Goal: Task Accomplishment & Management: Manage account settings

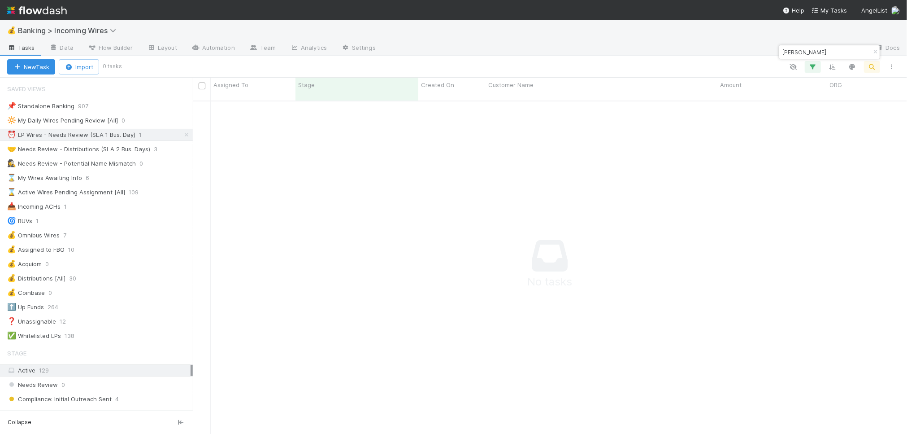
scroll to position [341, 715]
click at [872, 50] on icon "button" at bounding box center [875, 51] width 9 height 5
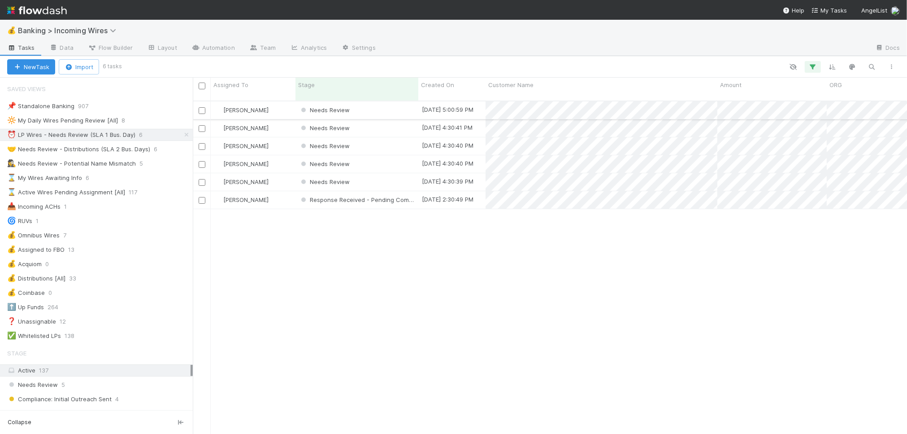
click at [362, 101] on div "Needs Review" at bounding box center [357, 109] width 123 height 17
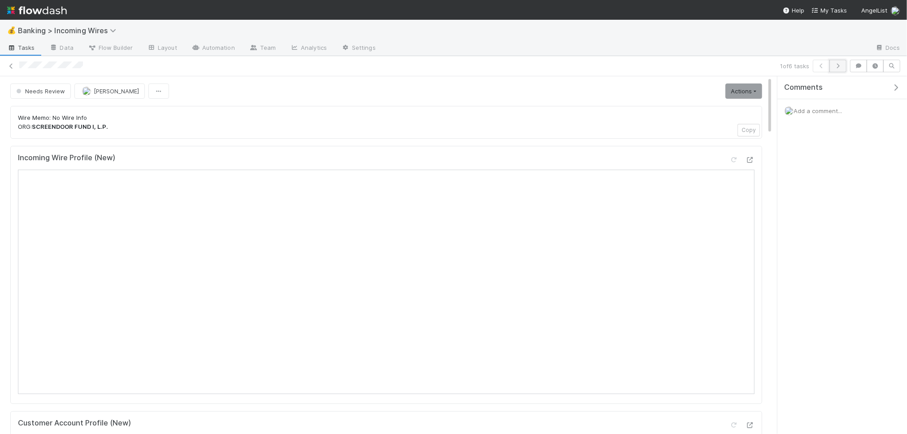
click at [842, 67] on icon "button" at bounding box center [838, 65] width 9 height 5
click at [840, 66] on icon "button" at bounding box center [838, 65] width 9 height 5
click at [843, 66] on button "button" at bounding box center [838, 66] width 17 height 13
click at [841, 67] on icon "button" at bounding box center [838, 65] width 9 height 5
click at [837, 65] on icon "button" at bounding box center [838, 65] width 9 height 5
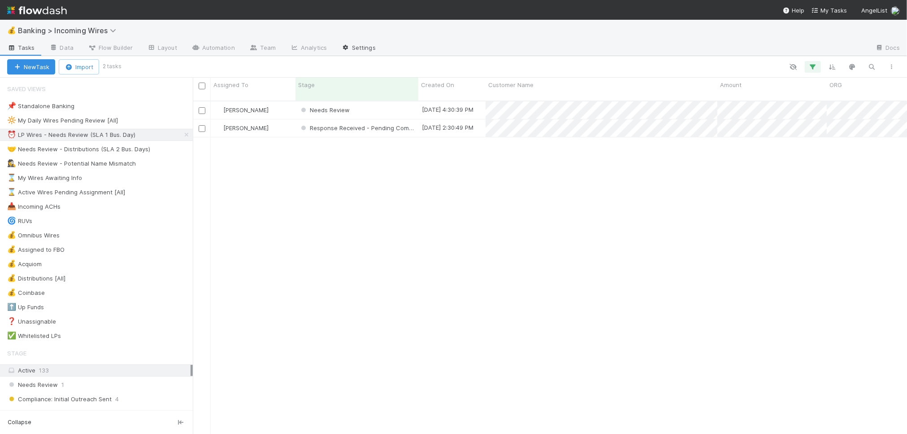
scroll to position [341, 715]
click at [82, 146] on div "🤝 Needs Review - Distributions (SLA 2 Bus. Days)" at bounding box center [78, 149] width 143 height 11
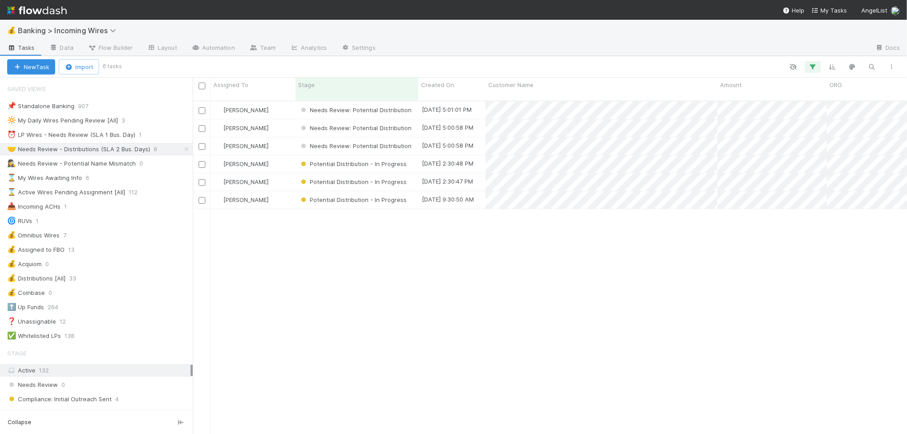
scroll to position [341, 715]
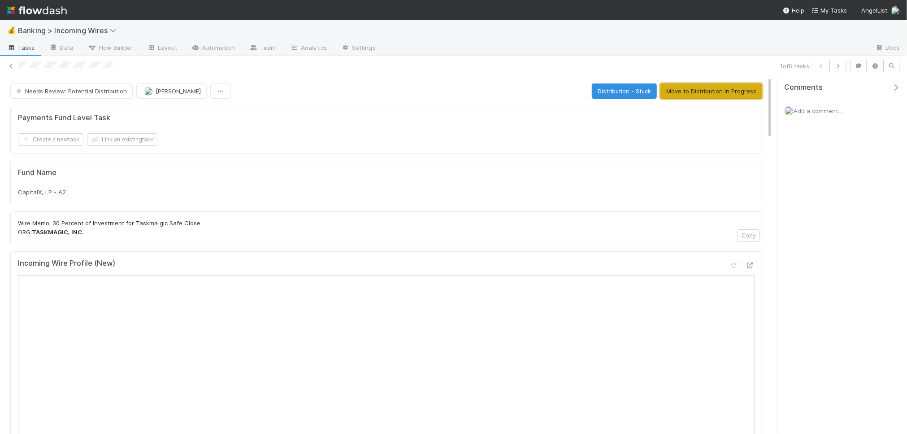
drag, startPoint x: 704, startPoint y: 92, endPoint x: 650, endPoint y: 99, distance: 54.2
click at [704, 92] on button "Move to Distribution In Progress" at bounding box center [712, 90] width 102 height 15
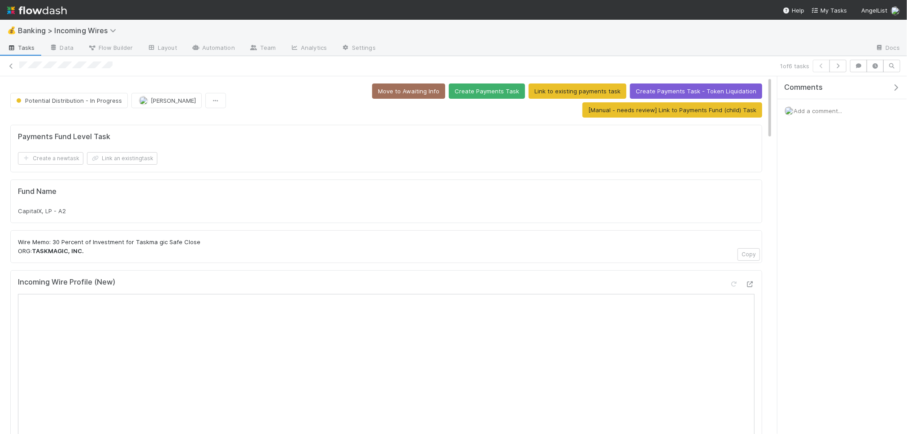
click at [49, 215] on div "CapitalX, LP - A2" at bounding box center [386, 210] width 737 height 9
click at [48, 211] on span "CapitalX, LP - A2" at bounding box center [42, 210] width 48 height 7
copy div "CapitalX, LP - A2"
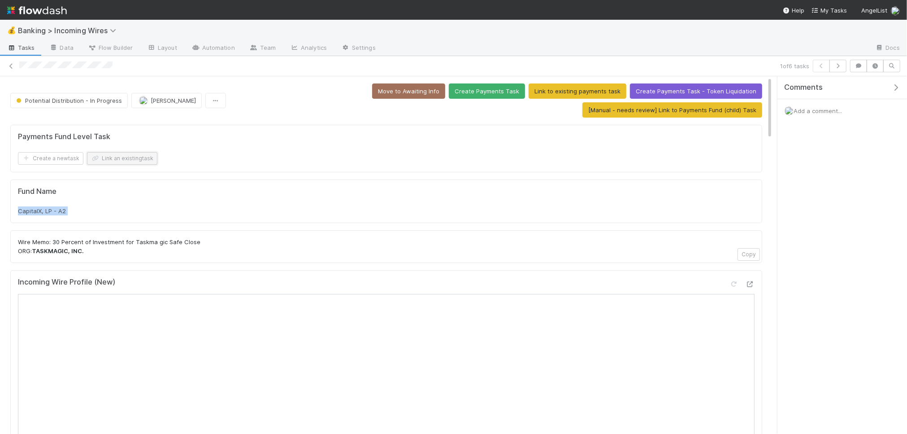
click at [122, 159] on button "Link an existing task" at bounding box center [122, 158] width 70 height 13
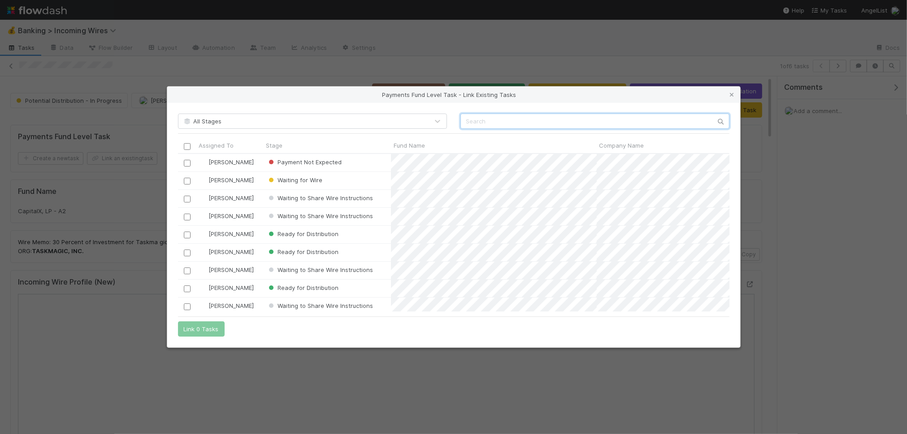
click at [568, 120] on input "text" at bounding box center [595, 120] width 269 height 15
paste input "CapitalX, LP - A2"
type input "CapitalX, LP - A2"
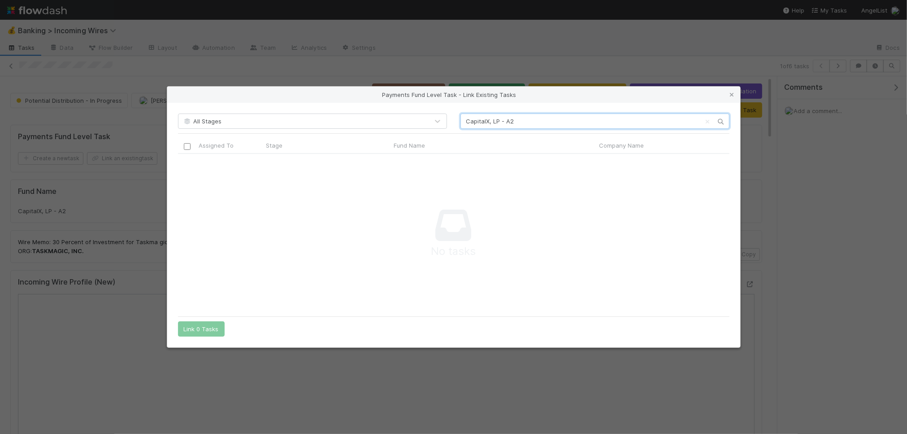
click at [533, 121] on input "CapitalX, LP - A2" at bounding box center [595, 120] width 269 height 15
click at [732, 94] on icon at bounding box center [732, 95] width 9 height 6
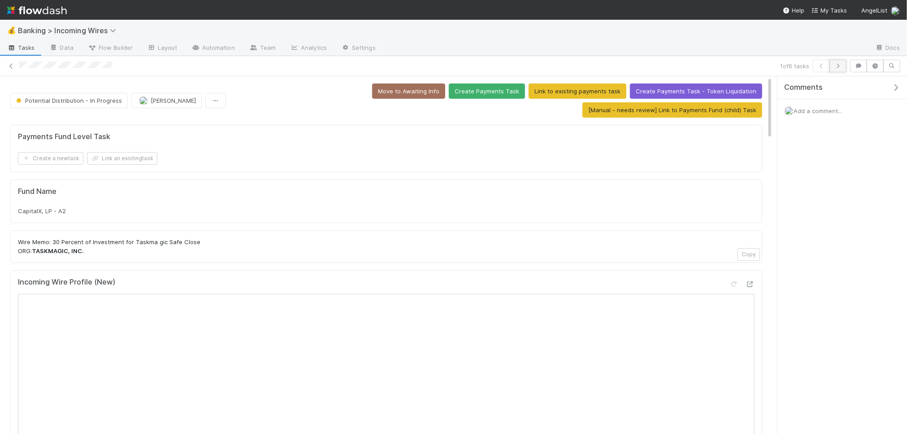
click at [835, 67] on icon "button" at bounding box center [838, 65] width 9 height 5
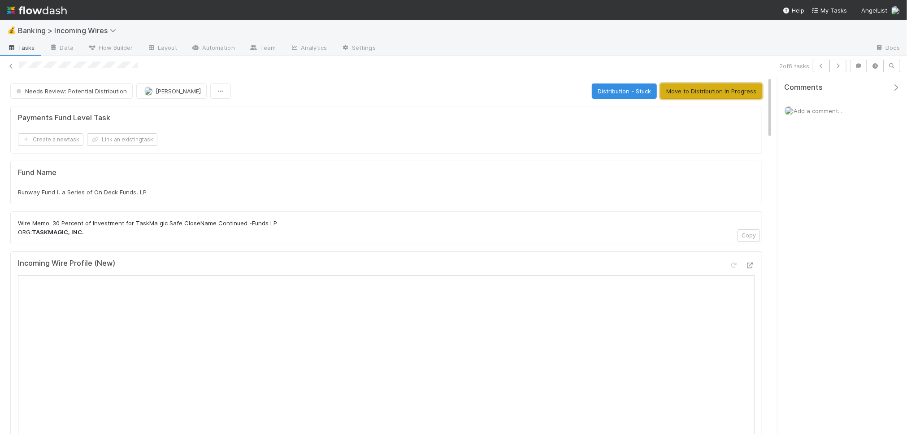
click at [730, 95] on button "Move to Distribution In Progress" at bounding box center [712, 90] width 102 height 15
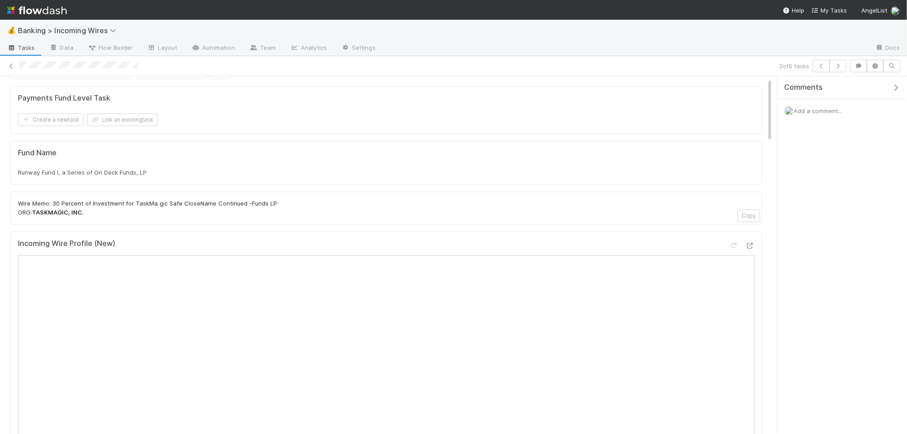
scroll to position [6, 0]
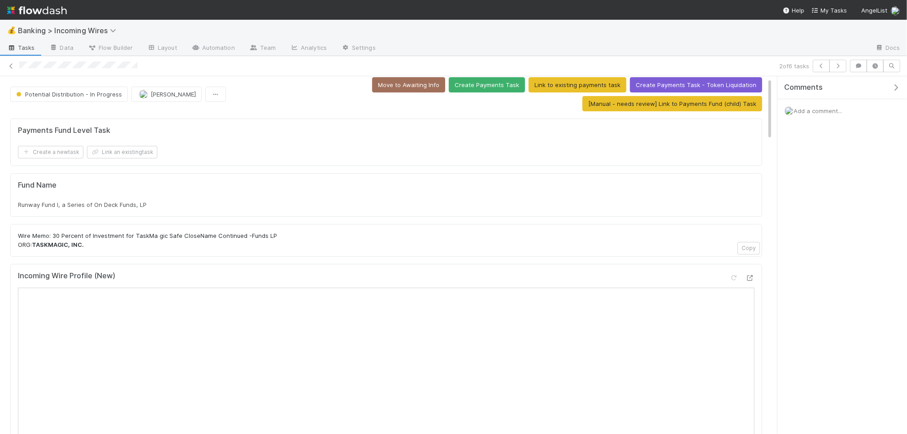
click at [131, 206] on span "Runway Fund I, a Series of On Deck Funds, LP" at bounding box center [82, 204] width 129 height 7
copy div "Runway Fund I, a Series of On Deck Funds, LP"
click at [126, 156] on button "Link an existing task" at bounding box center [122, 152] width 70 height 13
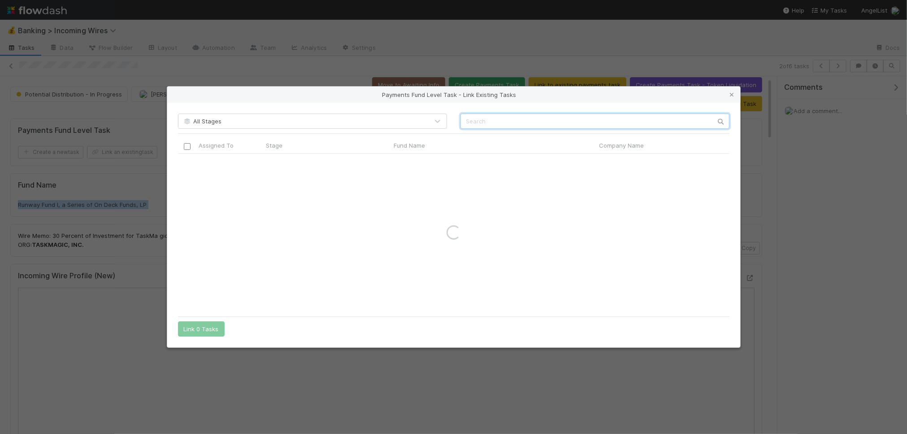
click at [554, 121] on input "text" at bounding box center [595, 120] width 269 height 15
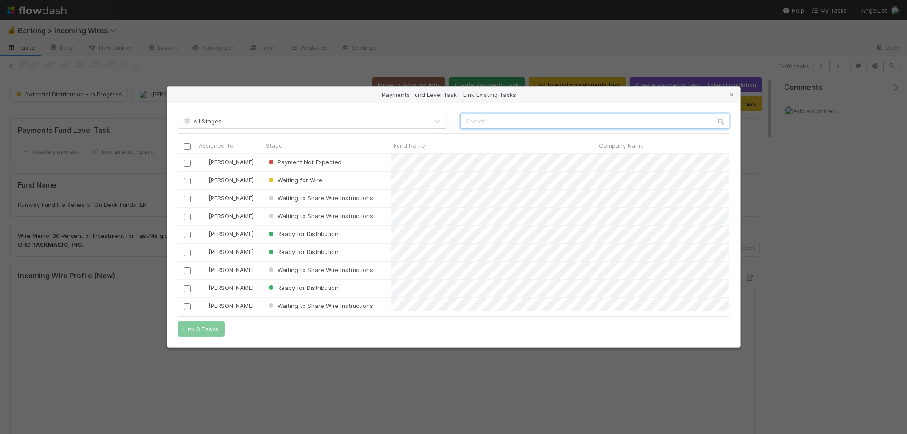
scroll to position [158, 552]
paste input "Runway Fund I, a Series of On Deck Funds, LP"
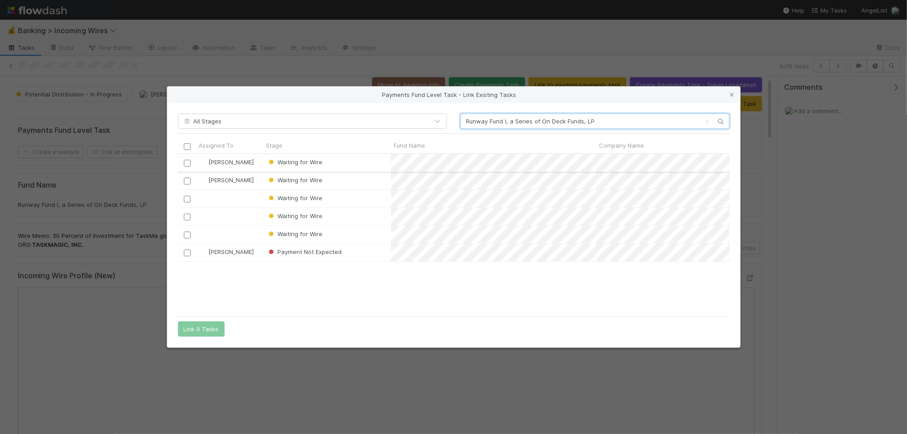
type input "Runway Fund I, a Series of On Deck Funds, LP"
click at [187, 163] on input "checkbox" at bounding box center [186, 163] width 7 height 7
click at [199, 330] on button "Link 1 Task" at bounding box center [199, 328] width 43 height 15
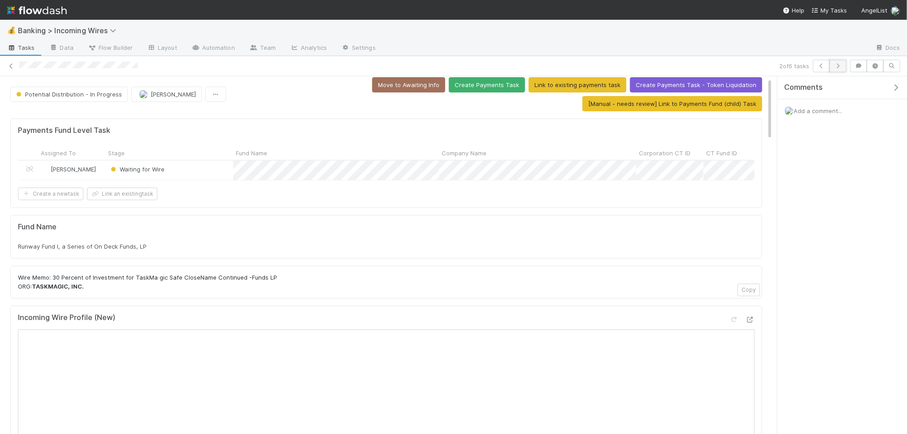
click at [837, 64] on icon "button" at bounding box center [838, 65] width 9 height 5
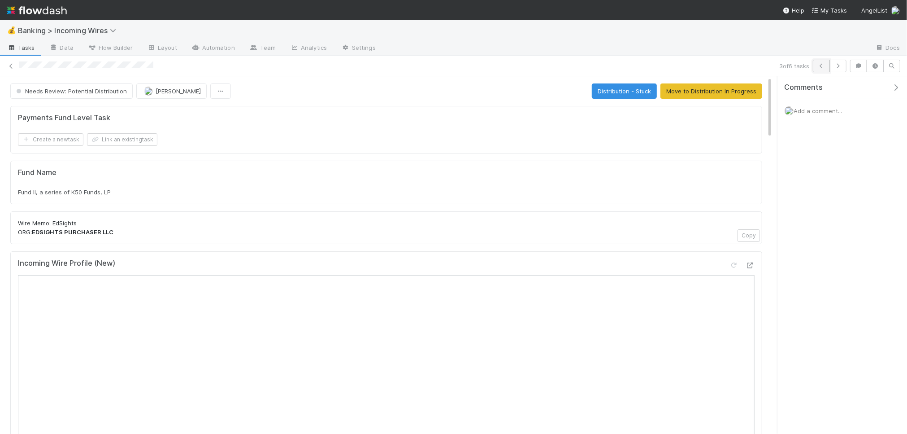
click at [823, 65] on icon "button" at bounding box center [821, 65] width 9 height 5
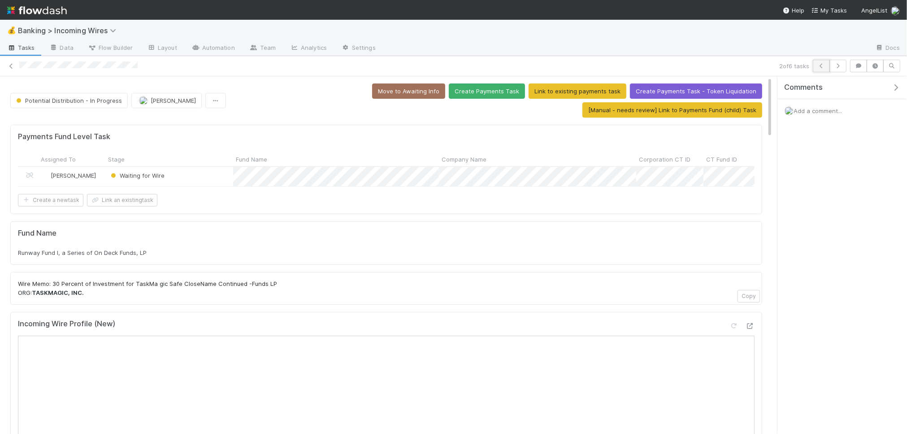
click at [819, 66] on icon "button" at bounding box center [821, 65] width 9 height 5
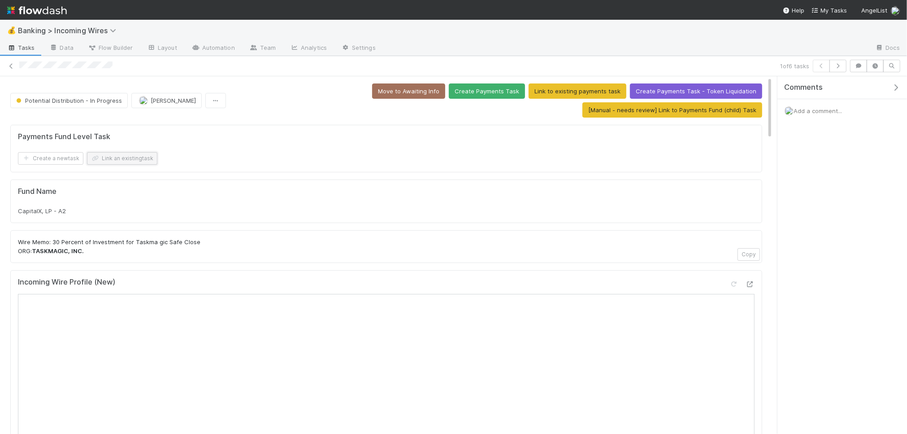
click at [122, 163] on button "Link an existing task" at bounding box center [122, 158] width 70 height 13
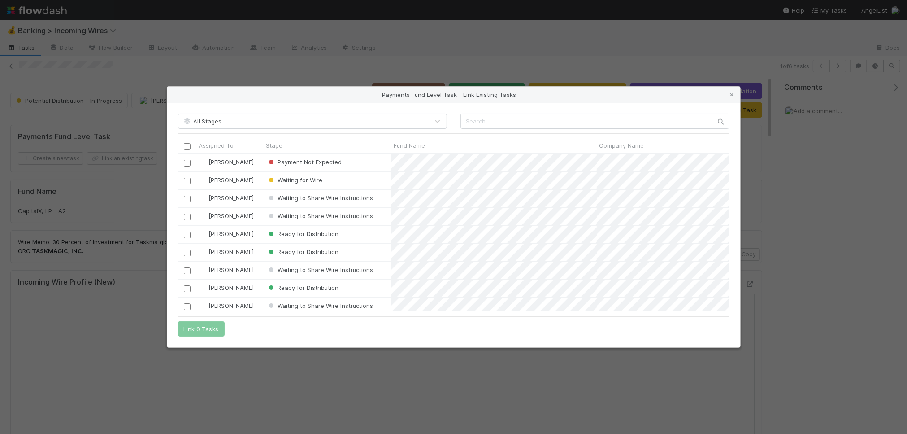
scroll to position [158, 552]
click at [521, 122] on input "text" at bounding box center [595, 120] width 269 height 15
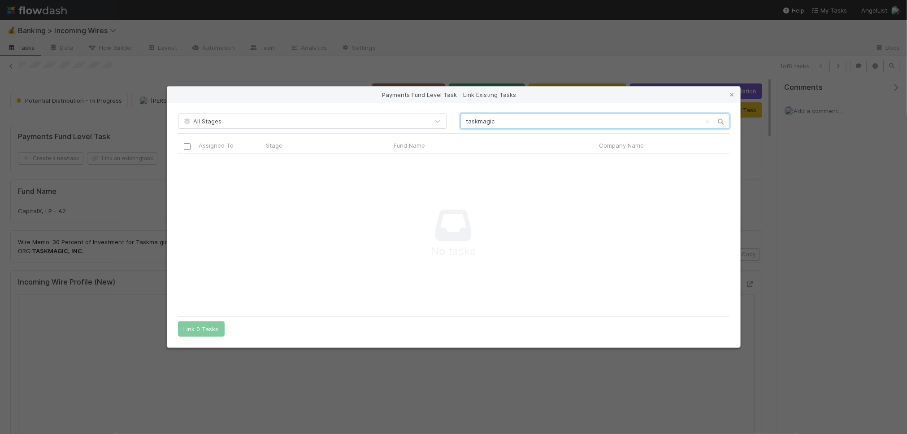
click at [479, 121] on input "taskmagic" at bounding box center [595, 120] width 269 height 15
type input "task magic"
click at [731, 93] on icon at bounding box center [732, 95] width 9 height 6
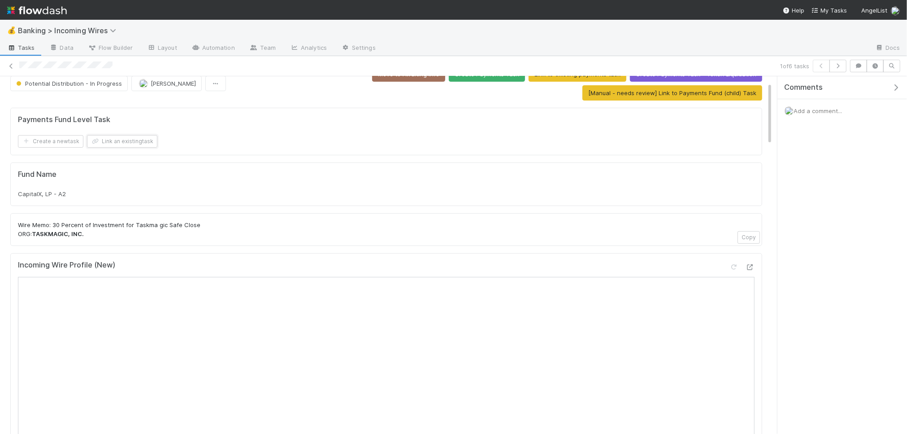
scroll to position [14, 0]
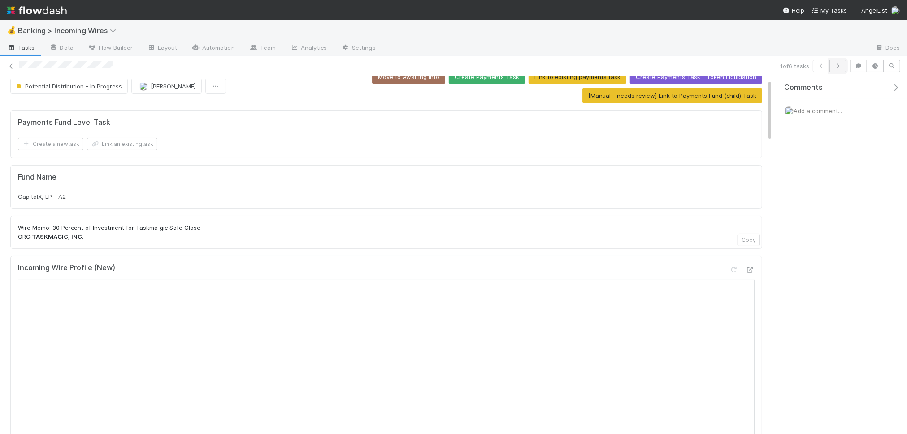
click at [837, 66] on icon "button" at bounding box center [838, 65] width 9 height 5
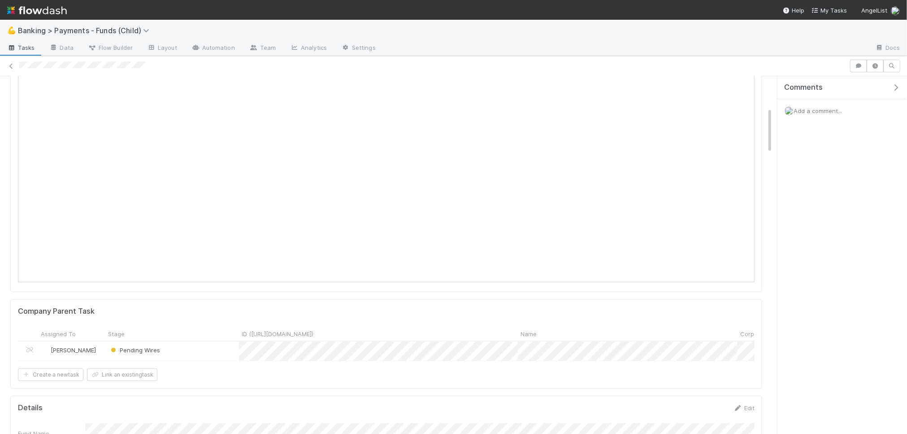
scroll to position [223, 0]
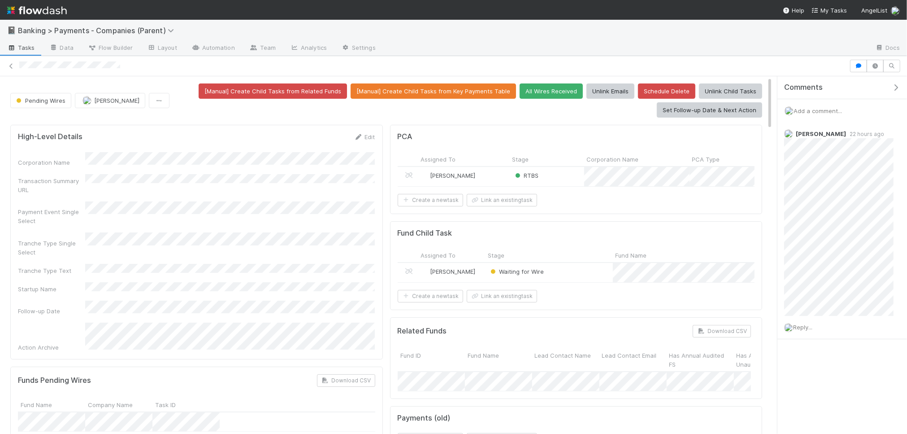
scroll to position [0, 0]
click at [806, 330] on span "Reply..." at bounding box center [802, 326] width 19 height 7
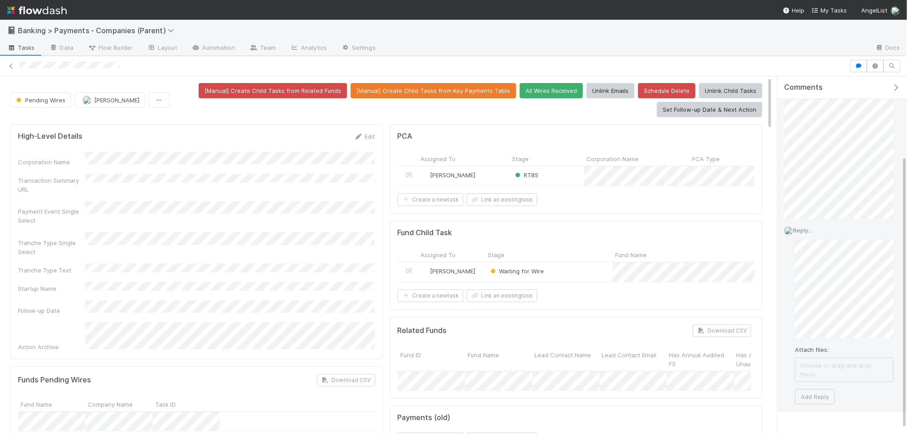
scroll to position [110, 0]
click at [819, 376] on button "Add Reply" at bounding box center [815, 382] width 40 height 15
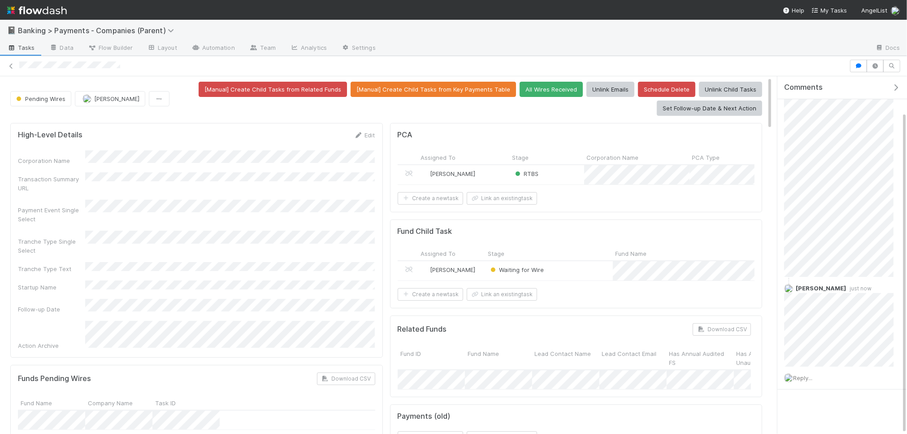
scroll to position [0, 0]
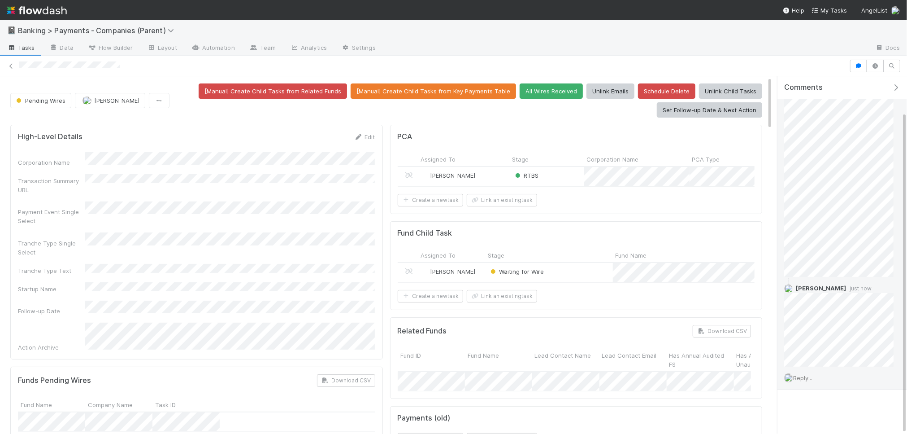
click at [802, 377] on span "Reply..." at bounding box center [802, 377] width 19 height 7
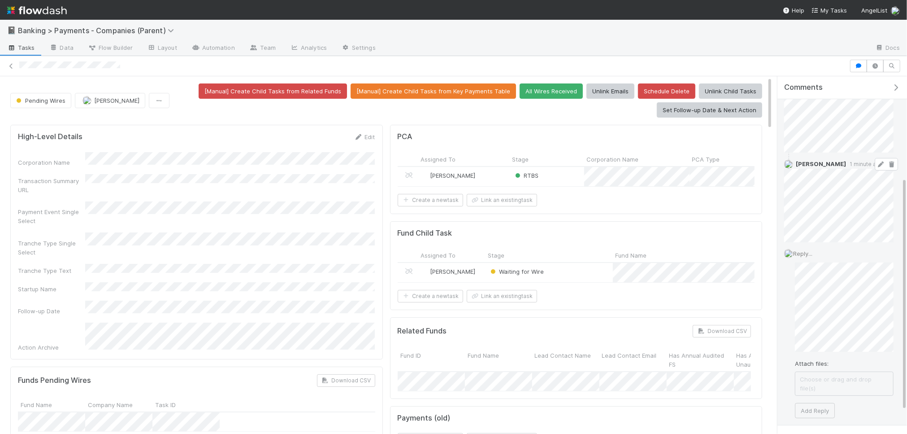
scroll to position [177, 0]
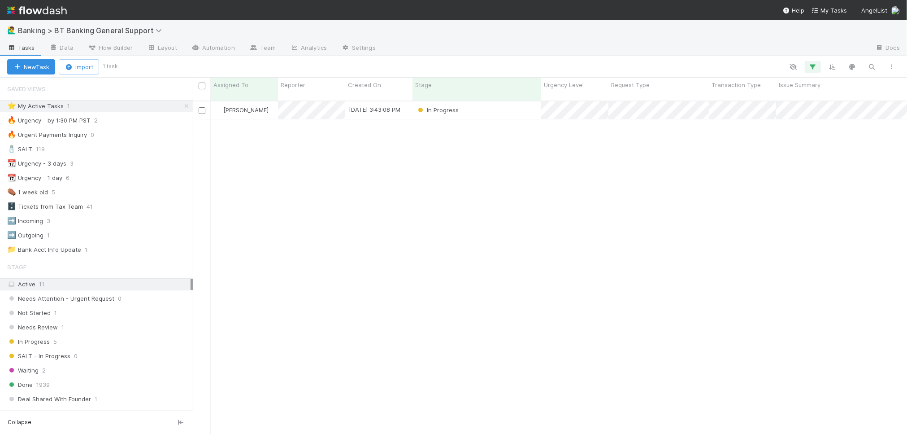
scroll to position [341, 715]
click at [504, 104] on div "In Progress" at bounding box center [477, 109] width 129 height 17
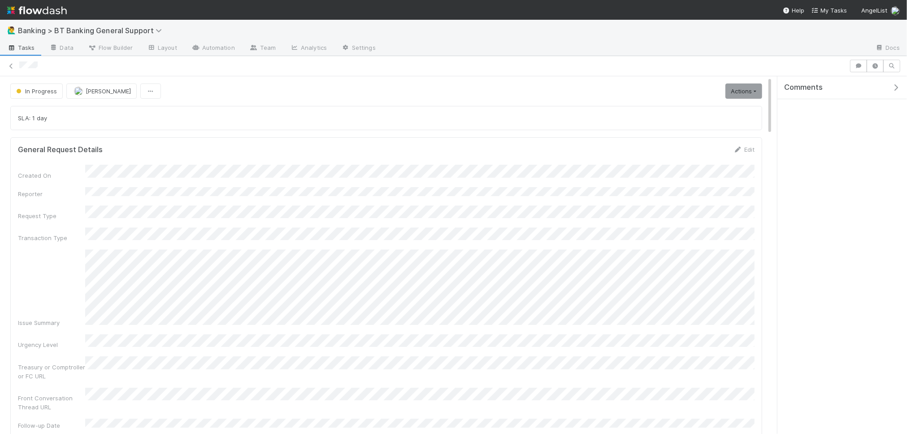
scroll to position [0, 0]
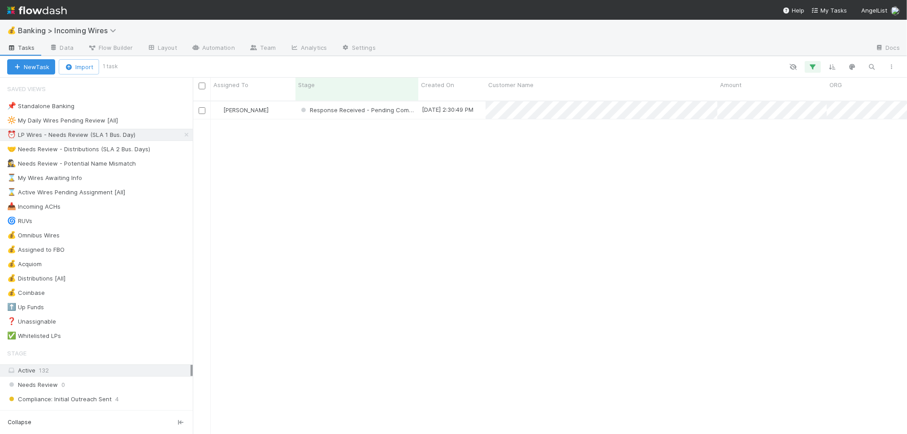
scroll to position [341, 715]
click at [85, 147] on div "🤝 Needs Review - Distributions (SLA 2 Bus. Days)" at bounding box center [78, 149] width 143 height 11
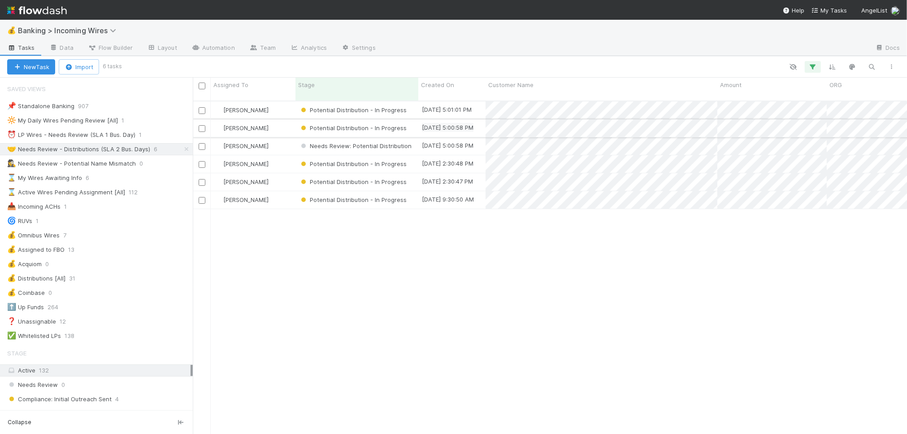
scroll to position [341, 715]
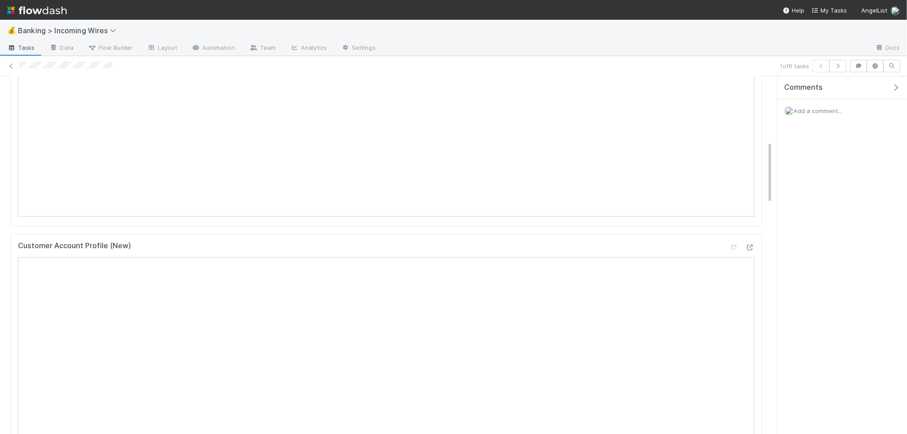
scroll to position [140, 0]
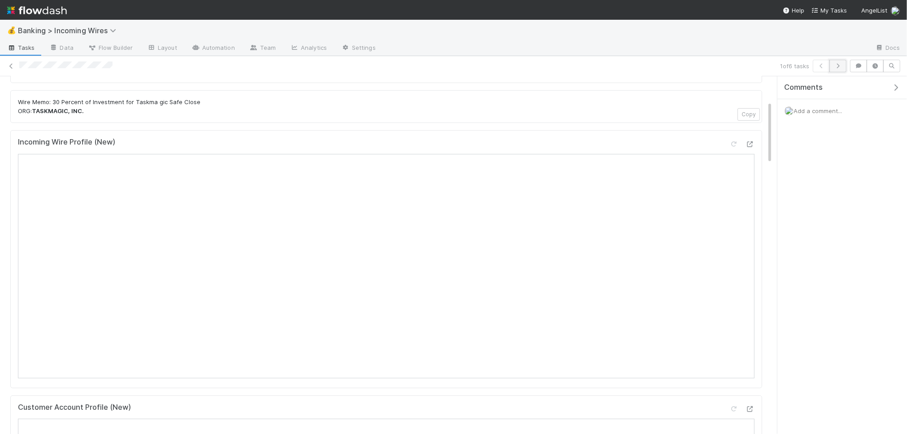
click at [834, 67] on icon "button" at bounding box center [838, 65] width 9 height 5
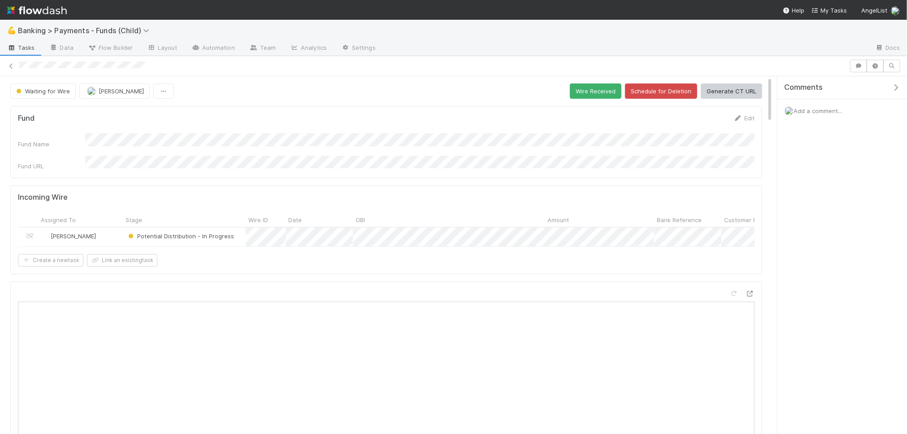
click at [409, 245] on form "Incoming Wire Assigned To Stage Wire ID Date OBI Amount Bank Reference Customer…" at bounding box center [386, 230] width 737 height 74
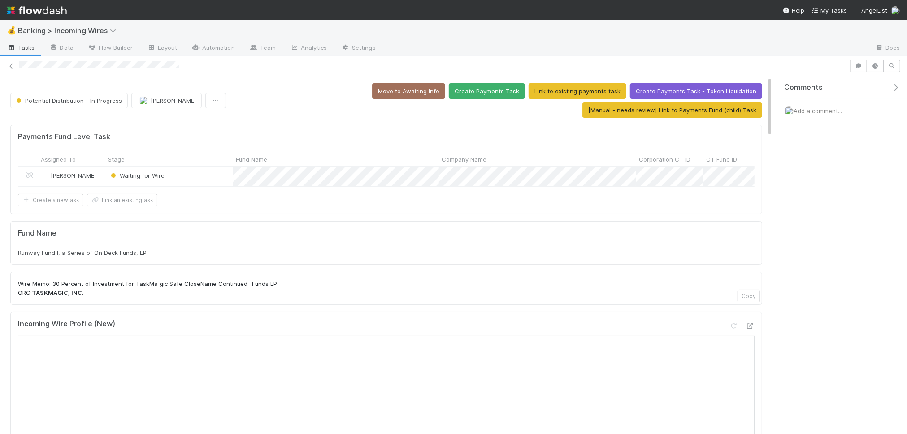
click at [353, 247] on div "Fund Name Runway Fund I, a Series of On Deck Funds, LP" at bounding box center [386, 243] width 737 height 29
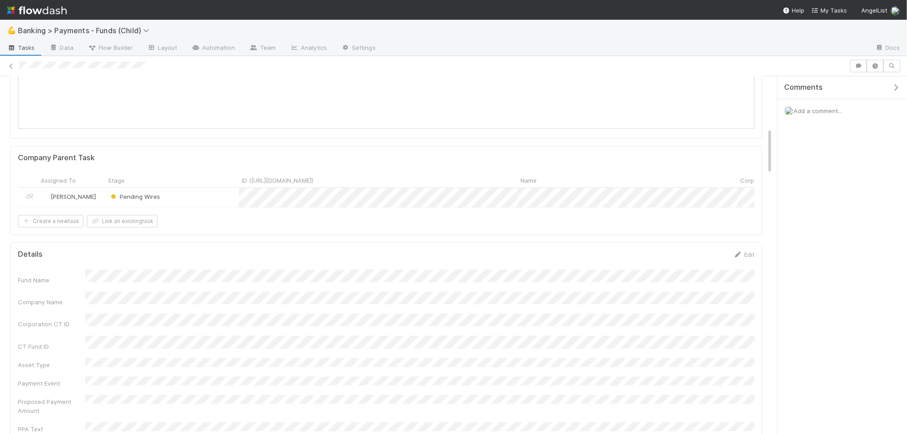
scroll to position [396, 0]
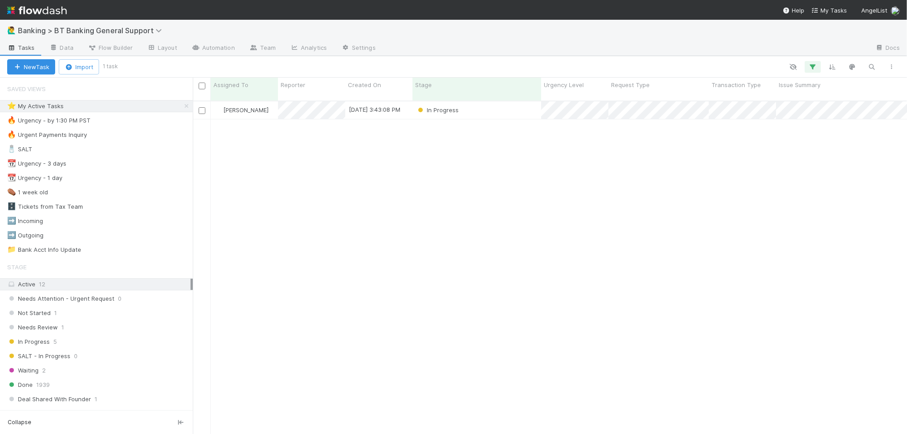
scroll to position [341, 715]
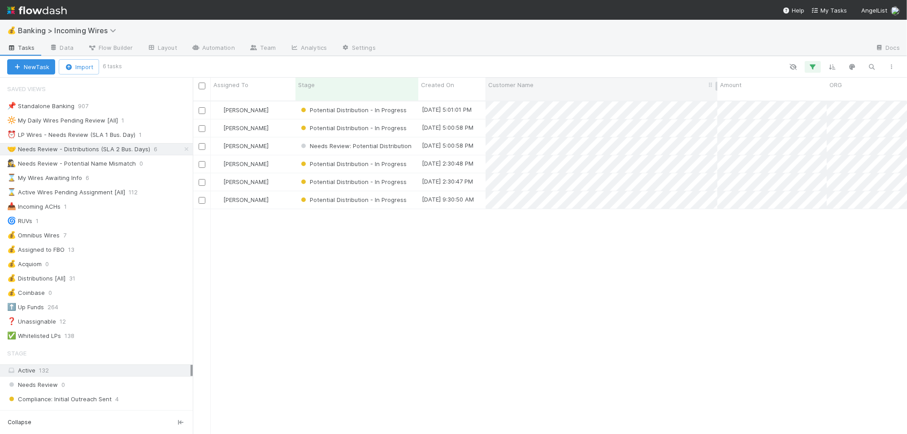
scroll to position [0, 0]
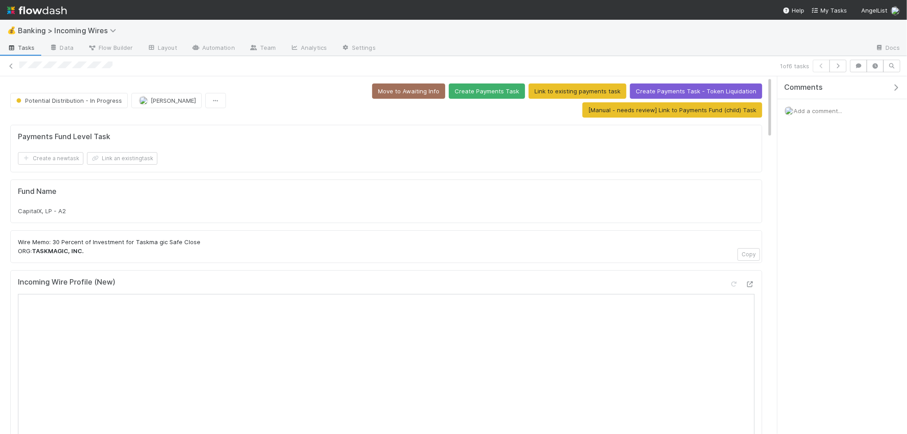
scroll to position [0, 0]
click at [838, 67] on icon "button" at bounding box center [838, 65] width 9 height 5
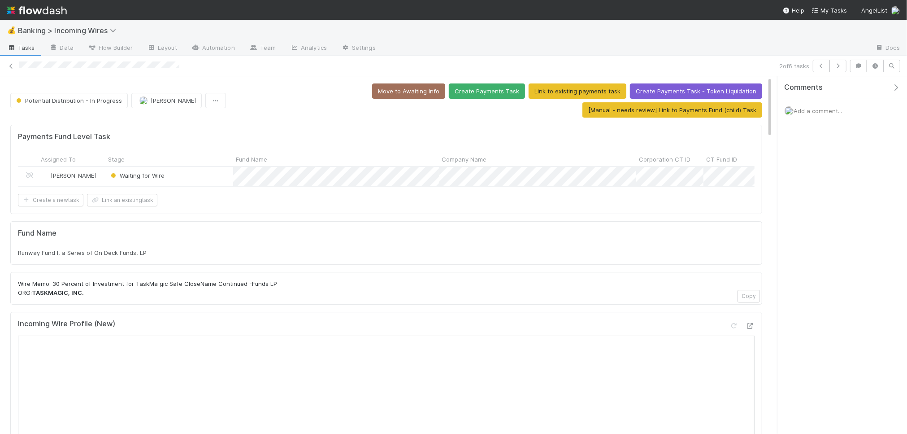
click at [803, 113] on span "Add a comment..." at bounding box center [818, 110] width 48 height 7
click at [809, 264] on button "Add Comment" at bounding box center [818, 261] width 52 height 15
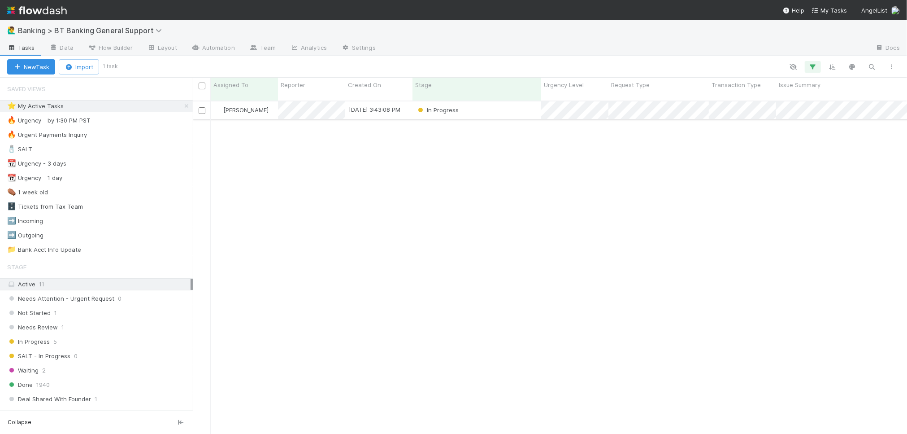
scroll to position [341, 715]
click at [488, 106] on div "In Progress" at bounding box center [477, 109] width 129 height 17
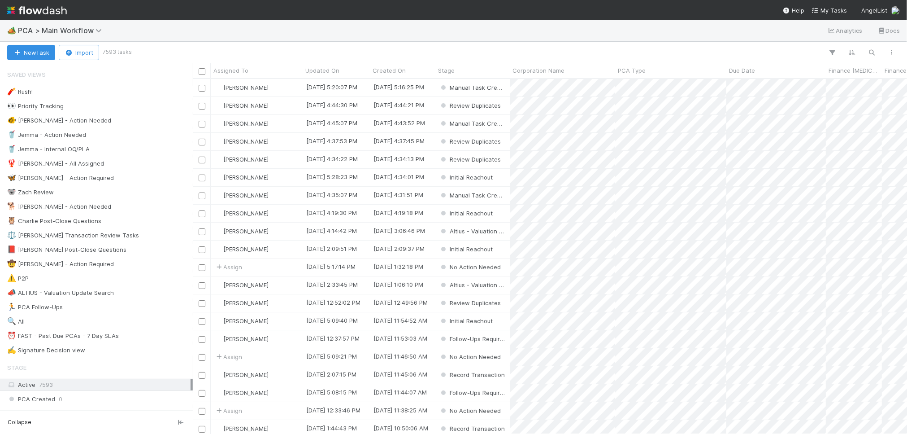
scroll to position [355, 715]
click at [873, 50] on icon "button" at bounding box center [872, 52] width 9 height 8
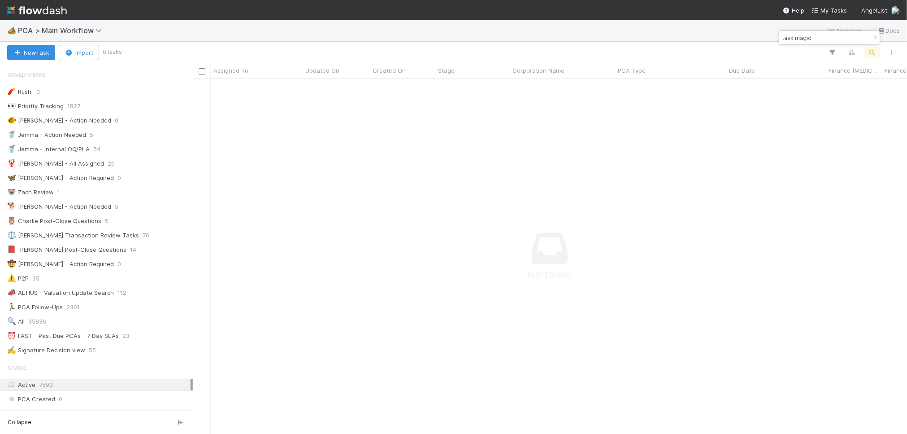
click at [818, 34] on input "task magic" at bounding box center [826, 37] width 90 height 11
click at [810, 38] on input "task magic" at bounding box center [826, 37] width 90 height 11
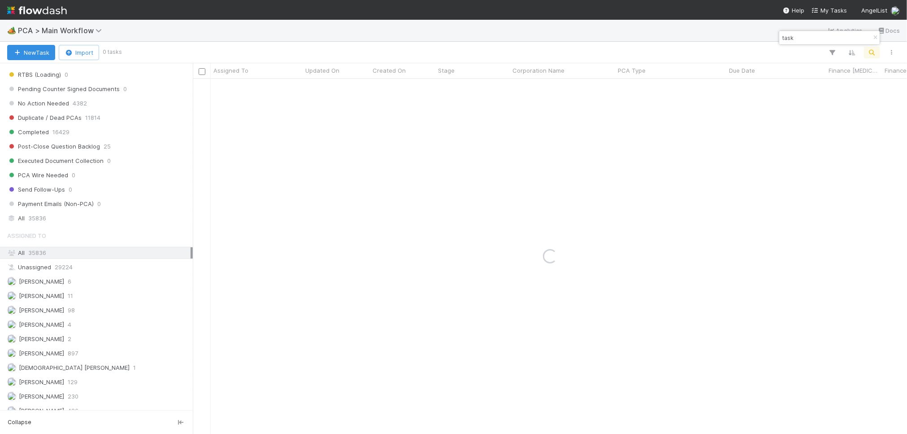
scroll to position [934, 0]
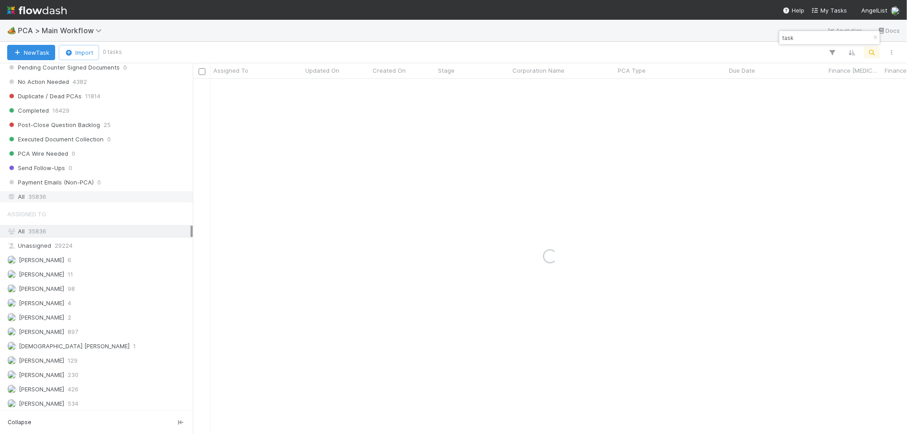
click at [77, 199] on div "All 35836" at bounding box center [98, 196] width 183 height 11
click at [58, 200] on div "All 35836" at bounding box center [98, 196] width 183 height 11
click at [806, 40] on input "task" at bounding box center [826, 37] width 90 height 11
type input "task magic"
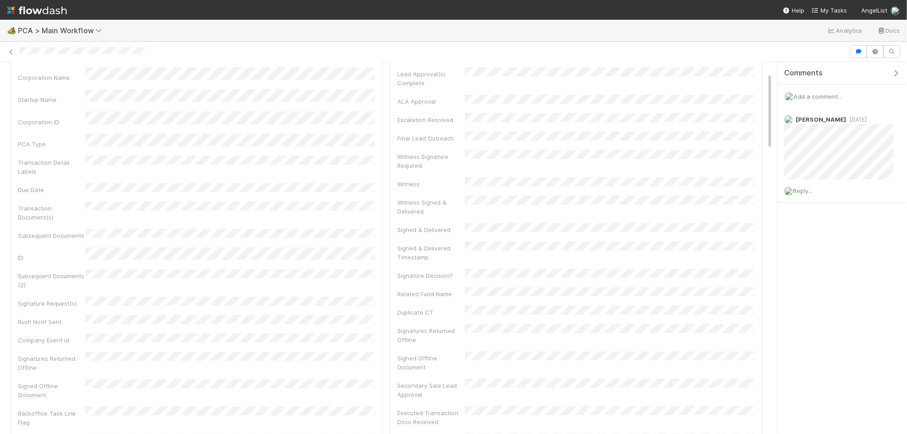
scroll to position [51, 0]
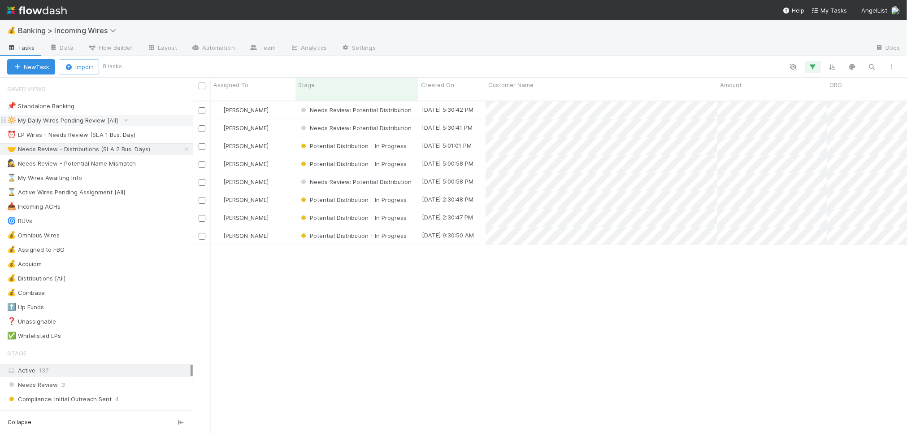
scroll to position [8, 0]
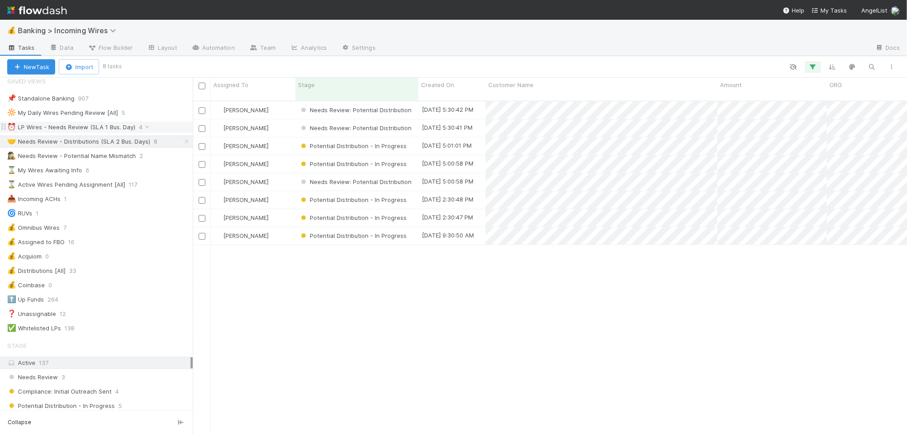
click at [87, 129] on div "⏰ LP Wires - Needs Review (SLA 1 Bus. Day)" at bounding box center [71, 127] width 128 height 11
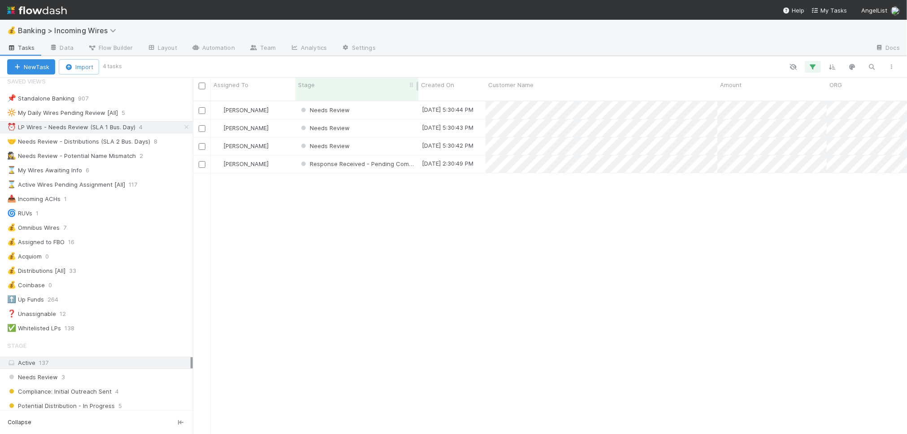
scroll to position [8, 0]
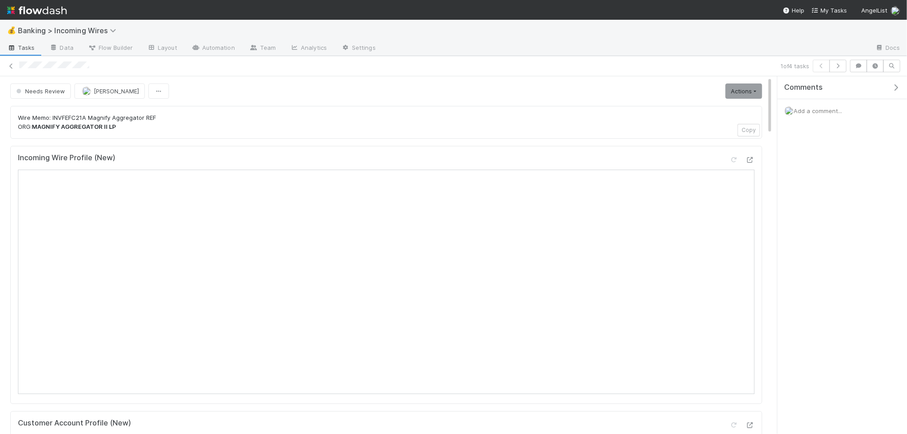
scroll to position [1, 0]
click at [839, 64] on icon "button" at bounding box center [838, 65] width 9 height 5
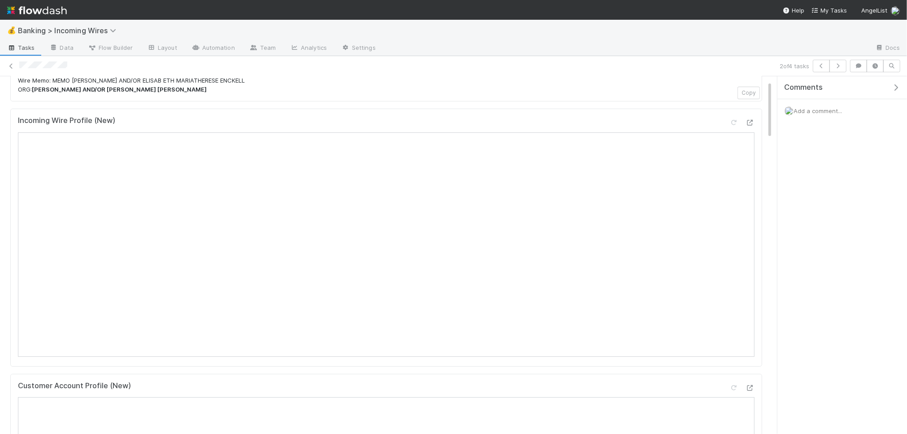
scroll to position [74, 0]
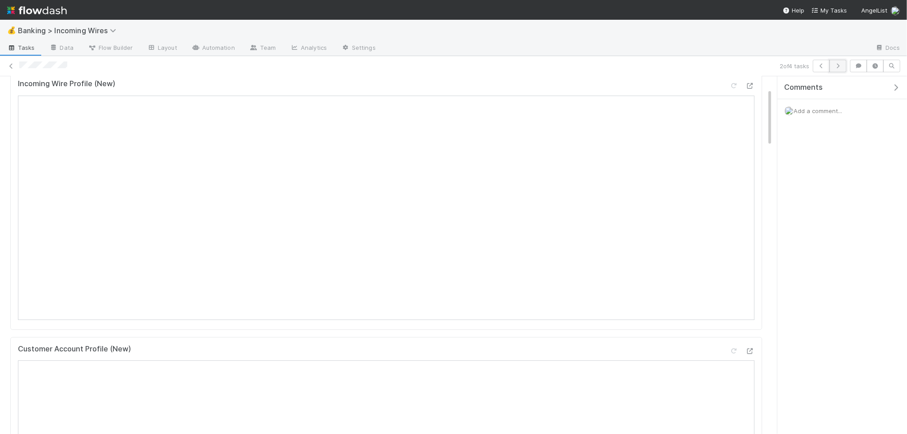
click at [842, 63] on icon "button" at bounding box center [838, 65] width 9 height 5
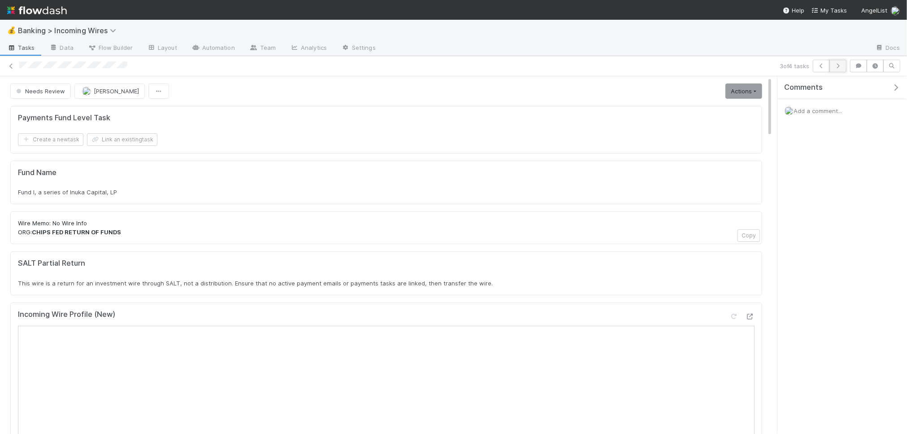
click at [837, 66] on icon "button" at bounding box center [838, 65] width 9 height 5
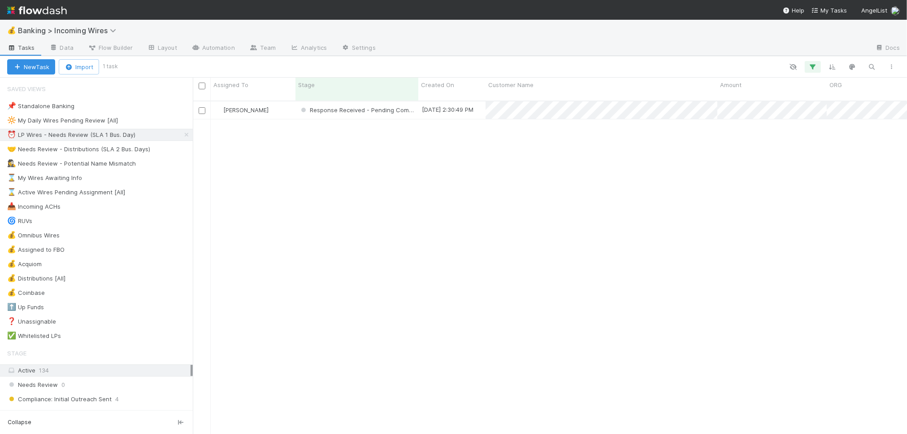
scroll to position [341, 715]
drag, startPoint x: 124, startPoint y: 149, endPoint x: 138, endPoint y: 149, distance: 13.9
click at [126, 149] on div "🤝 Needs Review - Distributions (SLA 2 Bus. Days)" at bounding box center [78, 149] width 143 height 11
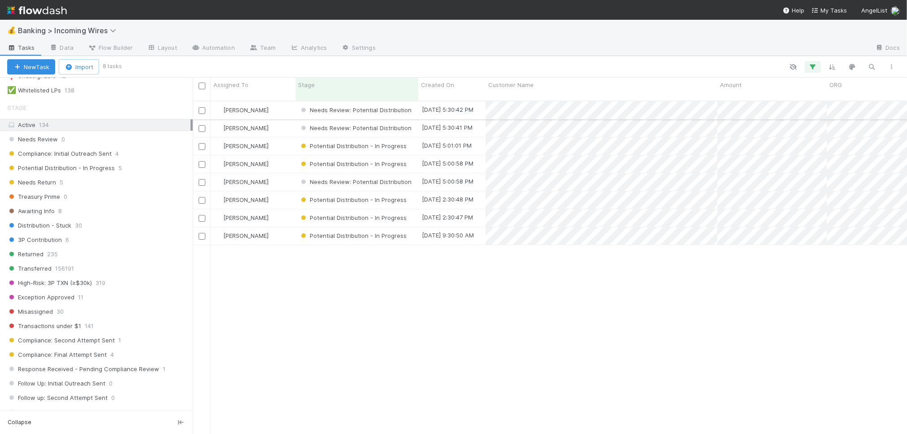
scroll to position [312, 0]
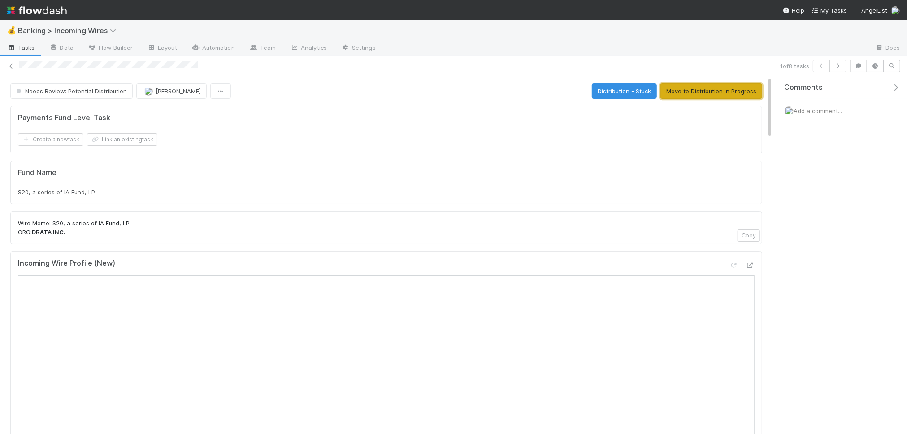
click at [700, 95] on button "Move to Distribution In Progress" at bounding box center [712, 90] width 102 height 15
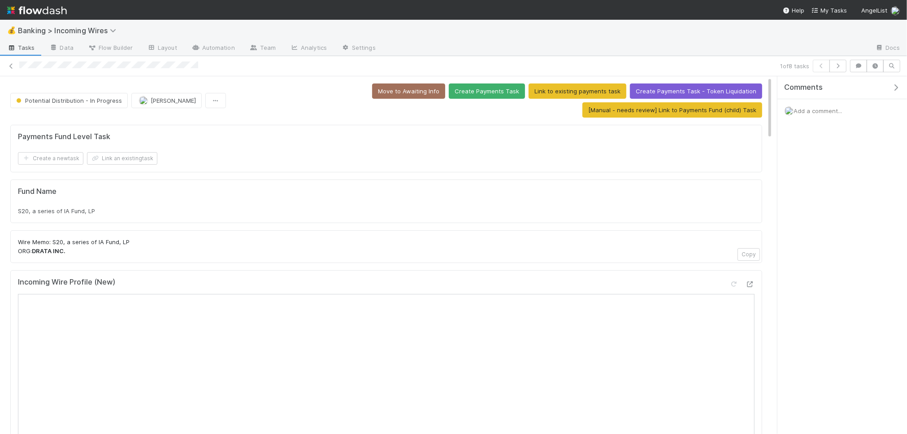
click at [77, 209] on span "S20, a series of IA Fund, LP" at bounding box center [56, 210] width 77 height 7
click at [78, 213] on span "S20, a series of IA Fund, LP" at bounding box center [56, 210] width 77 height 7
copy div "S20, a series of IA Fund, LP"
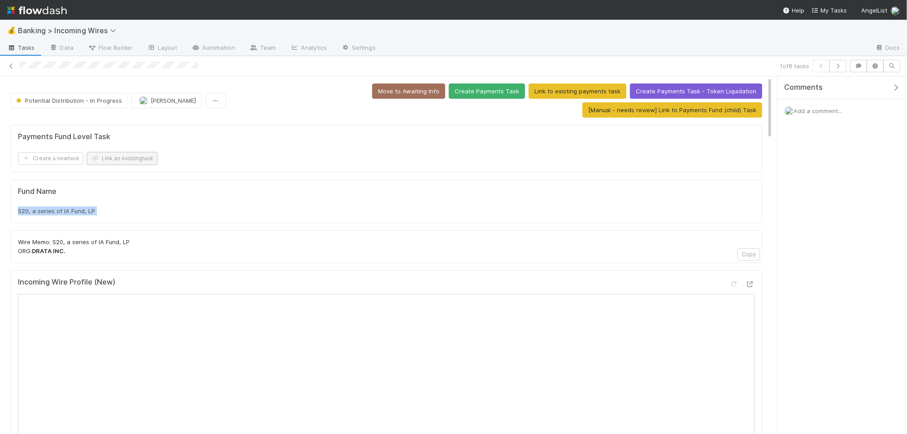
click at [132, 159] on button "Link an existing task" at bounding box center [122, 158] width 70 height 13
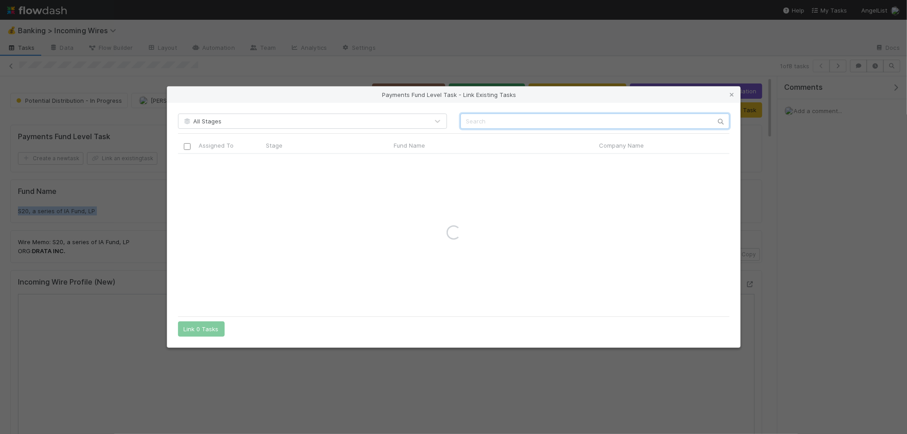
click at [546, 126] on input "text" at bounding box center [595, 120] width 269 height 15
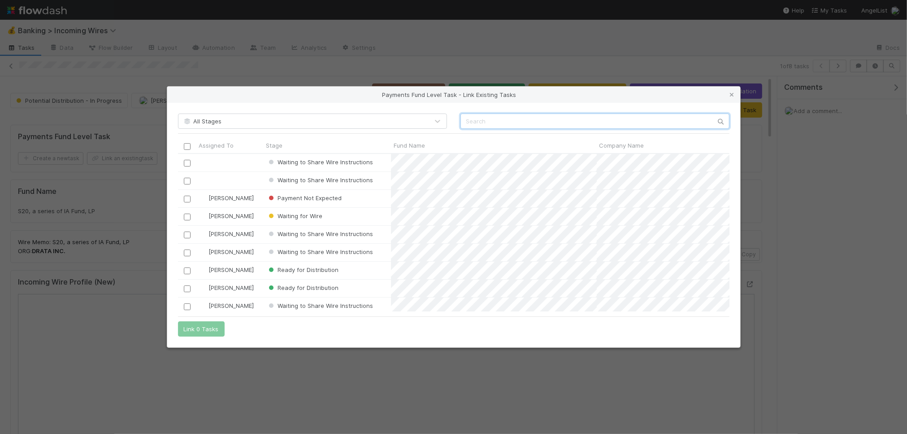
scroll to position [158, 552]
paste input "S20, a series of IA Fund, LP"
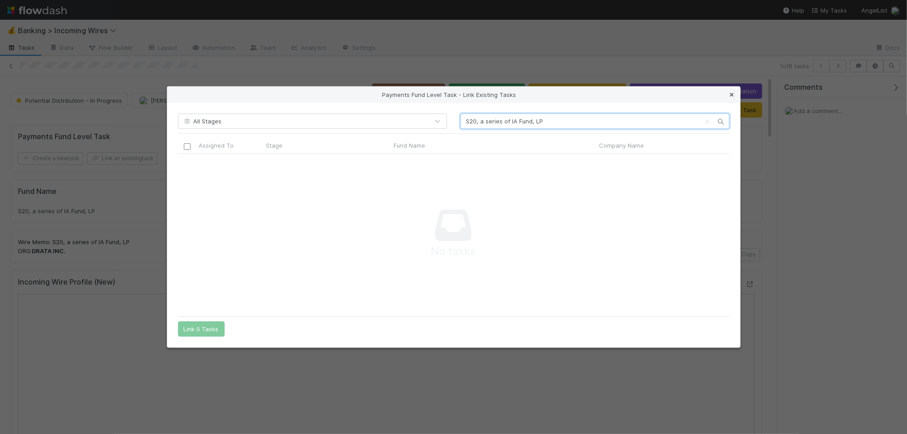
type input "S20, a series of IA Fund, LP"
click at [732, 92] on icon at bounding box center [732, 95] width 9 height 6
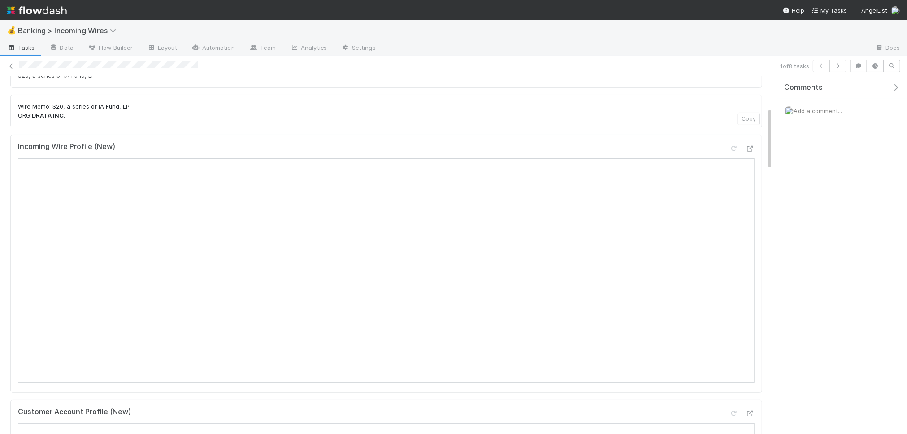
scroll to position [29, 0]
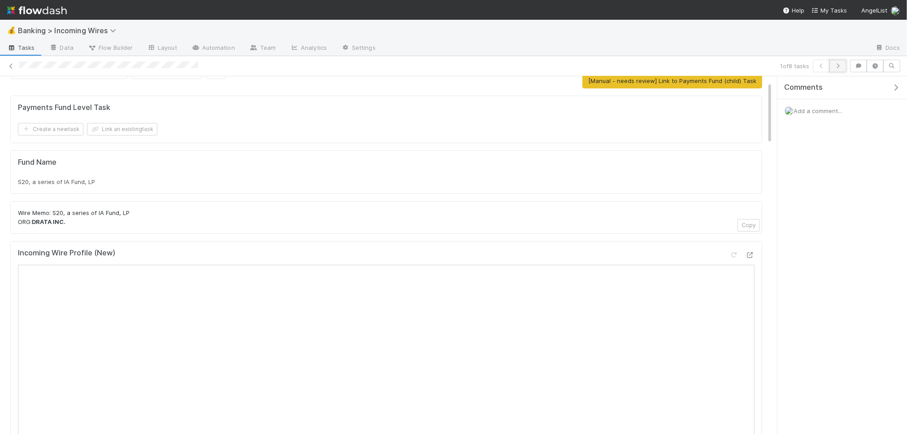
click at [842, 67] on icon "button" at bounding box center [838, 65] width 9 height 5
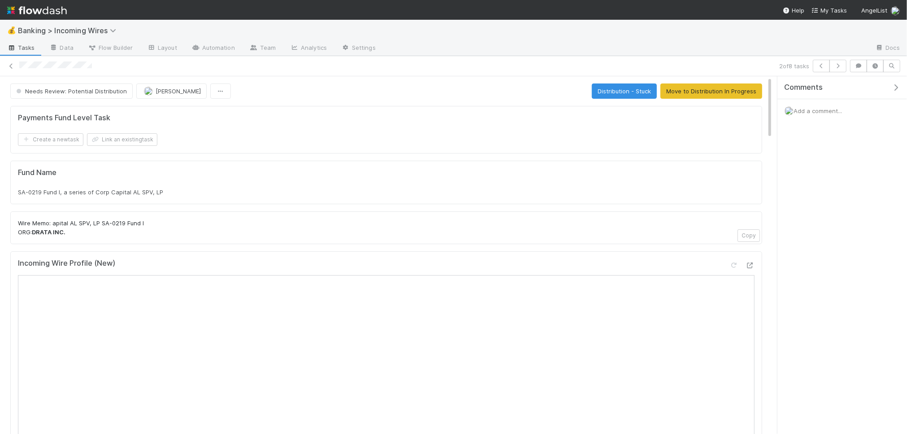
click at [103, 192] on span "SA-0219 Fund I, a series of Corp Capital AL SPV, LP" at bounding box center [90, 191] width 145 height 7
copy div "SA-0219 Fund I, a series of Corp Capital AL SPV, LP"
drag, startPoint x: 737, startPoint y: 95, endPoint x: 716, endPoint y: 96, distance: 21.5
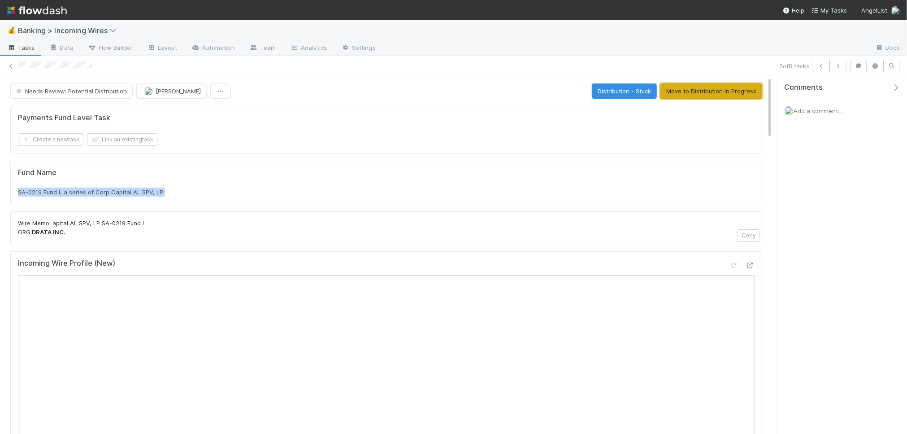
click at [734, 95] on button "Move to Distribution In Progress" at bounding box center [712, 90] width 102 height 15
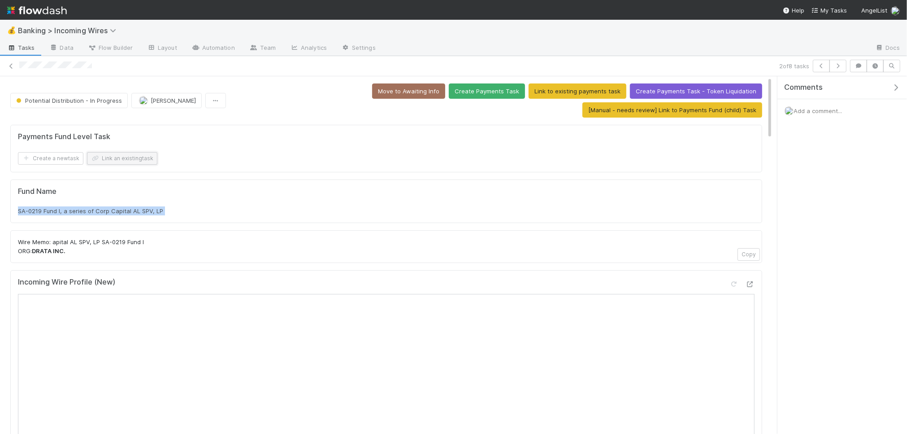
click at [131, 163] on button "Link an existing task" at bounding box center [122, 158] width 70 height 13
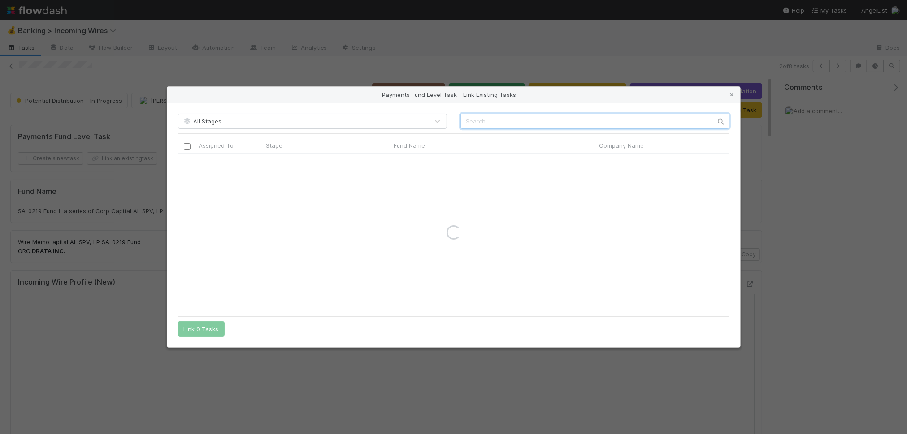
click at [539, 125] on input "text" at bounding box center [595, 120] width 269 height 15
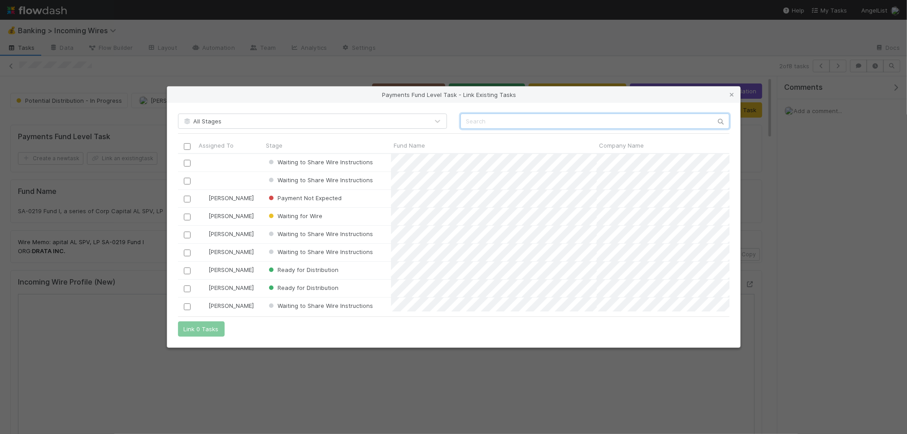
scroll to position [158, 552]
paste input "SA-0219 Fund I, a series of Corp Capital AL SPV, LP"
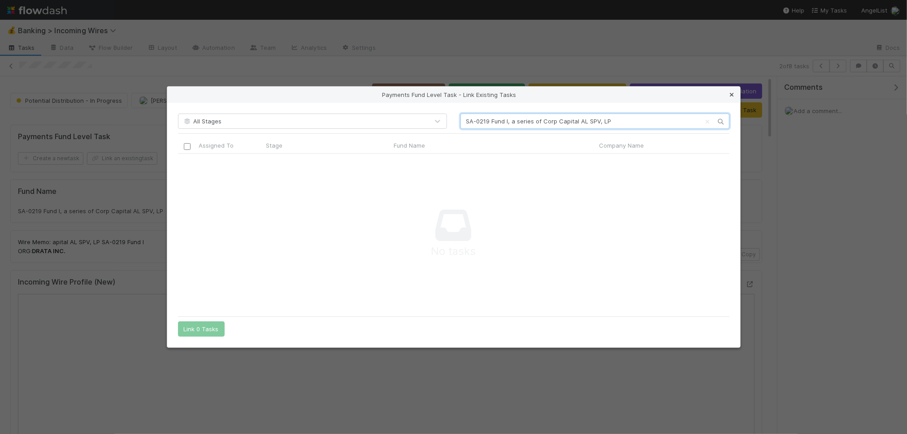
type input "SA-0219 Fund I, a series of Corp Capital AL SPV, LP"
click at [734, 92] on icon at bounding box center [732, 95] width 9 height 6
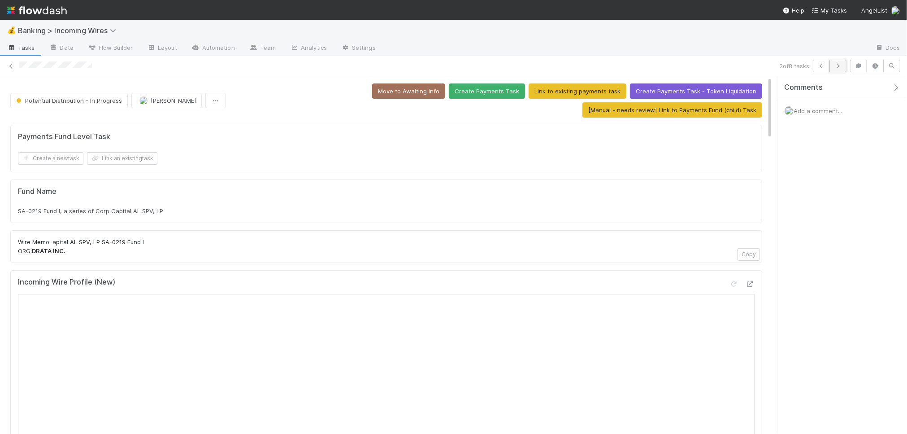
click at [838, 66] on icon "button" at bounding box center [838, 65] width 9 height 5
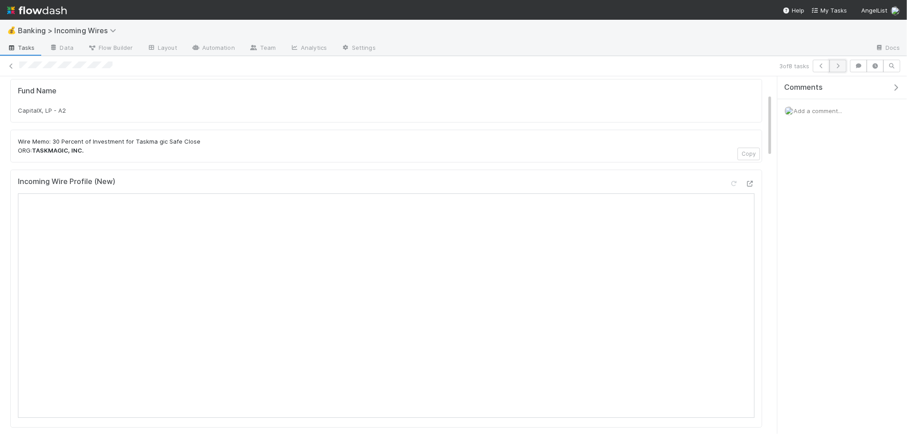
click at [839, 67] on icon "button" at bounding box center [838, 65] width 9 height 5
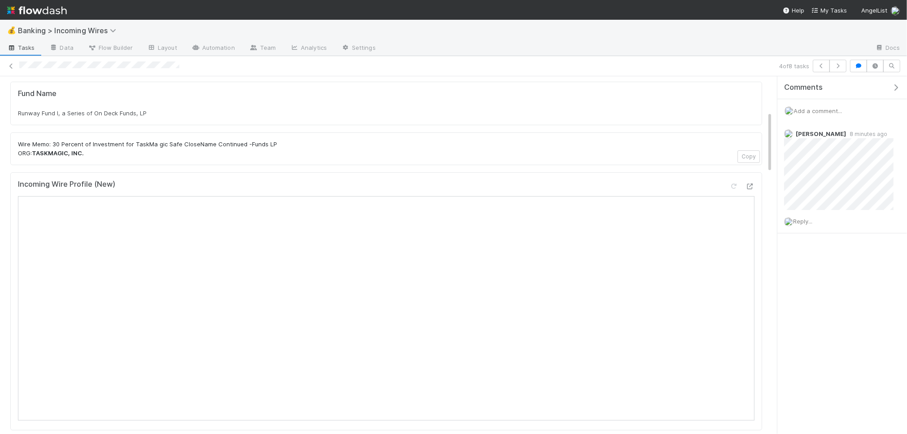
scroll to position [234, 0]
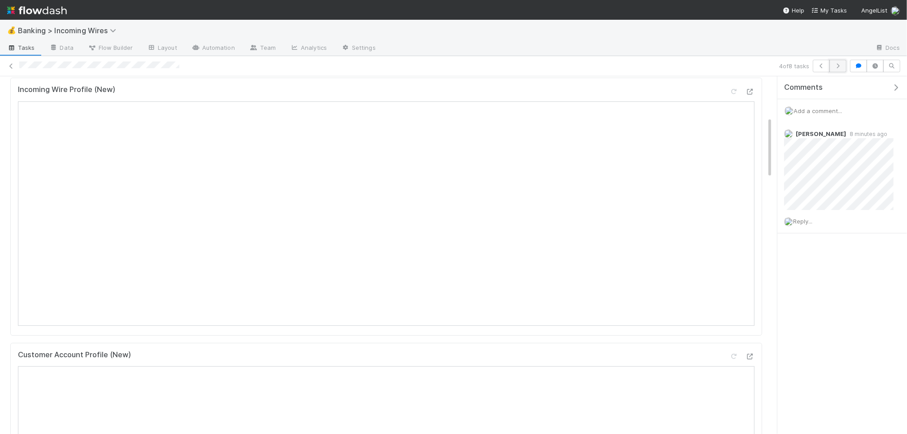
click at [839, 65] on icon "button" at bounding box center [838, 65] width 9 height 5
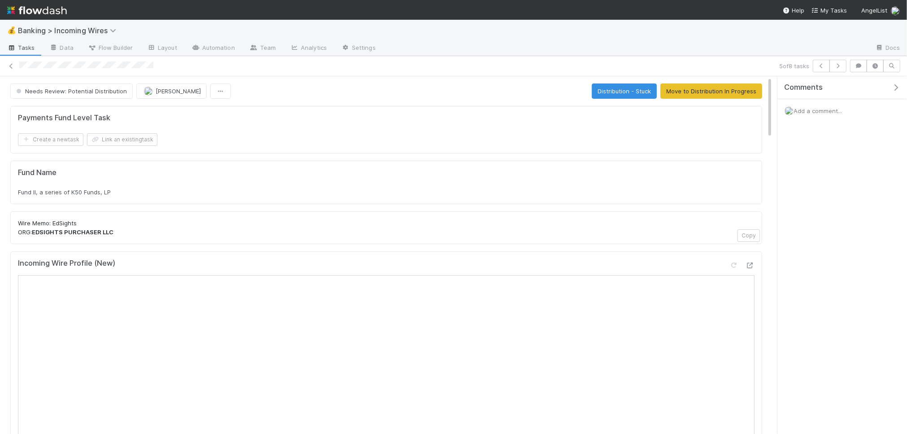
click at [96, 192] on span "Fund II, a series of K50 Funds, LP" at bounding box center [64, 191] width 93 height 7
copy div "Fund II, a series of K50 Funds, LP"
drag, startPoint x: 710, startPoint y: 95, endPoint x: 697, endPoint y: 99, distance: 13.2
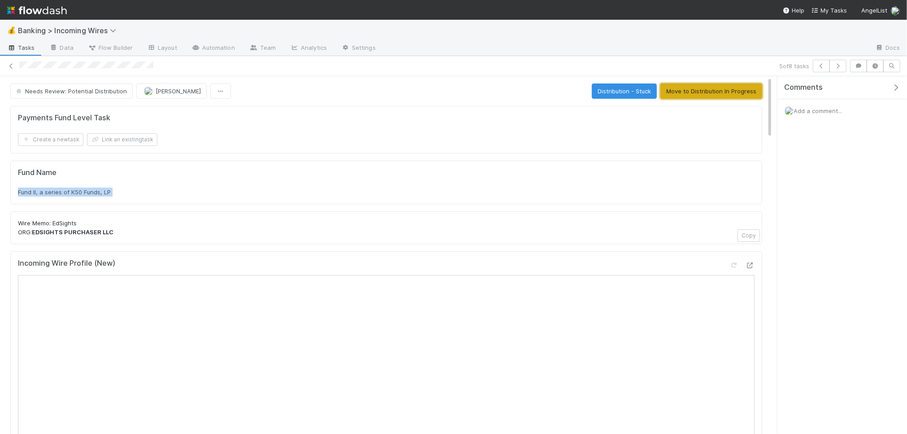
click at [710, 95] on button "Move to Distribution In Progress" at bounding box center [712, 90] width 102 height 15
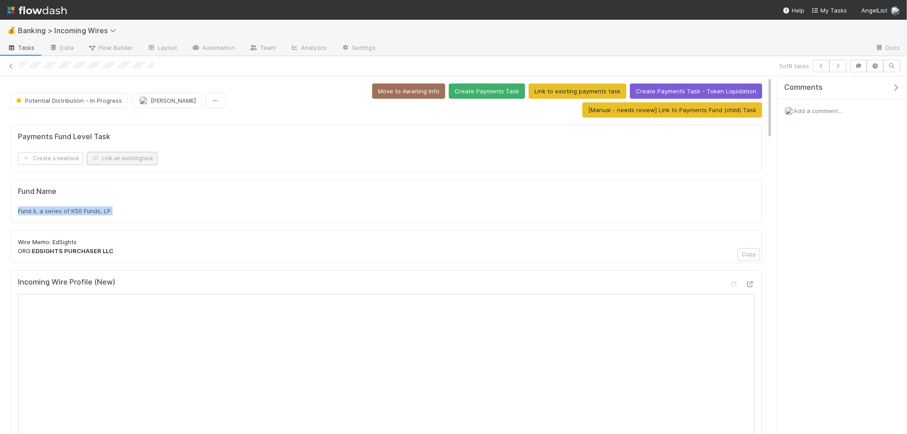
click at [141, 156] on button "Link an existing task" at bounding box center [122, 158] width 70 height 13
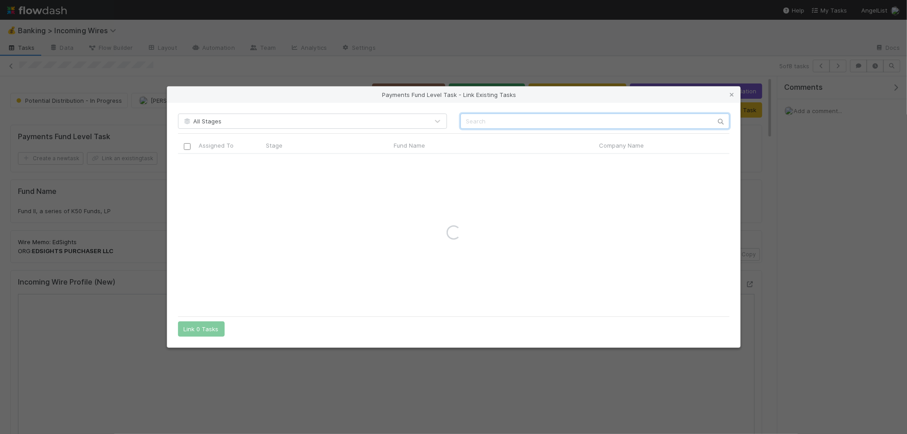
click at [559, 119] on input "text" at bounding box center [595, 120] width 269 height 15
paste input "Fund II, a series of K50 Funds, LP"
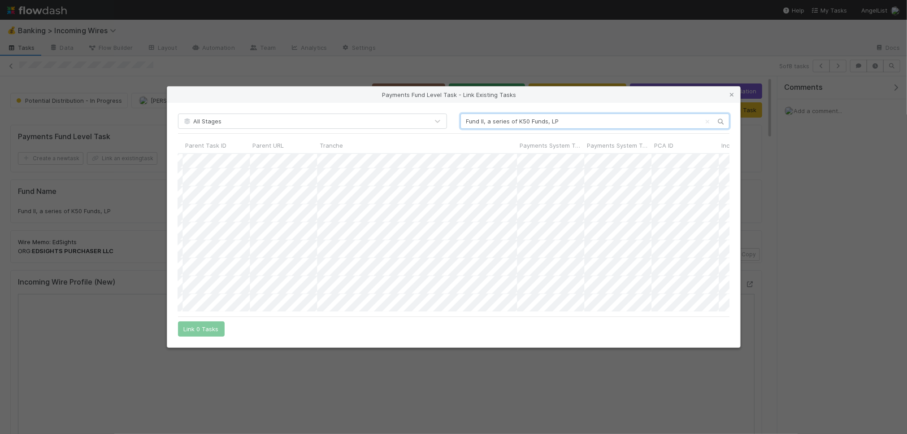
type input "Fund II, a series of K50 Funds, LP"
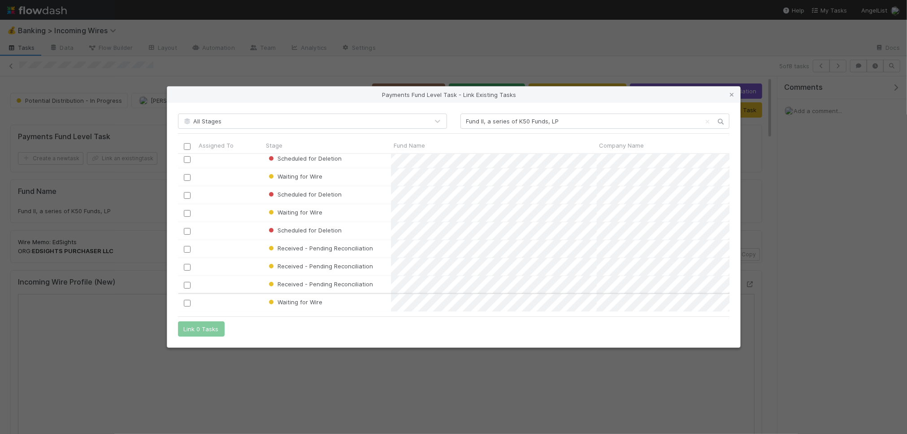
click at [186, 304] on div "Waiting for Wire 7/24/25, 4:26:17 PM 9/2/25, 7:02:19 PM Waiting for Wire 7/24/2…" at bounding box center [454, 232] width 552 height 157
click at [183, 301] on input "checkbox" at bounding box center [184, 303] width 7 height 7
click at [201, 331] on button "Link 1 Task" at bounding box center [199, 328] width 43 height 15
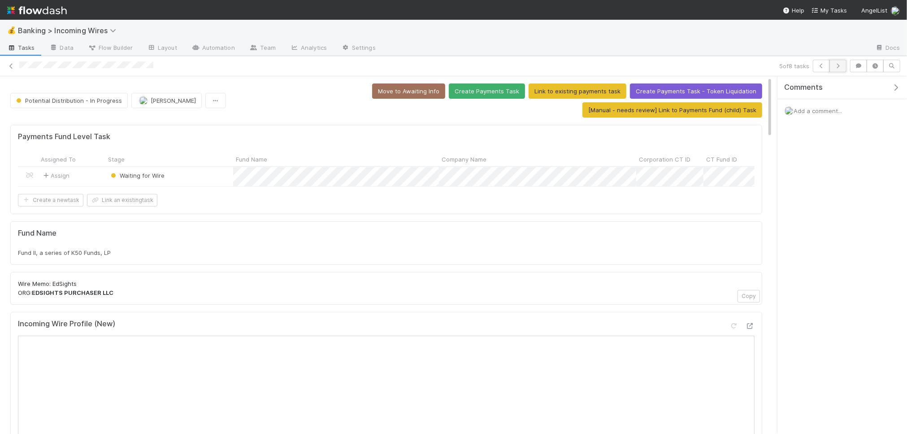
click at [841, 67] on icon "button" at bounding box center [838, 65] width 9 height 5
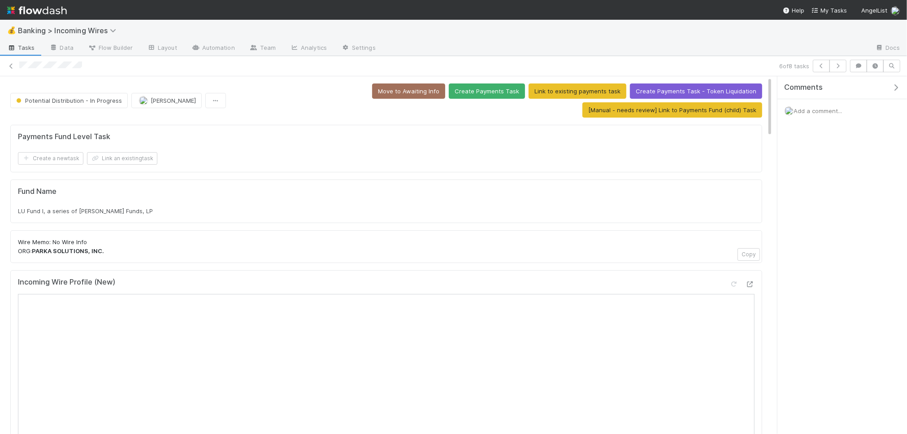
click at [136, 209] on span "LU Fund I, a series of Zachary Ginsburg Funds, LP" at bounding box center [85, 210] width 135 height 7
copy div "LU Fund I, a series of Zachary Ginsburg Funds, LP"
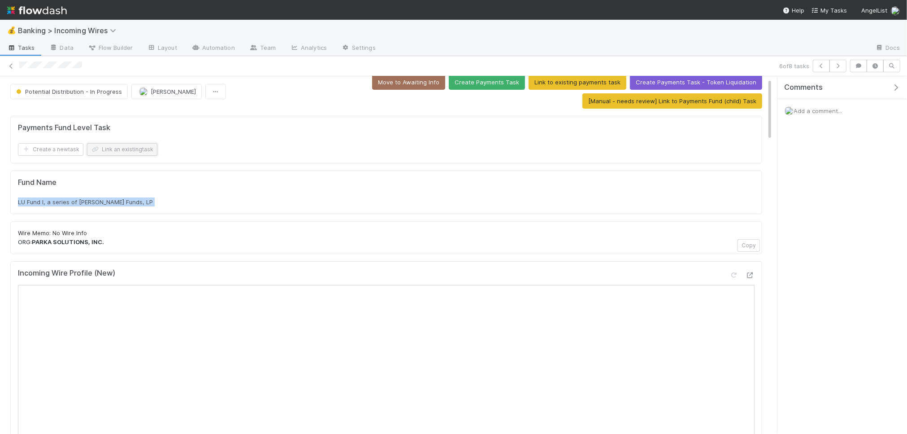
click at [128, 153] on button "Link an existing task" at bounding box center [122, 149] width 70 height 13
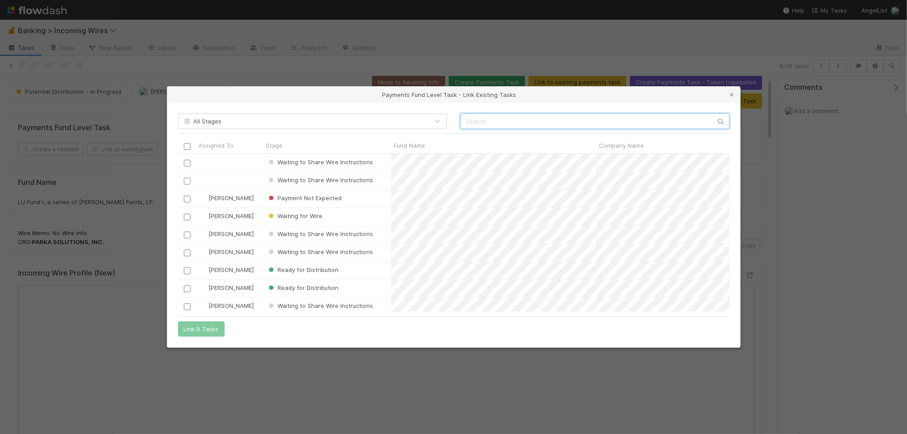
click at [494, 123] on input "text" at bounding box center [595, 120] width 269 height 15
paste input "LU Fund I, a series of Zachary Ginsburg Funds, LP"
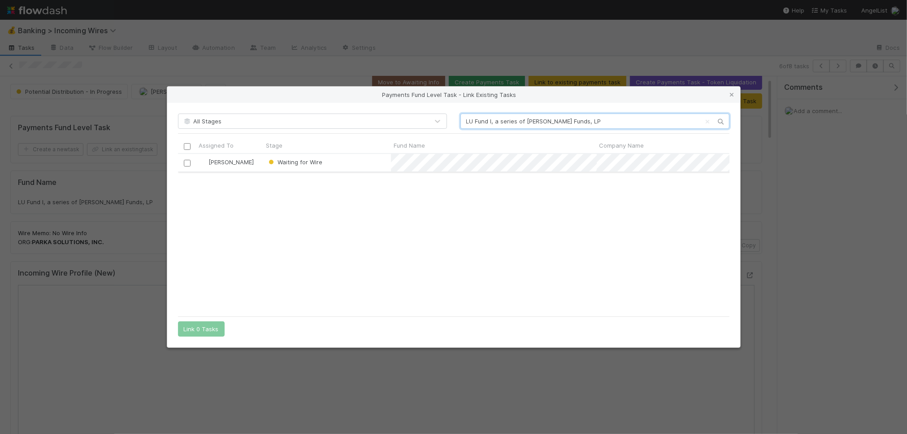
type input "LU Fund I, a series of Zachary Ginsburg Funds, LP"
click at [186, 163] on input "checkbox" at bounding box center [186, 163] width 7 height 7
click at [192, 327] on button "Link 1 Task" at bounding box center [199, 328] width 43 height 15
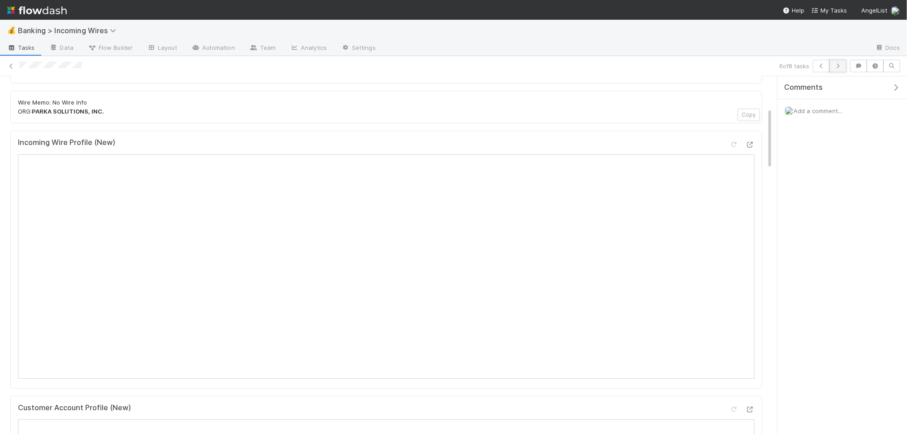
click at [841, 67] on icon "button" at bounding box center [838, 65] width 9 height 5
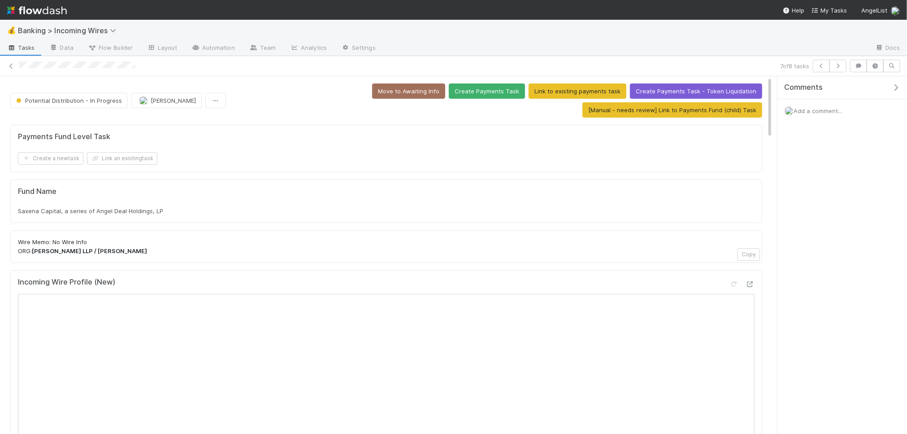
click at [91, 211] on span "Saxena Capital, a series of Angel Deal Holdings, LP" at bounding box center [90, 210] width 145 height 7
copy div "Saxena Capital, a series of Angel Deal Holdings, LP"
click at [145, 160] on button "Link an existing task" at bounding box center [122, 158] width 70 height 13
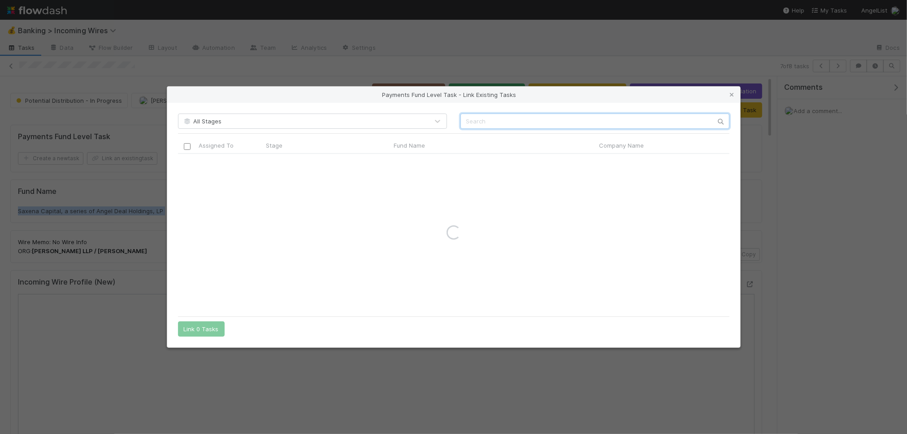
click at [480, 120] on input "text" at bounding box center [595, 120] width 269 height 15
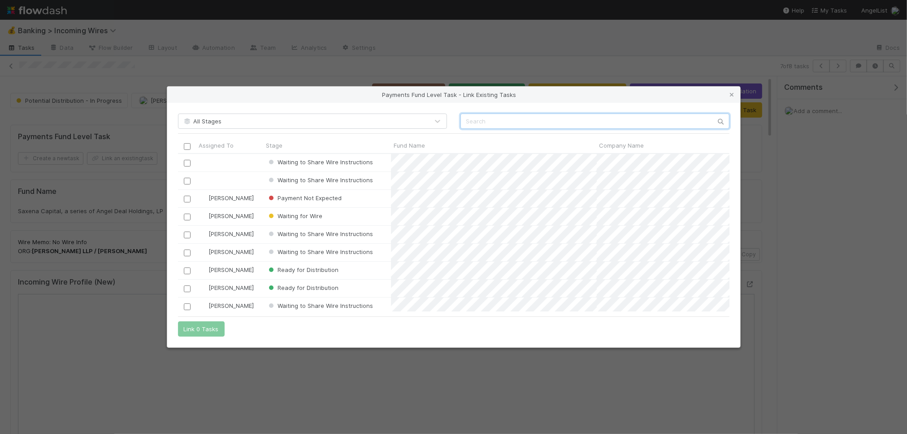
paste input "Saxena Capital, a series of Angel Deal Holdings, LP"
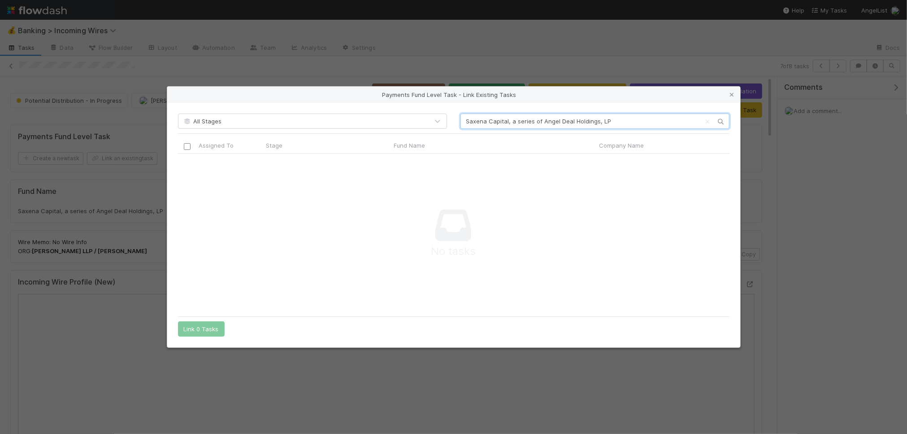
click at [612, 121] on input "Saxena Capital, a series of Angel Deal Holdings, LP" at bounding box center [595, 120] width 269 height 15
type input "Saxena Capital, a series of Angel Deal Holdings, LP"
click at [732, 97] on icon at bounding box center [732, 95] width 9 height 6
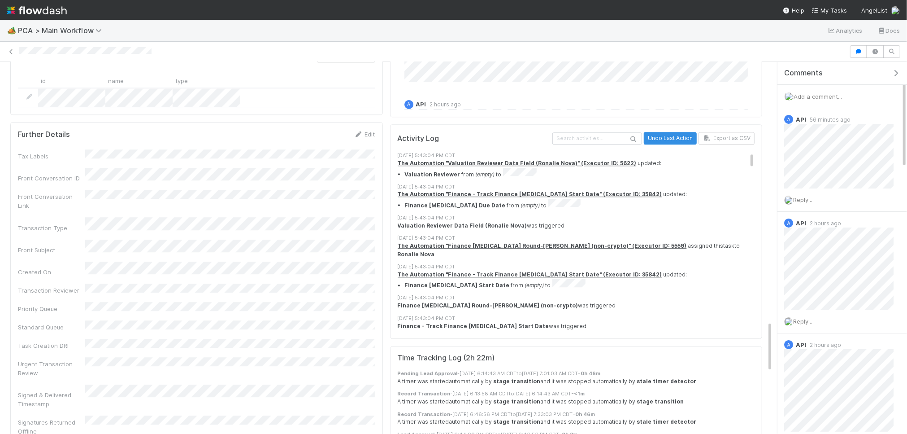
scroll to position [1885, 0]
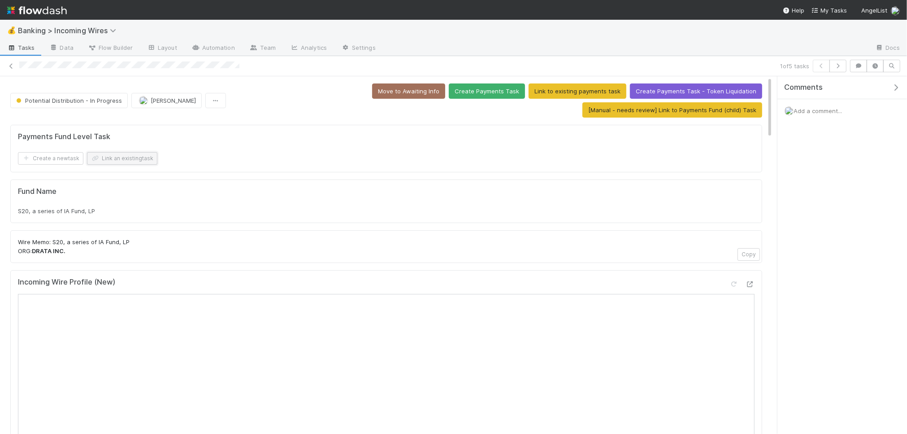
click at [138, 161] on button "Link an existing task" at bounding box center [122, 158] width 70 height 13
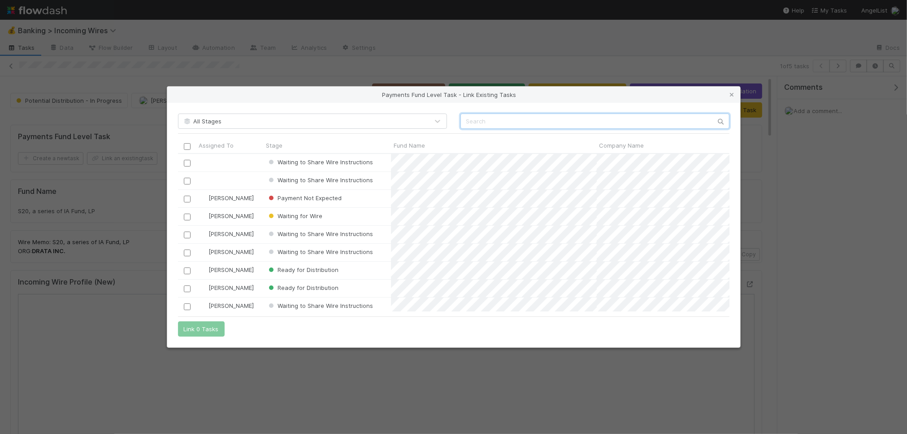
scroll to position [158, 552]
click at [518, 120] on input "text" at bounding box center [595, 120] width 269 height 15
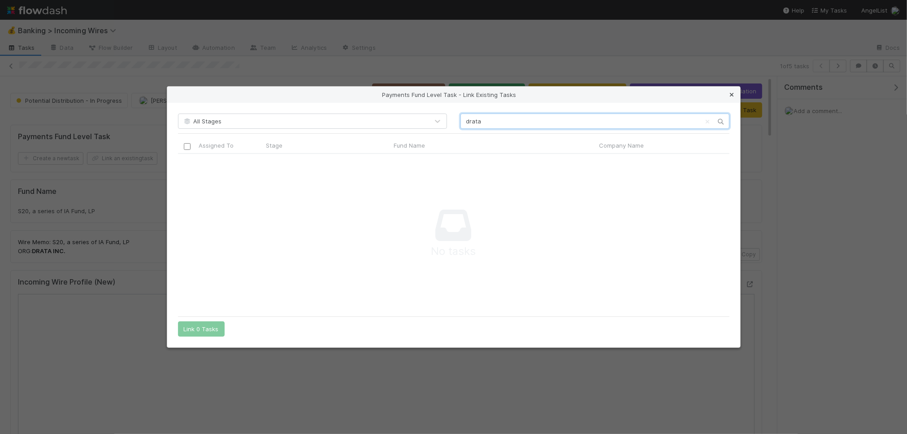
type input "drata"
click at [733, 96] on icon at bounding box center [732, 95] width 9 height 6
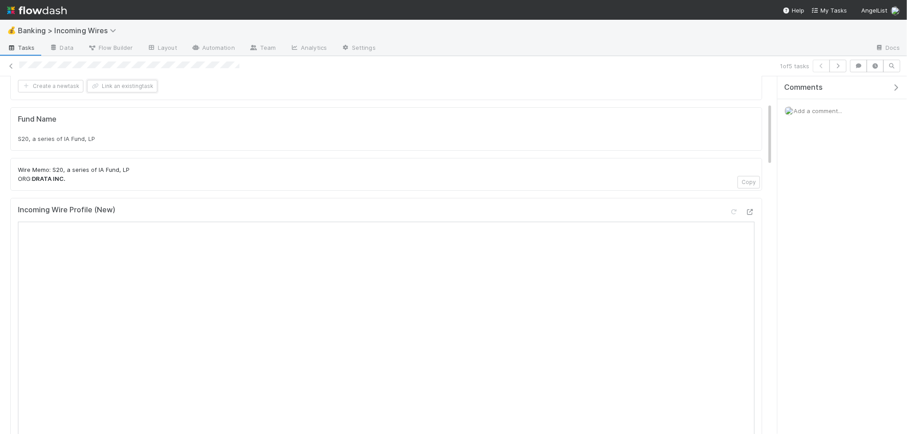
scroll to position [0, 0]
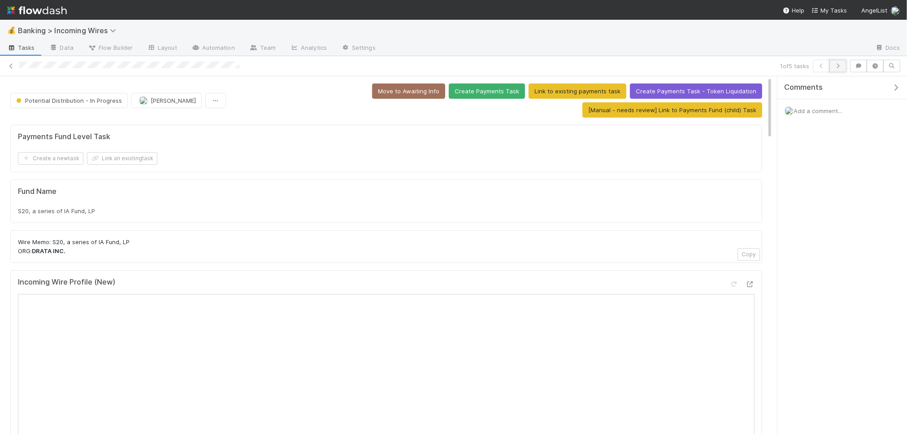
click at [846, 67] on button "button" at bounding box center [838, 66] width 17 height 13
click at [842, 68] on icon "button" at bounding box center [838, 65] width 9 height 5
click at [842, 68] on button "button" at bounding box center [838, 66] width 17 height 13
click at [101, 204] on div "Fund Name Saxena Capital, a series of Angel Deal Holdings, LP" at bounding box center [386, 201] width 737 height 29
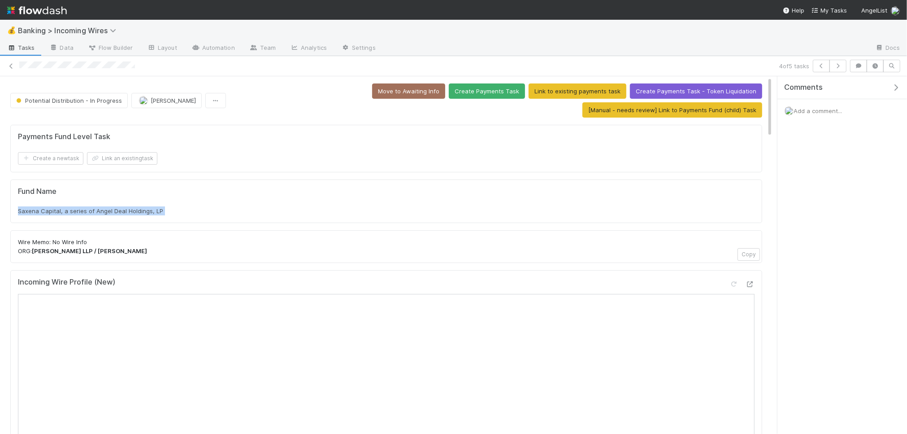
click at [101, 204] on div "Fund Name Saxena Capital, a series of Angel Deal Holdings, LP" at bounding box center [386, 201] width 737 height 29
copy div "Saxena Capital, a series of Angel Deal Holdings, LP"
click at [840, 64] on icon "button" at bounding box center [838, 65] width 9 height 5
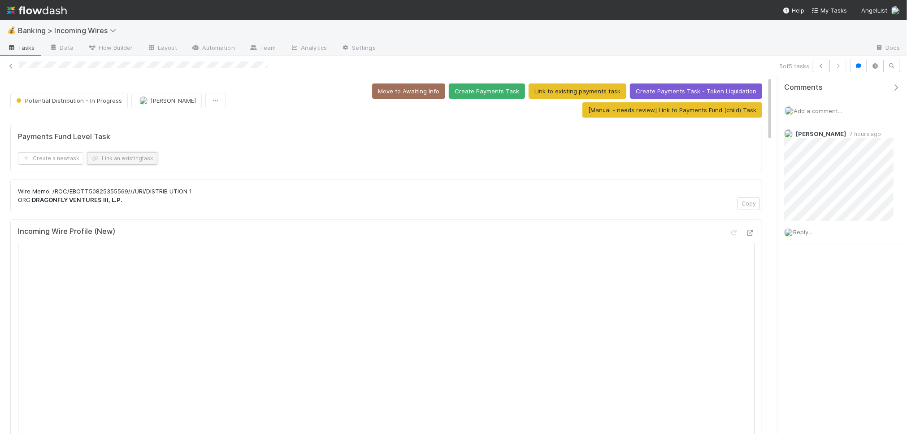
click at [118, 153] on button "Link an existing task" at bounding box center [122, 158] width 70 height 13
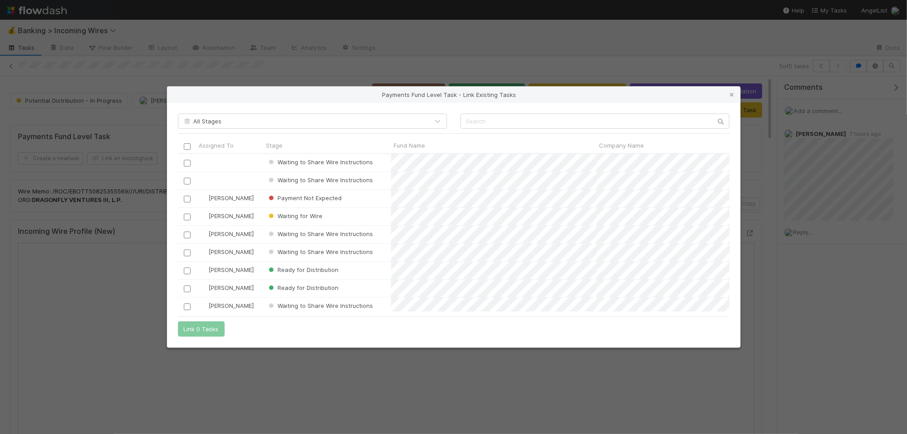
scroll to position [158, 552]
click at [523, 121] on input "text" at bounding box center [595, 120] width 269 height 15
paste input "AYCE Capital Fund I Blocker, a series of VCAL Blocker, LLC"
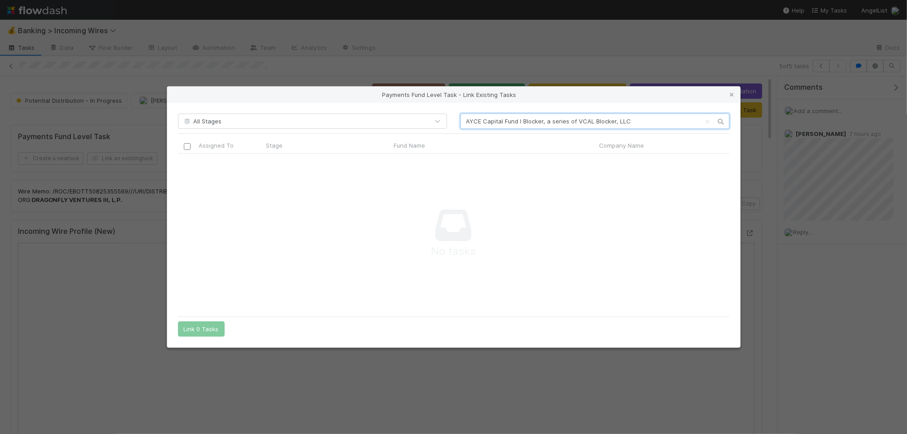
click at [488, 120] on input "AYCE Capital Fund I Blocker, a series of VCAL Blocker, LLC" at bounding box center [595, 120] width 269 height 15
type input "dragonfly"
click at [734, 96] on icon at bounding box center [732, 95] width 9 height 6
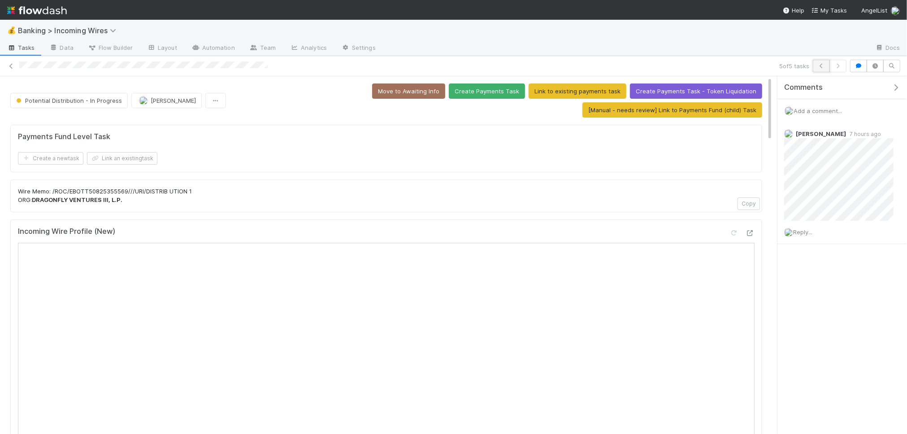
click at [813, 65] on button "button" at bounding box center [821, 66] width 17 height 13
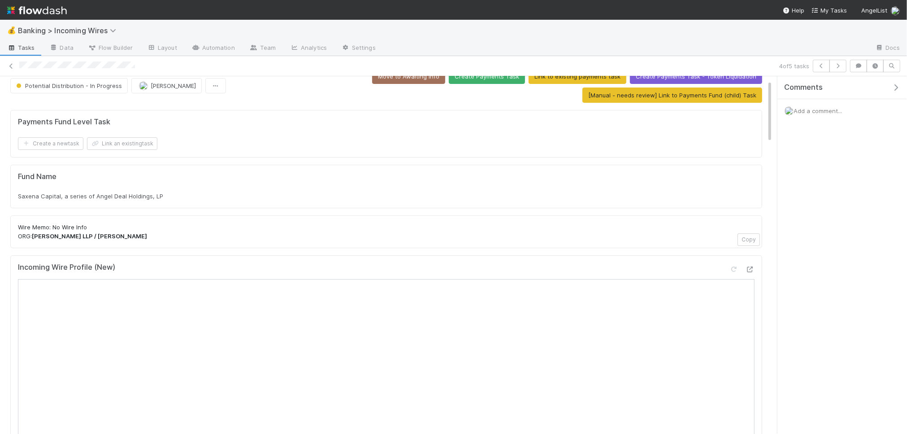
scroll to position [17, 0]
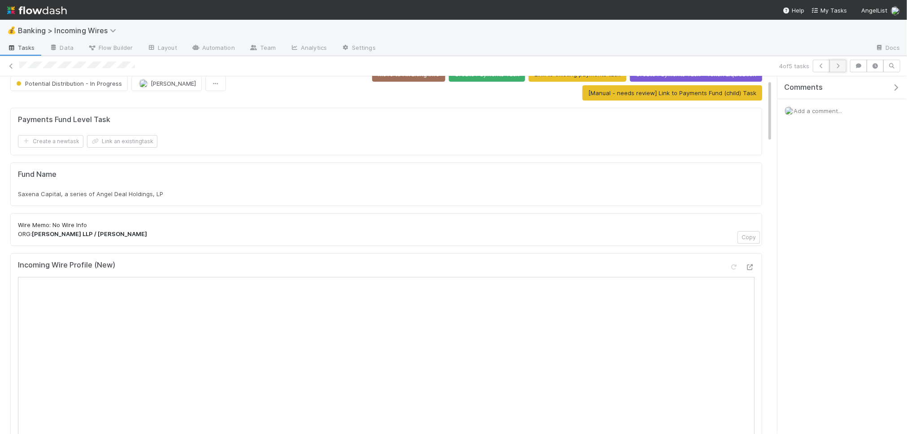
click at [837, 67] on icon "button" at bounding box center [838, 65] width 9 height 5
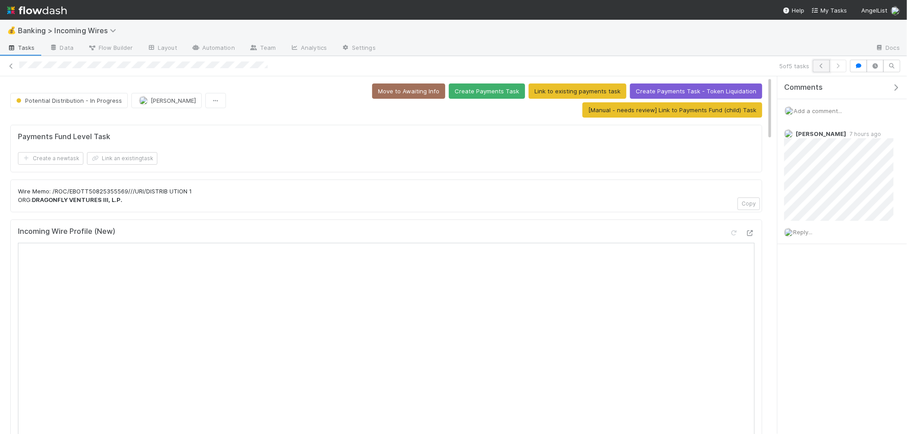
click at [821, 68] on icon "button" at bounding box center [821, 65] width 9 height 5
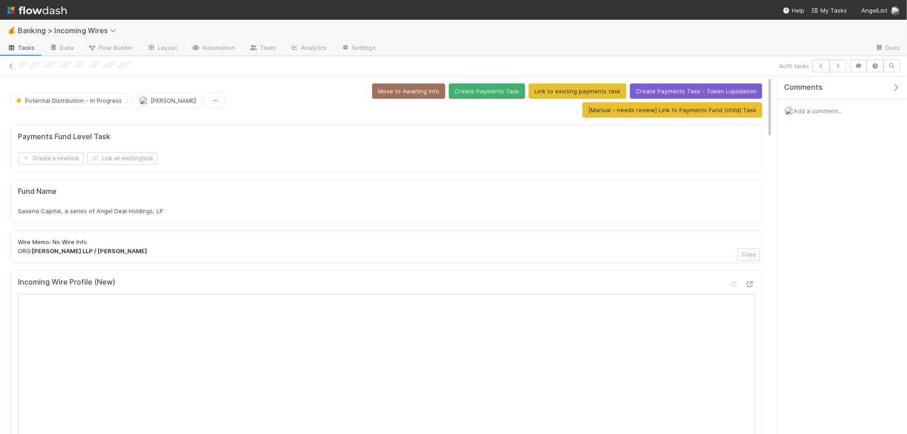
click at [821, 68] on icon "button" at bounding box center [821, 65] width 9 height 5
drag, startPoint x: 821, startPoint y: 68, endPoint x: 823, endPoint y: 80, distance: 12.6
click at [823, 80] on div "3 of 5 tasks Potential Distribution - In Progress Nate Eisenstein Move to Await…" at bounding box center [453, 245] width 907 height 378
drag, startPoint x: 733, startPoint y: 279, endPoint x: 724, endPoint y: 279, distance: 9.0
click at [733, 279] on div at bounding box center [734, 283] width 9 height 9
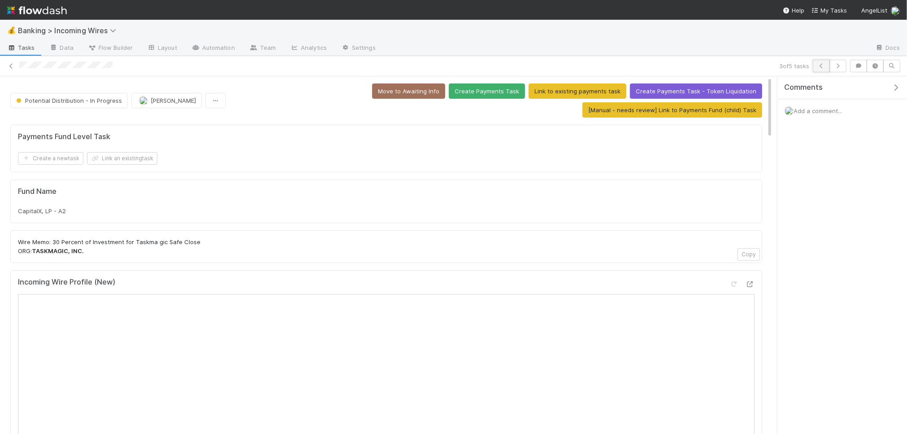
click at [817, 65] on icon "button" at bounding box center [821, 65] width 9 height 5
click at [835, 65] on icon "button" at bounding box center [838, 65] width 9 height 5
click at [822, 114] on span "Add a comment..." at bounding box center [818, 110] width 48 height 7
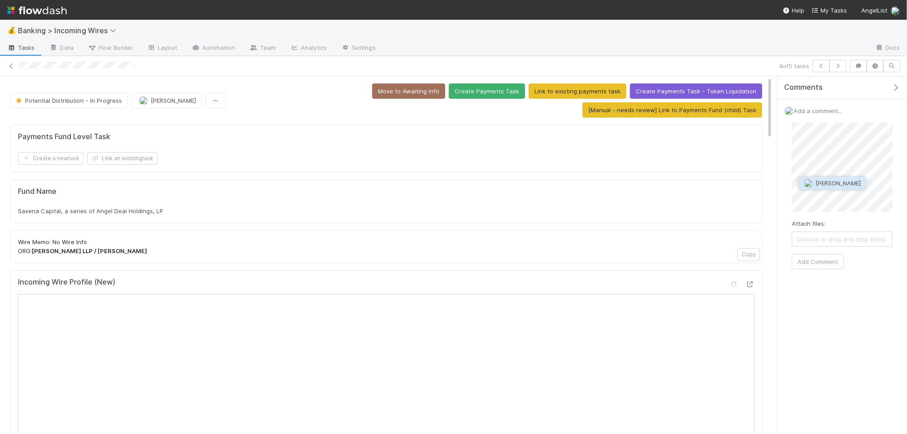
click at [839, 186] on span "Thomas Ambrosia" at bounding box center [838, 182] width 45 height 7
click at [820, 292] on button "Add Comment" at bounding box center [818, 293] width 52 height 15
click at [834, 67] on icon "button" at bounding box center [838, 65] width 9 height 5
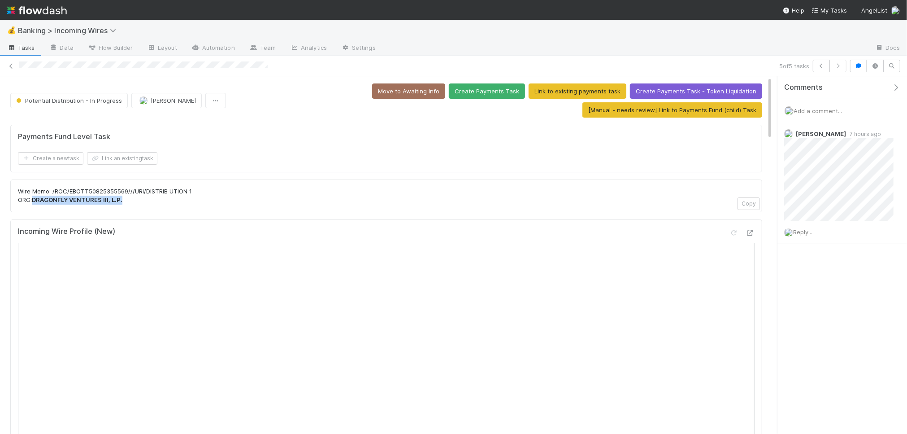
drag, startPoint x: 36, startPoint y: 199, endPoint x: 101, endPoint y: 205, distance: 65.3
click at [138, 202] on p "Wire Memo: /ROC/EBOTT50825355569///URI/DISTRIB UTION 1 ORG: DRAGONFLY VENTURES …" at bounding box center [386, 195] width 737 height 17
copy strong "DRAGONFLY VENTURES III, L.P."
click at [143, 159] on button "Link an existing task" at bounding box center [122, 158] width 70 height 13
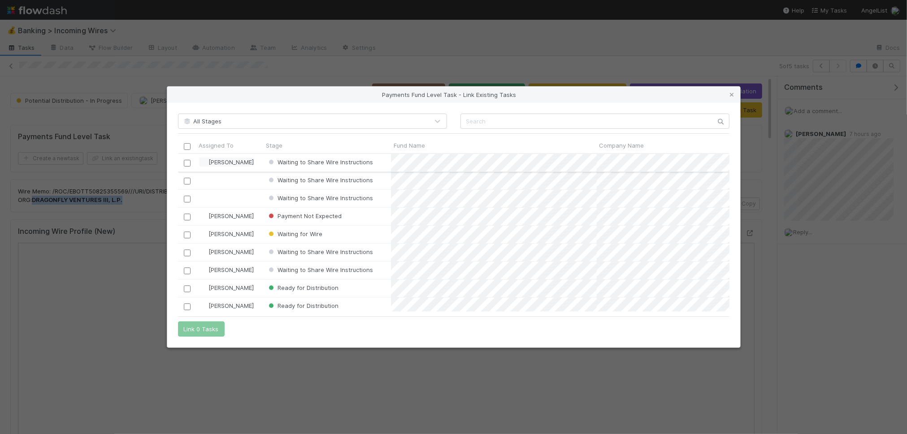
scroll to position [158, 552]
click at [188, 162] on input "checkbox" at bounding box center [186, 163] width 7 height 7
click at [189, 329] on button "Link 1 Task" at bounding box center [199, 328] width 43 height 15
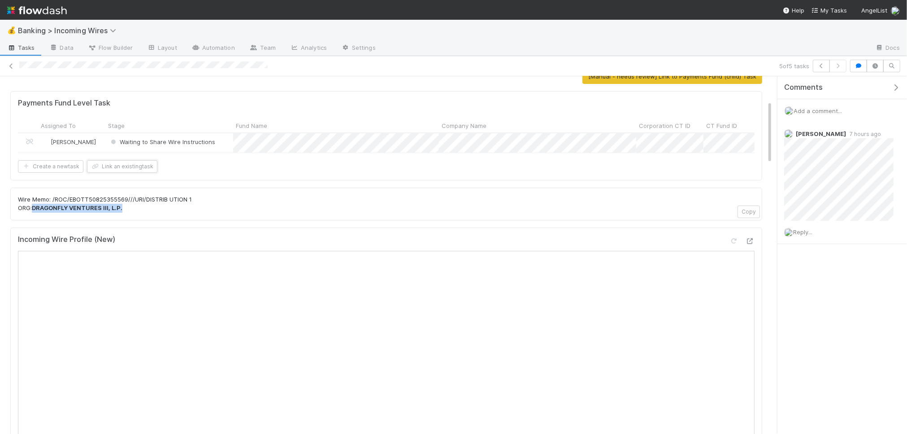
scroll to position [0, 0]
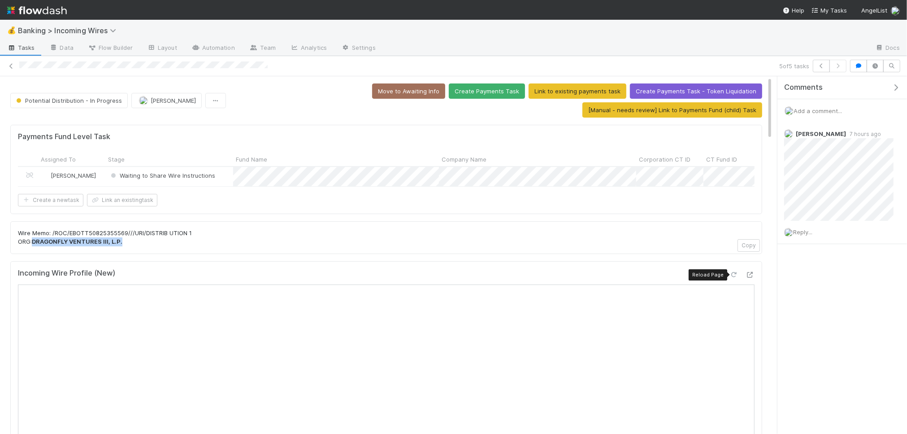
click at [736, 277] on icon at bounding box center [734, 275] width 9 height 6
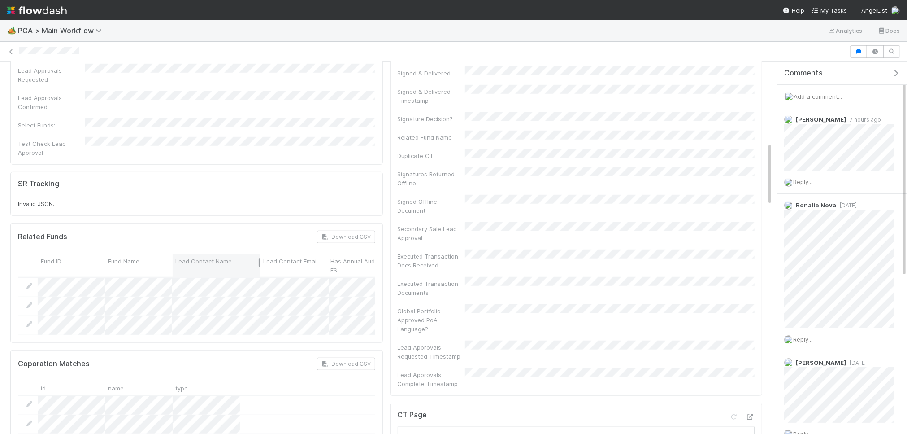
drag, startPoint x: 239, startPoint y: 217, endPoint x: 256, endPoint y: 215, distance: 17.1
click at [259, 258] on div at bounding box center [260, 262] width 2 height 9
drag, startPoint x: 171, startPoint y: 216, endPoint x: 300, endPoint y: 218, distance: 128.7
click at [300, 258] on div at bounding box center [301, 262] width 2 height 9
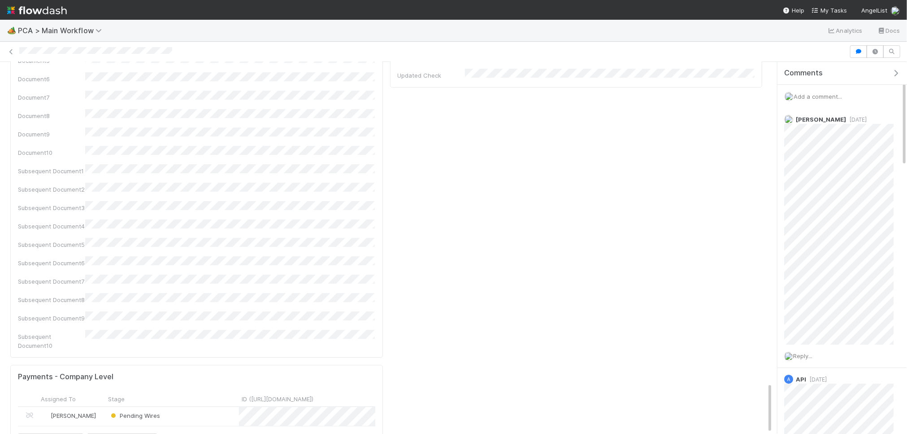
scroll to position [2324, 0]
click at [205, 409] on div "Pending Wires" at bounding box center [172, 418] width 134 height 19
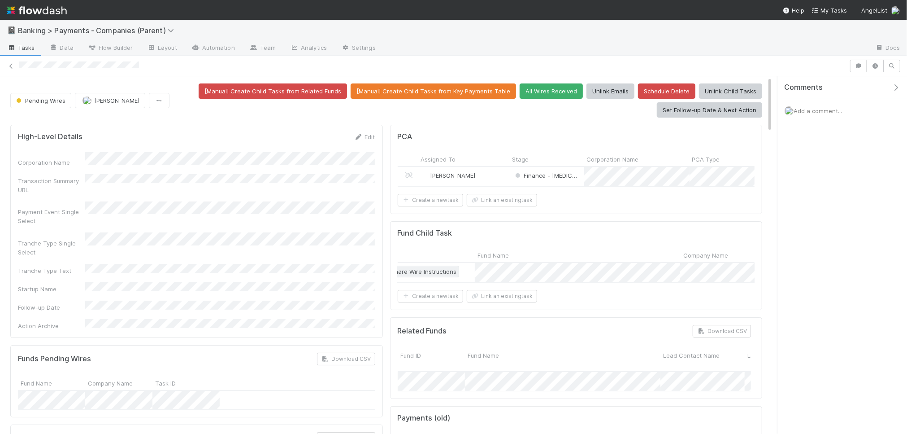
scroll to position [0, 141]
click at [607, 305] on div at bounding box center [453, 217] width 907 height 434
click at [563, 222] on div at bounding box center [453, 217] width 907 height 434
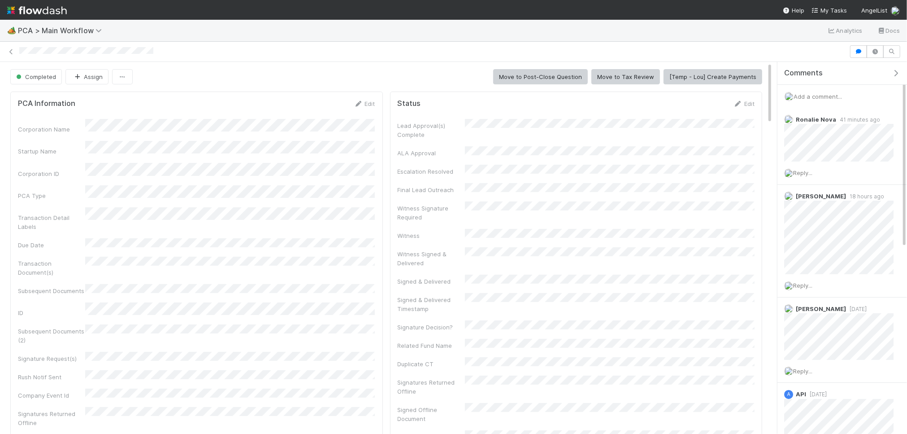
drag, startPoint x: 370, startPoint y: 100, endPoint x: 345, endPoint y: 116, distance: 29.5
click at [369, 100] on link "Edit" at bounding box center [364, 103] width 21 height 7
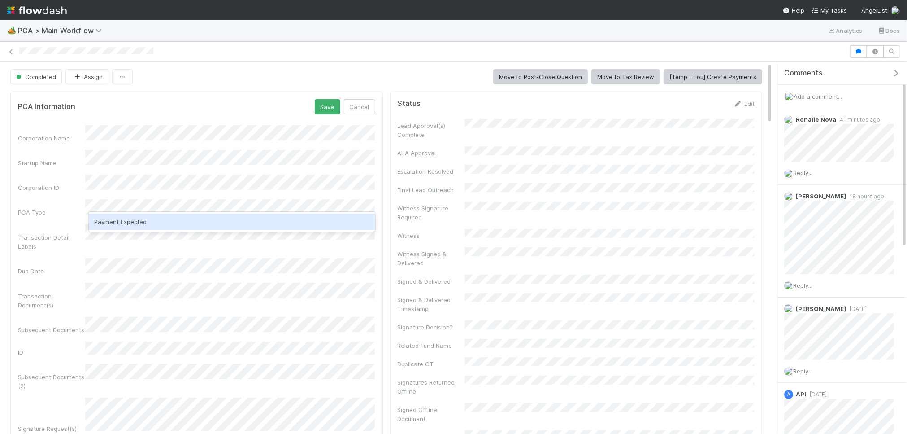
drag, startPoint x: 177, startPoint y: 216, endPoint x: 198, endPoint y: 214, distance: 21.2
click at [178, 216] on div "Payment Expected" at bounding box center [232, 222] width 287 height 16
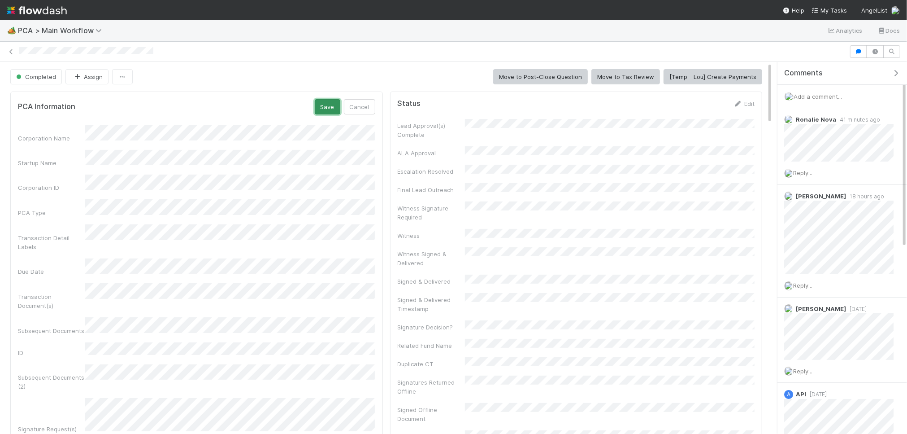
click at [330, 109] on button "Save" at bounding box center [328, 106] width 26 height 15
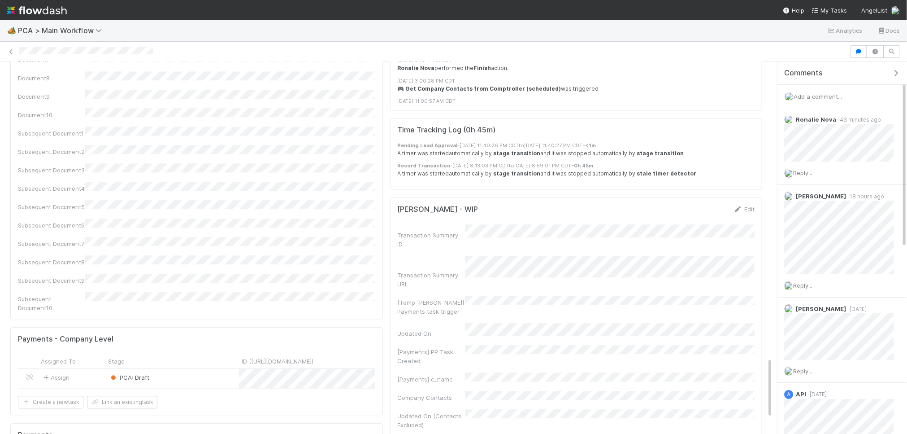
scroll to position [1874, 0]
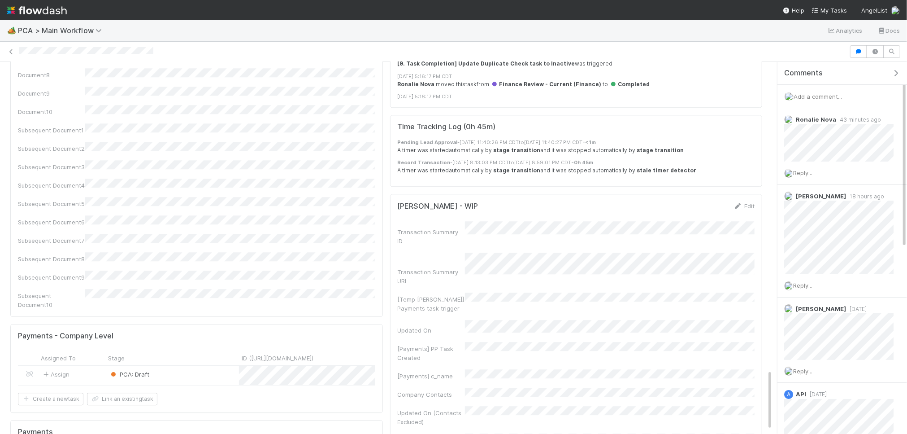
click at [185, 366] on div "PCA: Draft" at bounding box center [172, 375] width 134 height 19
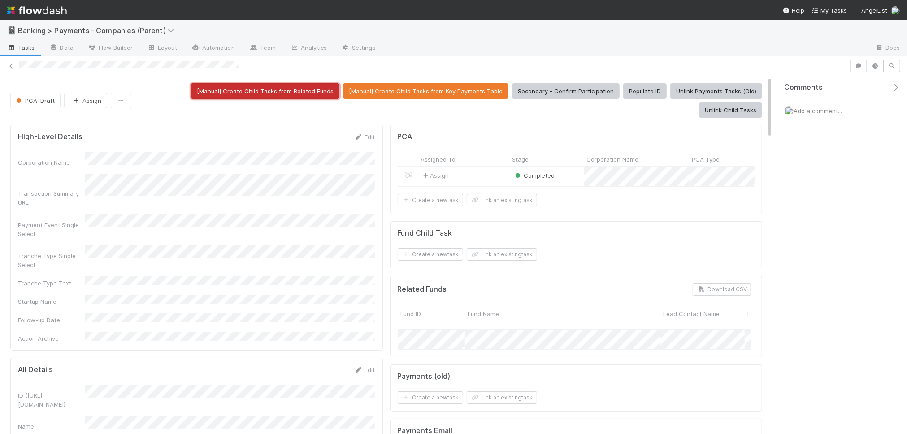
click at [253, 92] on button "[Manual] Create Child Tasks from Related Funds" at bounding box center [265, 90] width 148 height 15
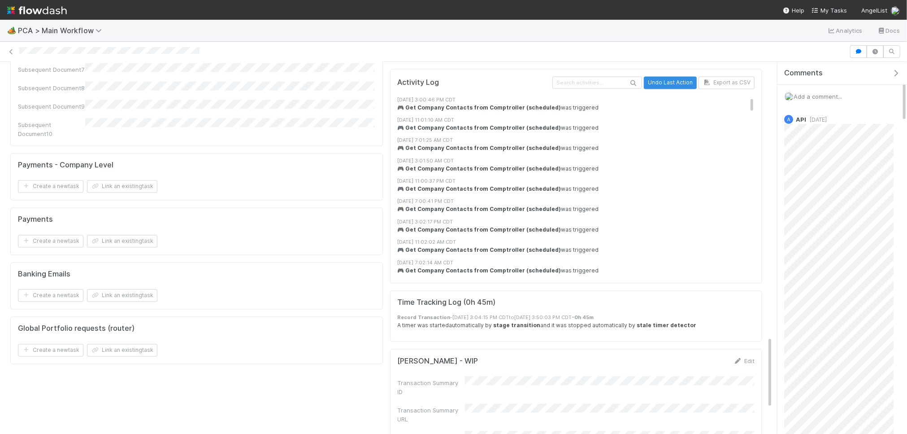
scroll to position [1547, 0]
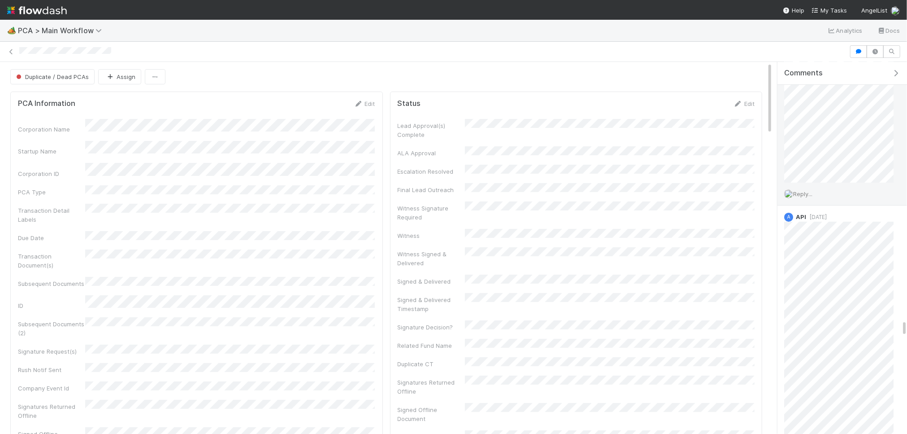
scroll to position [5636, 0]
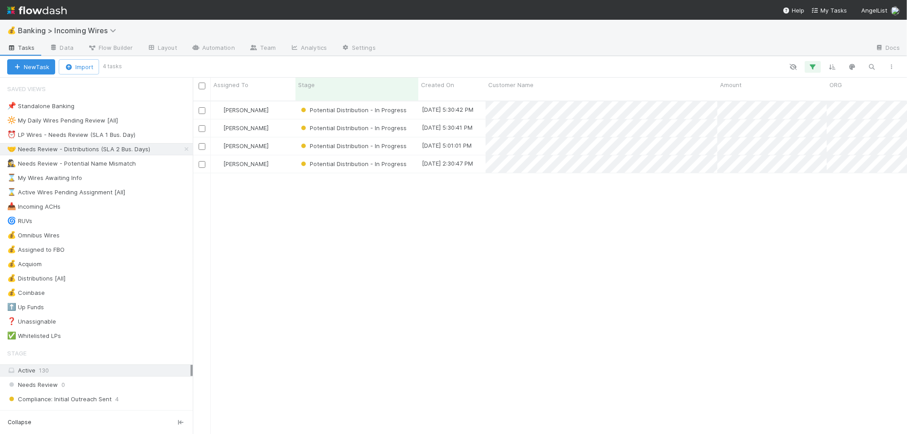
scroll to position [0, 0]
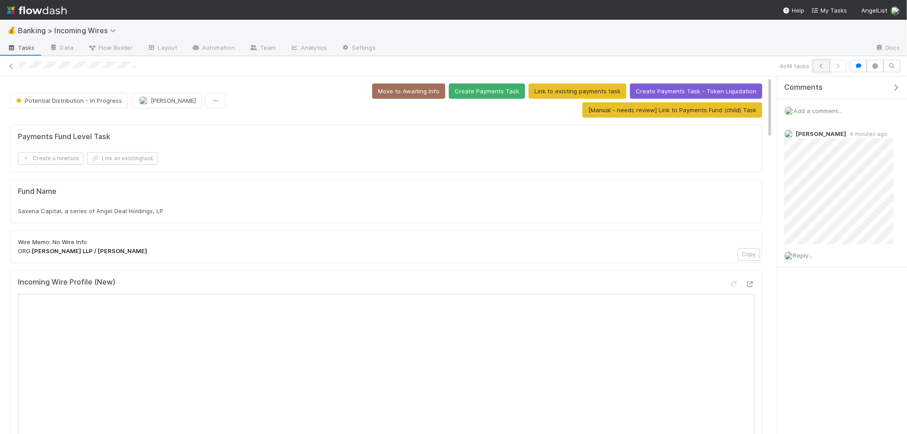
click at [816, 67] on button "button" at bounding box center [821, 66] width 17 height 13
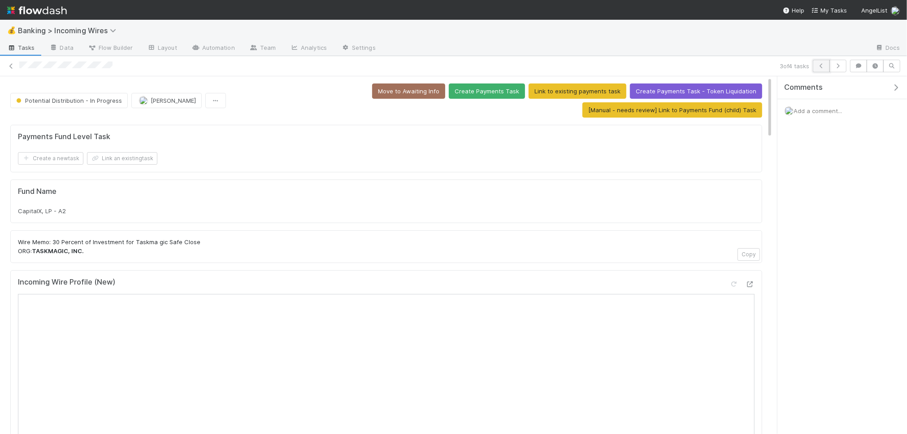
click at [820, 65] on icon "button" at bounding box center [821, 65] width 9 height 5
click at [66, 212] on span "SA-0219 Fund I, a series of Corp Capital AL SPV, LP" at bounding box center [90, 210] width 145 height 7
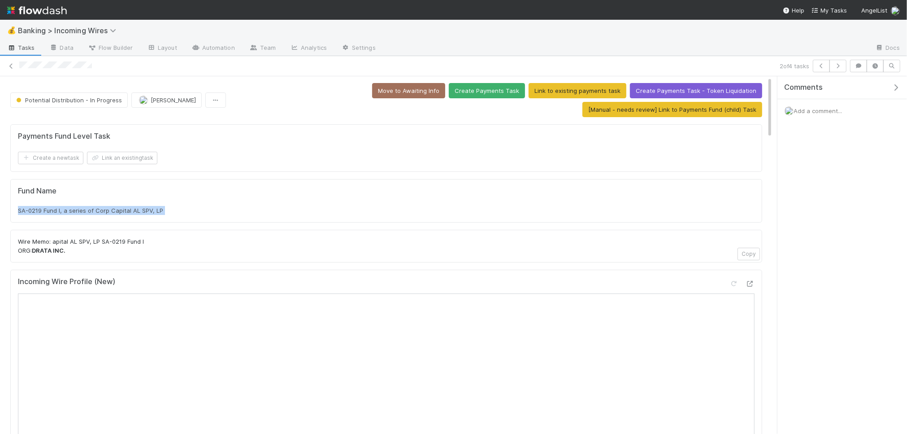
copy div "SA-0219 Fund I, a series of Corp Capital AL SPV, LP"
click at [816, 65] on button "button" at bounding box center [821, 66] width 17 height 13
click at [819, 122] on div "Comments Add a comment..." at bounding box center [843, 121] width 130 height 91
click at [811, 115] on div "Add a comment..." at bounding box center [843, 110] width 130 height 23
click at [809, 108] on span "Add a comment..." at bounding box center [818, 110] width 48 height 7
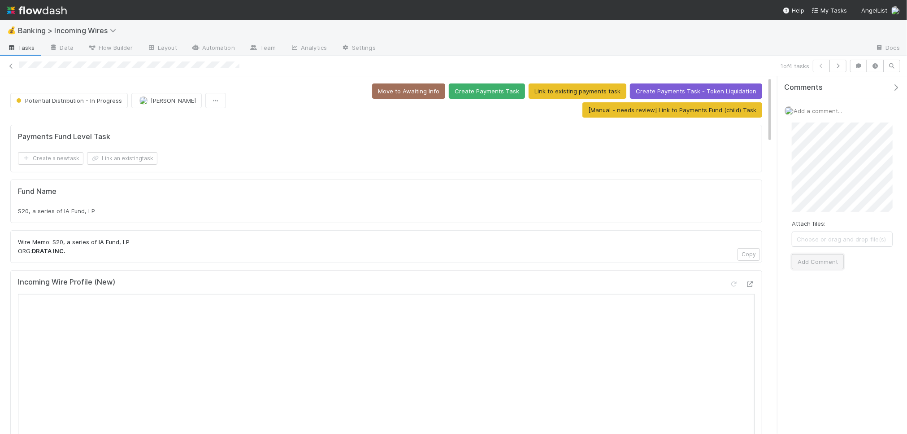
click at [816, 260] on button "Add Comment" at bounding box center [818, 261] width 52 height 15
click at [837, 69] on button "button" at bounding box center [838, 66] width 17 height 13
click at [810, 110] on span "Add a comment..." at bounding box center [818, 110] width 48 height 7
click at [833, 260] on button "Add Comment" at bounding box center [818, 261] width 52 height 15
click at [131, 160] on button "Link an existing task" at bounding box center [122, 158] width 70 height 13
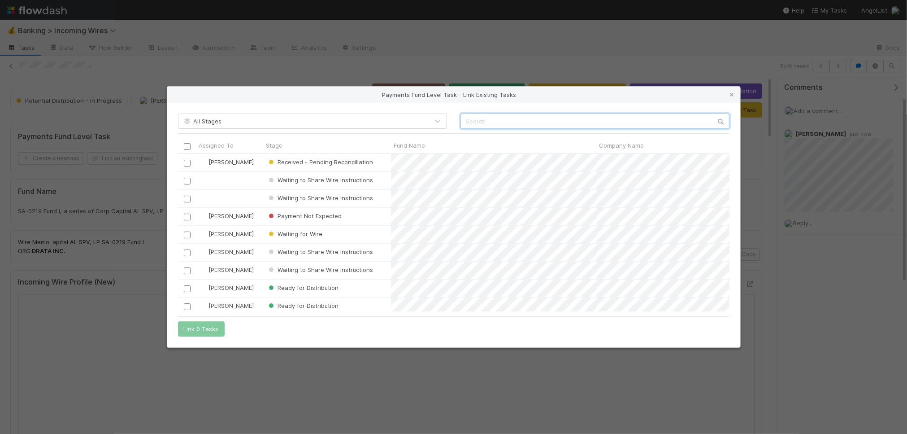
click at [485, 122] on input "text" at bounding box center [595, 120] width 269 height 15
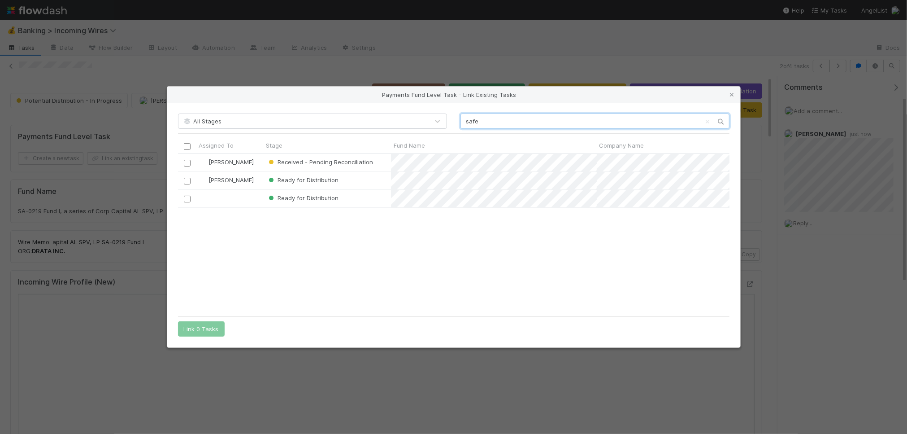
scroll to position [158, 552]
type input "safe"
click at [729, 94] on icon at bounding box center [732, 95] width 9 height 6
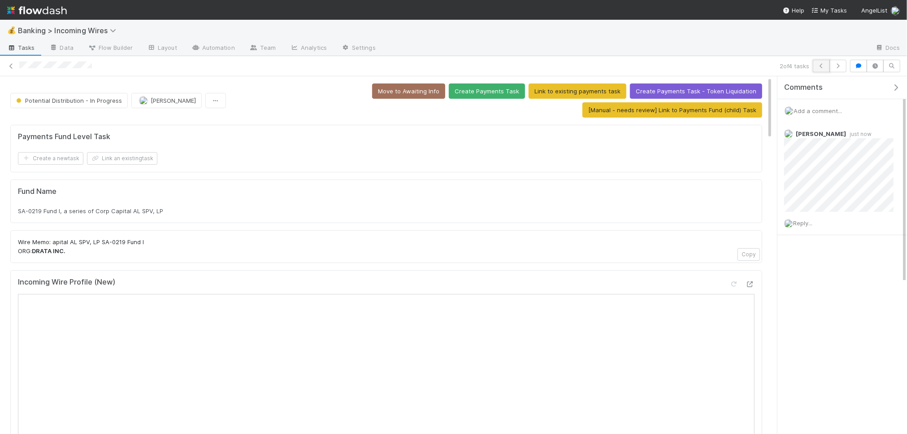
click at [822, 67] on icon "button" at bounding box center [821, 65] width 9 height 5
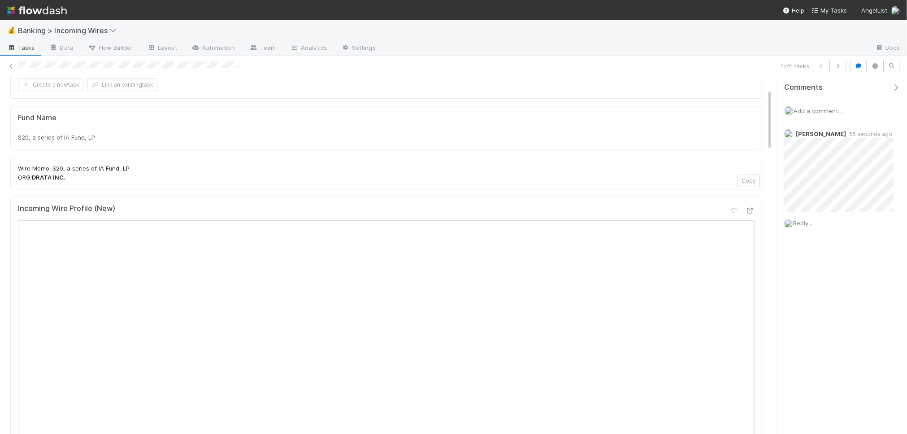
scroll to position [75, 0]
click at [806, 227] on div "Reply..." at bounding box center [839, 223] width 123 height 22
click at [805, 224] on span "Reply..." at bounding box center [802, 222] width 19 height 7
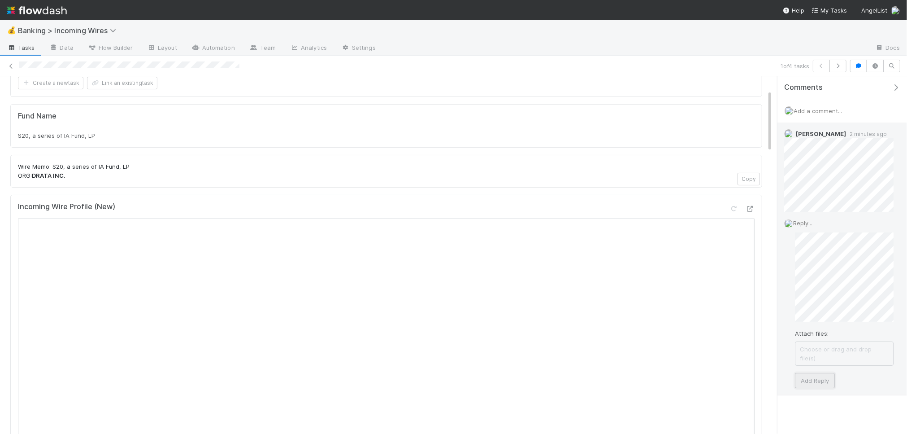
drag, startPoint x: 816, startPoint y: 368, endPoint x: 818, endPoint y: 343, distance: 24.7
click at [816, 373] on button "Add Reply" at bounding box center [815, 380] width 40 height 15
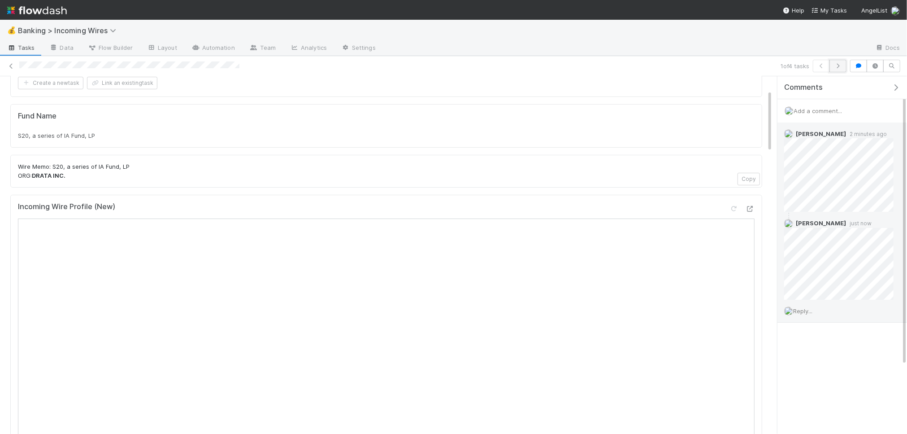
click at [841, 65] on icon "button" at bounding box center [838, 65] width 9 height 5
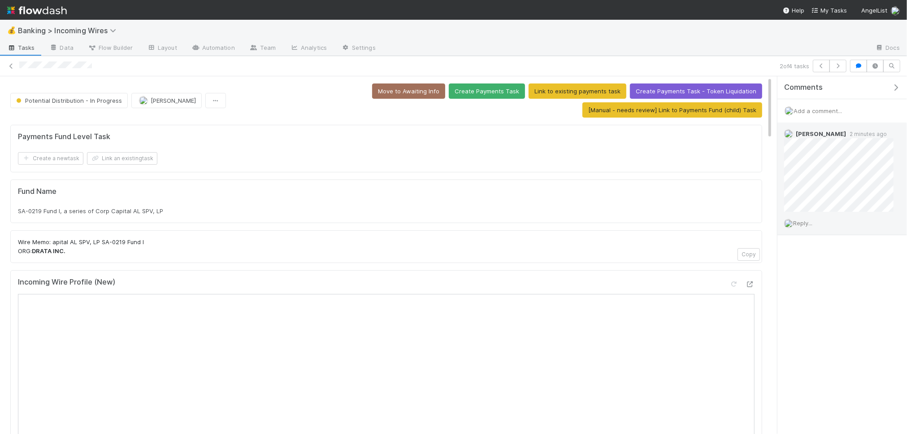
click at [803, 226] on span "Reply..." at bounding box center [802, 222] width 19 height 7
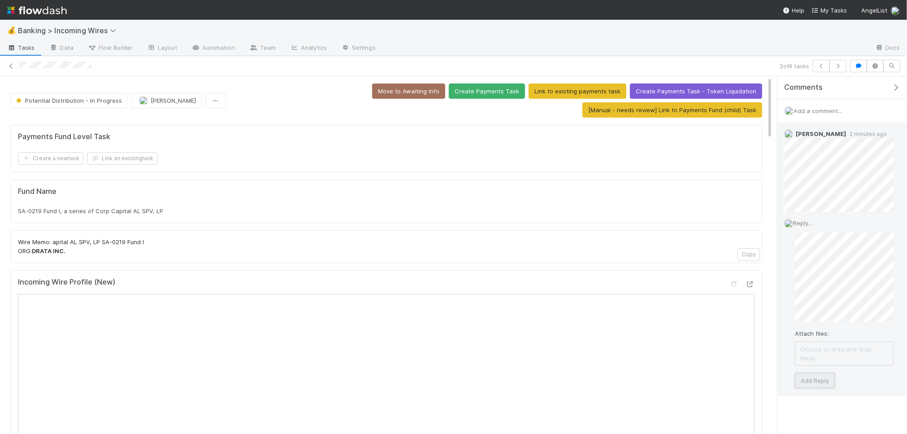
click at [823, 374] on button "Add Reply" at bounding box center [815, 380] width 40 height 15
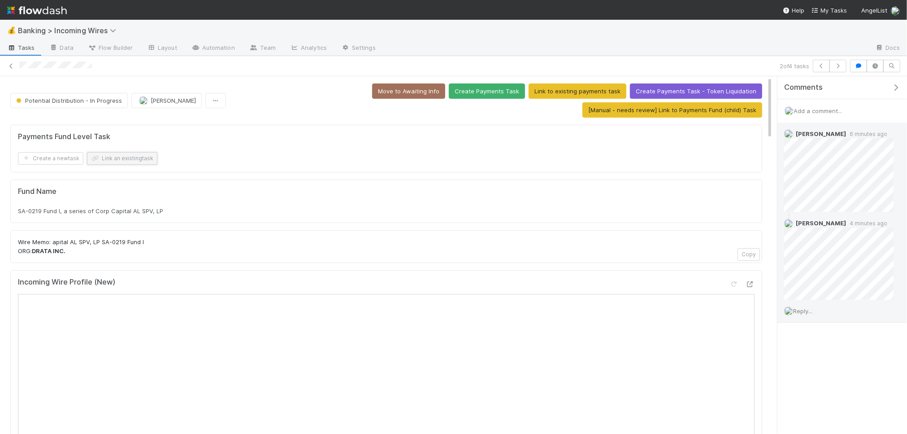
click at [129, 160] on button "Link an existing task" at bounding box center [122, 158] width 70 height 13
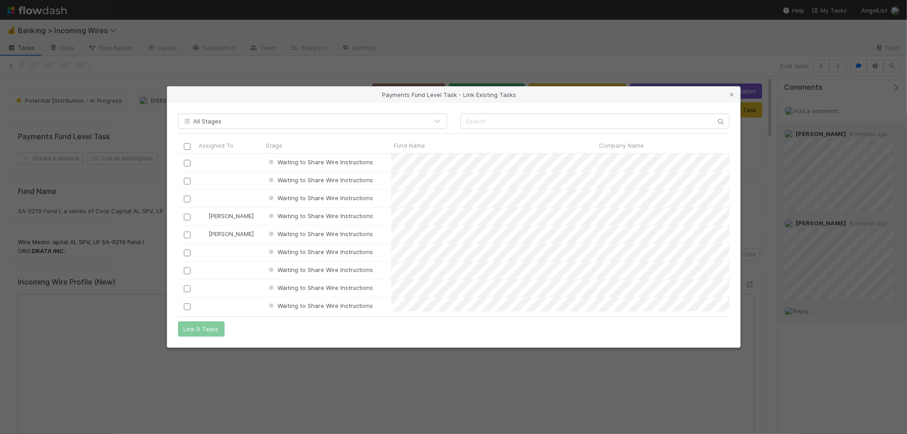
scroll to position [158, 552]
click at [186, 218] on input "checkbox" at bounding box center [186, 217] width 7 height 7
click at [196, 330] on button "Link 1 Task" at bounding box center [199, 328] width 43 height 15
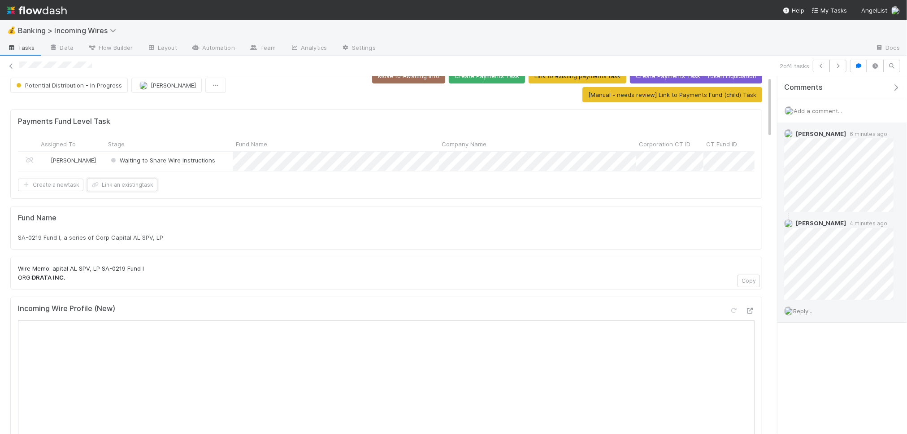
scroll to position [0, 0]
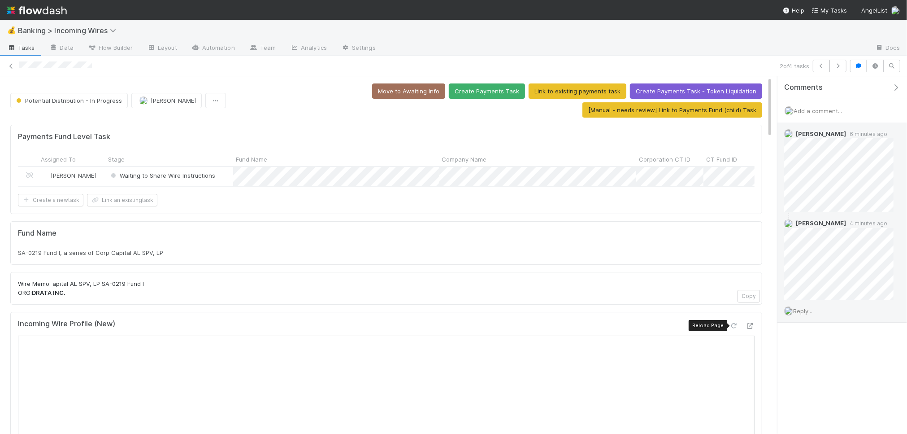
click at [738, 327] on icon at bounding box center [734, 326] width 9 height 6
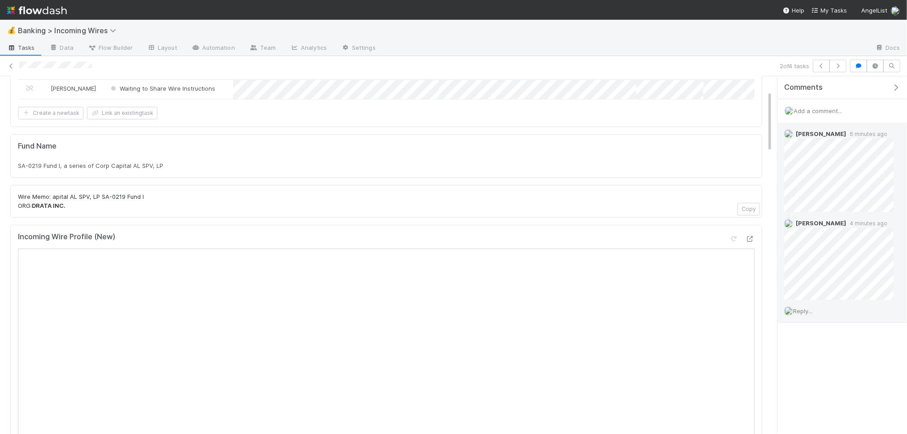
scroll to position [90, 0]
click at [822, 65] on icon "button" at bounding box center [821, 65] width 9 height 5
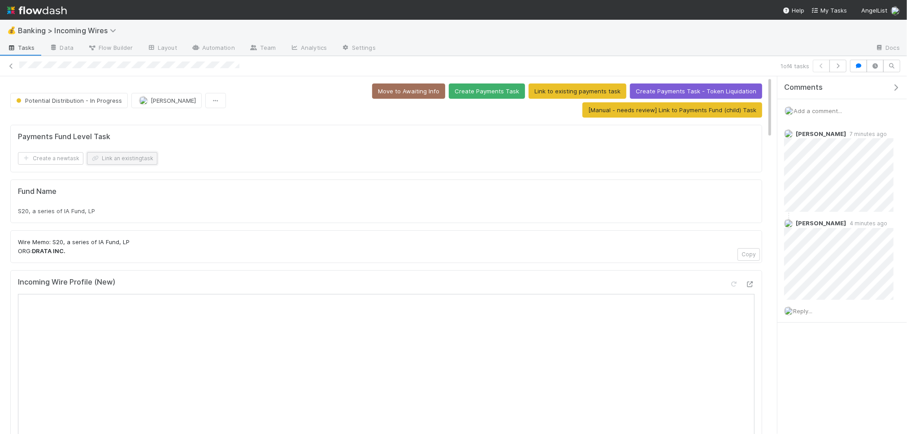
click at [141, 160] on button "Link an existing task" at bounding box center [122, 158] width 70 height 13
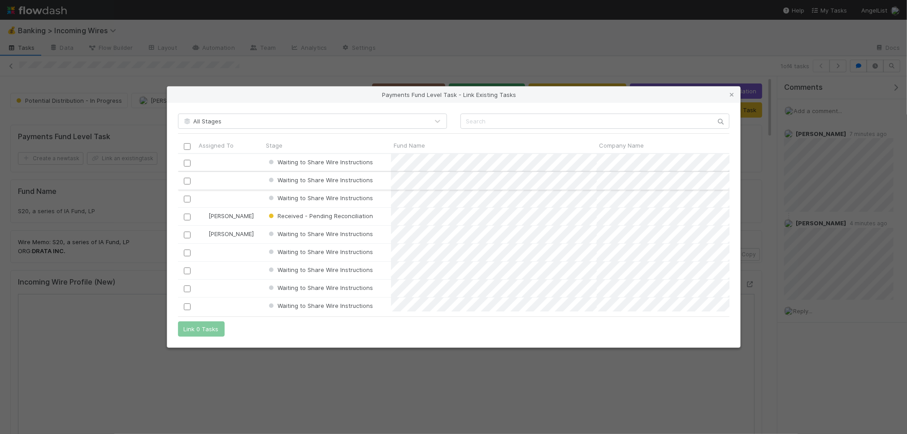
scroll to position [158, 552]
click at [187, 233] on input "checkbox" at bounding box center [186, 234] width 7 height 7
click at [194, 327] on button "Link 1 Task" at bounding box center [199, 328] width 43 height 15
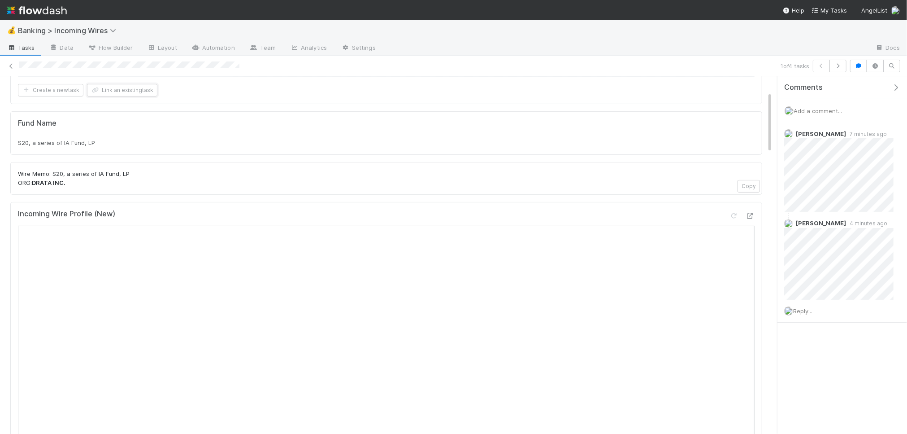
scroll to position [117, 0]
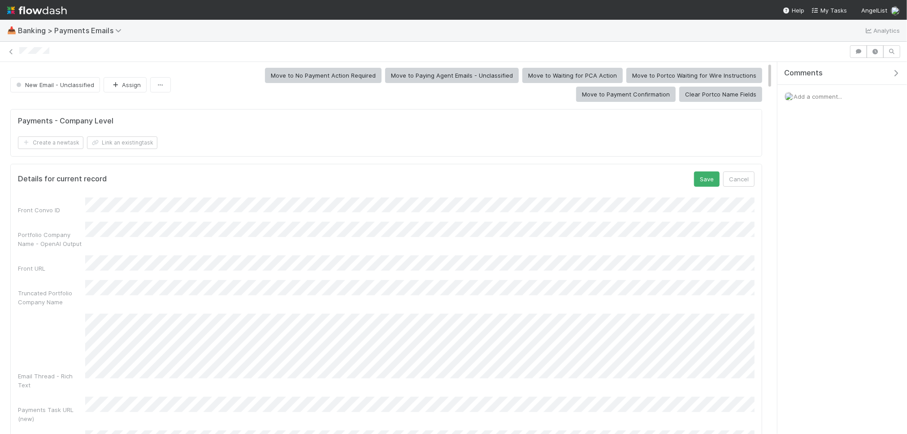
scroll to position [1, 0]
click at [331, 150] on div "Payments - Company Level Create a new task Link an existing task" at bounding box center [386, 133] width 752 height 48
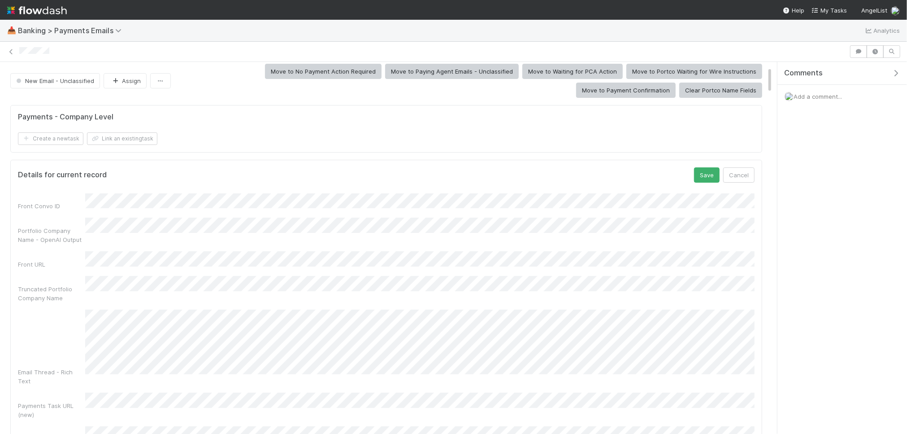
scroll to position [0, 0]
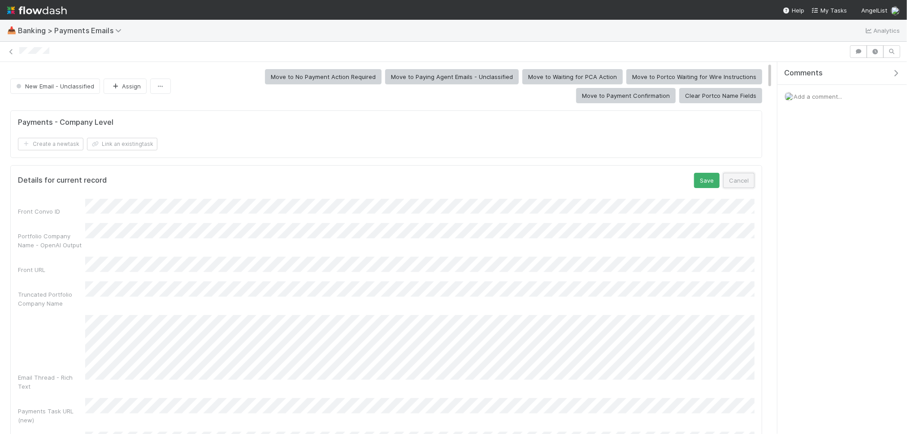
click at [734, 179] on button "Cancel" at bounding box center [739, 180] width 31 height 15
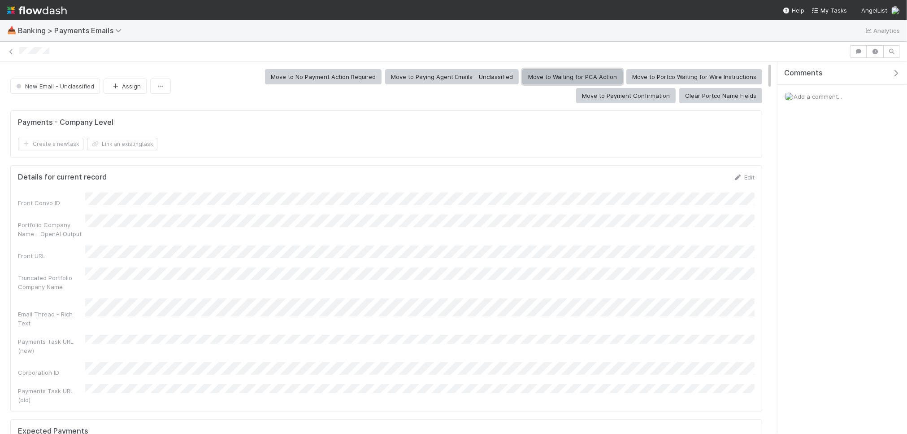
click at [523, 83] on button "Move to Waiting for PCA Action" at bounding box center [573, 76] width 100 height 15
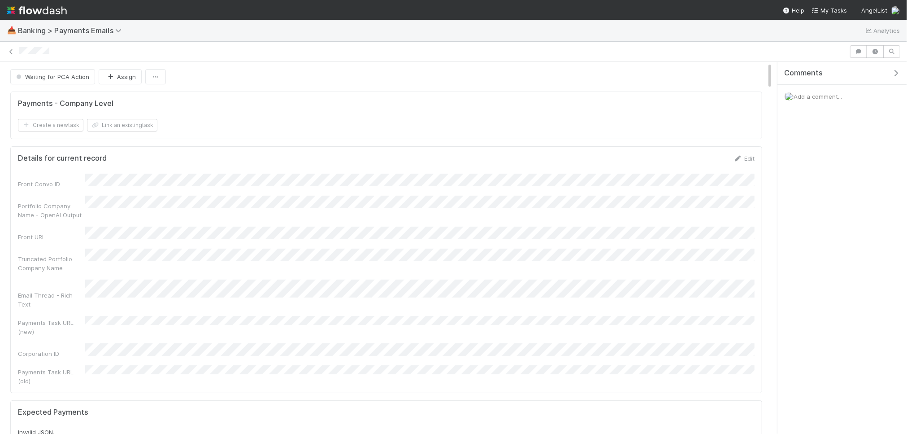
scroll to position [2, 0]
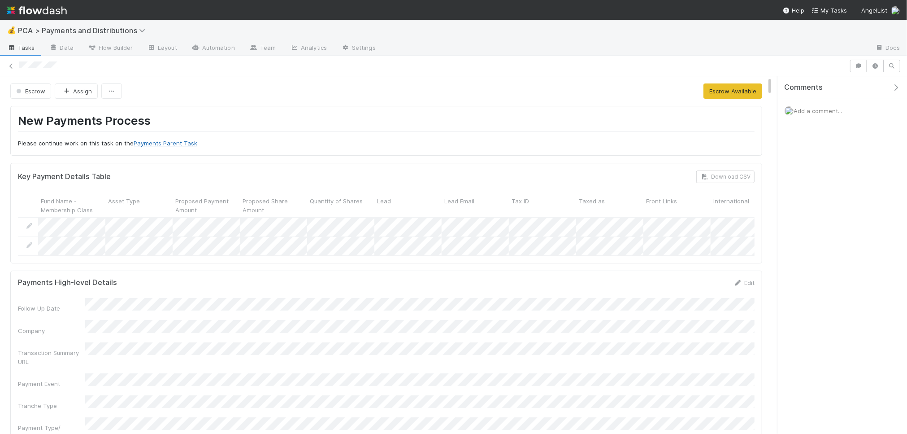
click at [158, 144] on link "Payments Parent Task" at bounding box center [166, 142] width 64 height 7
click at [167, 143] on link "Payments Parent Task" at bounding box center [166, 142] width 64 height 7
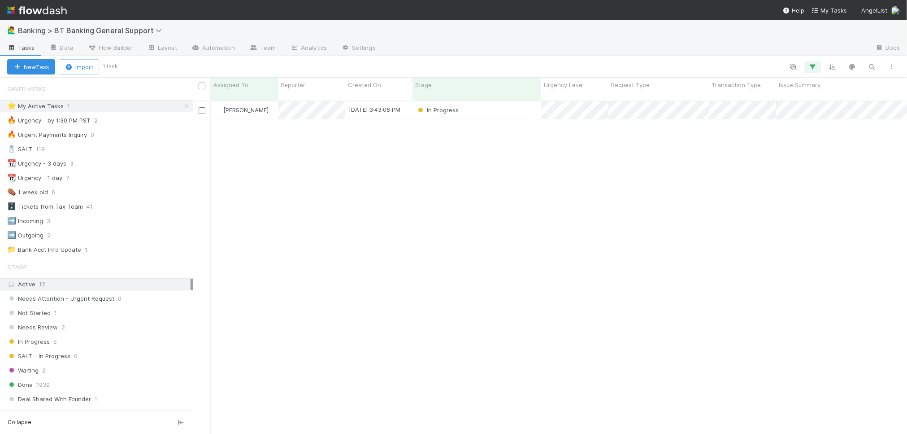
scroll to position [0, 0]
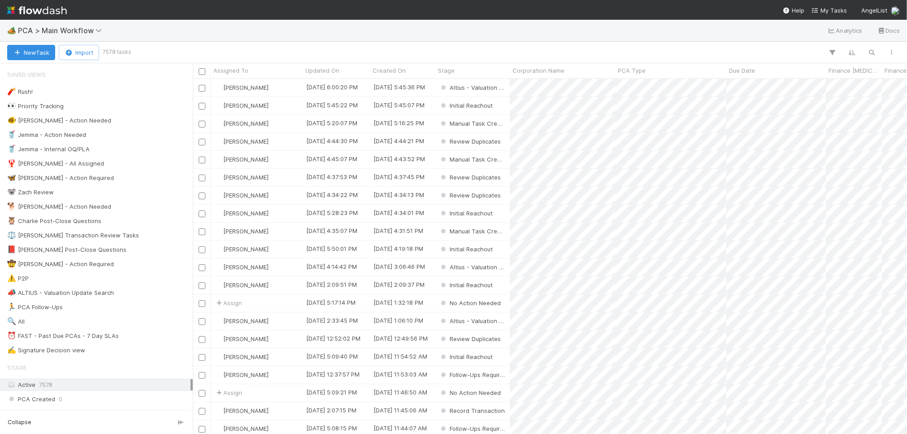
scroll to position [355, 715]
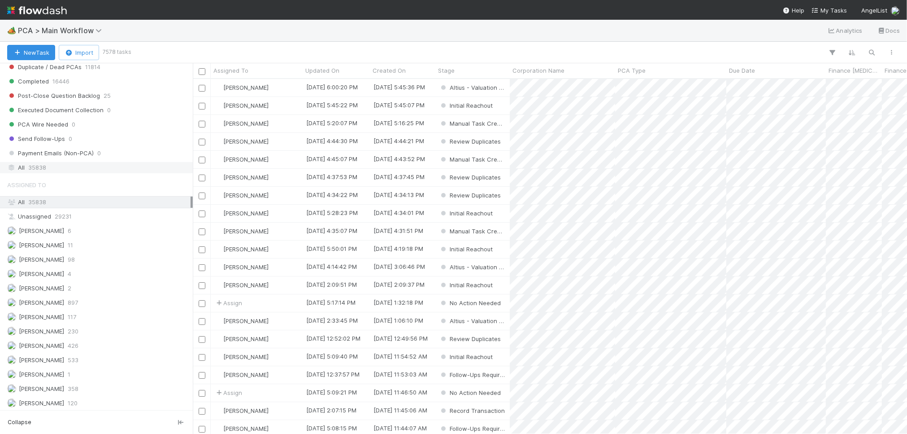
click at [74, 171] on div "All 35838" at bounding box center [98, 167] width 183 height 11
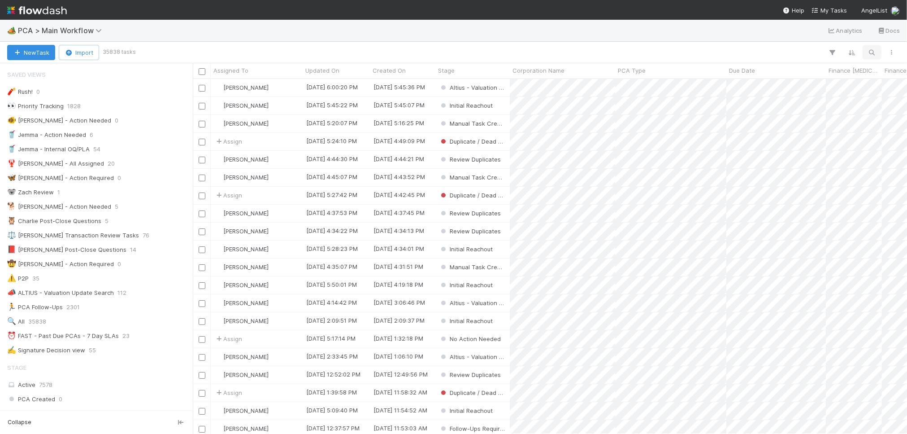
click at [870, 47] on button "button" at bounding box center [872, 53] width 16 height 12
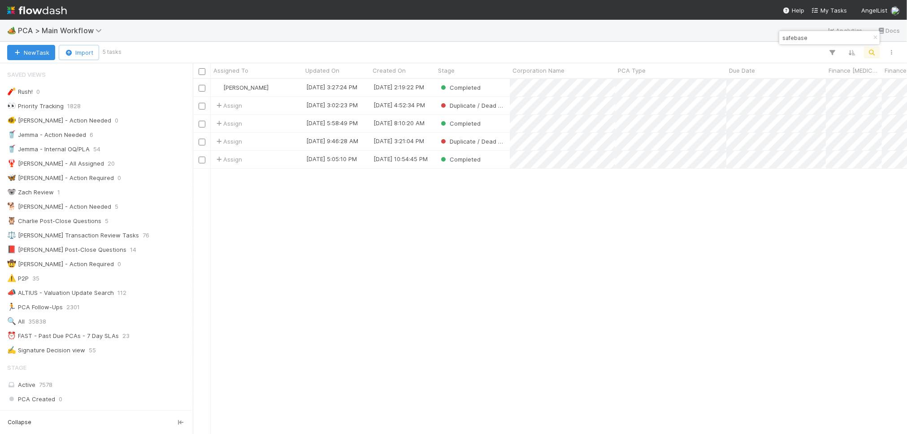
scroll to position [355, 715]
type input "safebase"
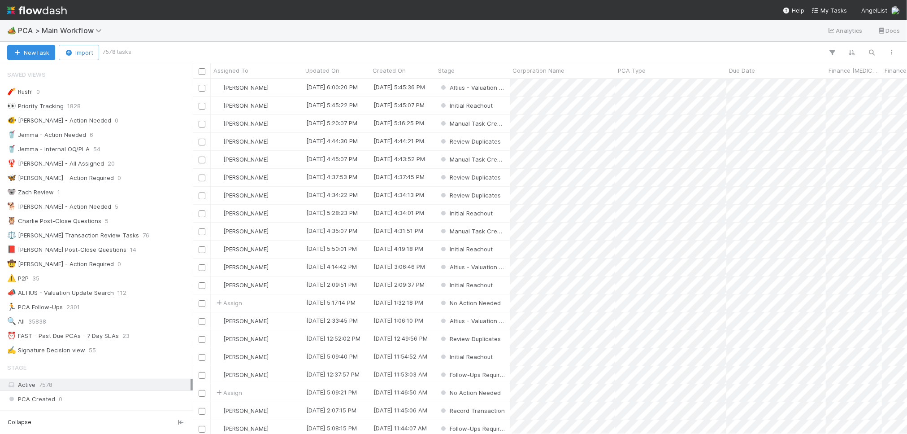
scroll to position [0, 0]
click at [873, 48] on icon "button" at bounding box center [872, 52] width 9 height 8
click at [168, 164] on div at bounding box center [453, 217] width 907 height 434
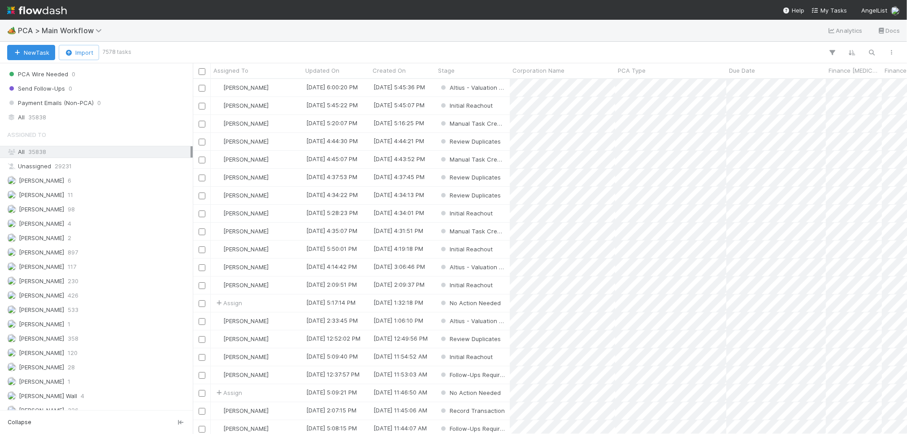
scroll to position [1007, 0]
click at [109, 126] on div "All 35838" at bounding box center [98, 123] width 183 height 11
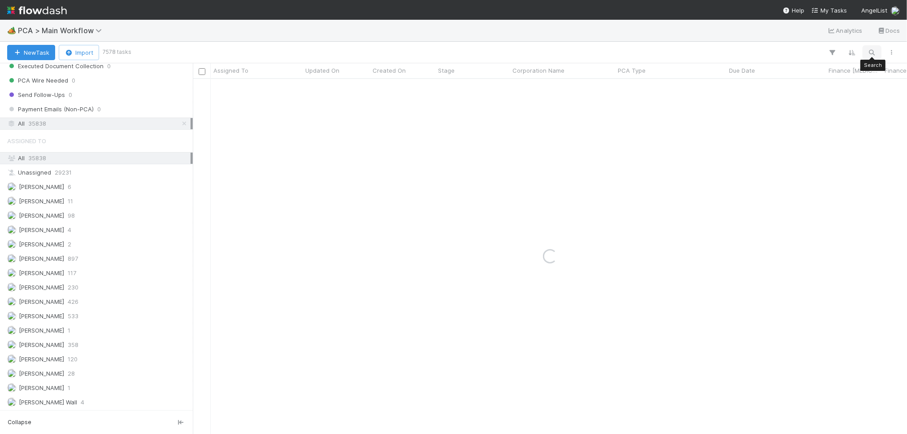
click at [870, 56] on icon "button" at bounding box center [872, 52] width 9 height 8
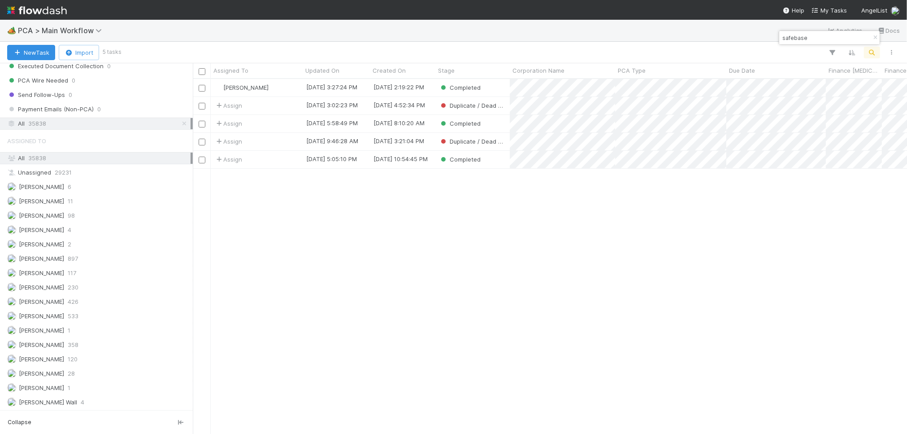
scroll to position [355, 715]
type input "safebase"
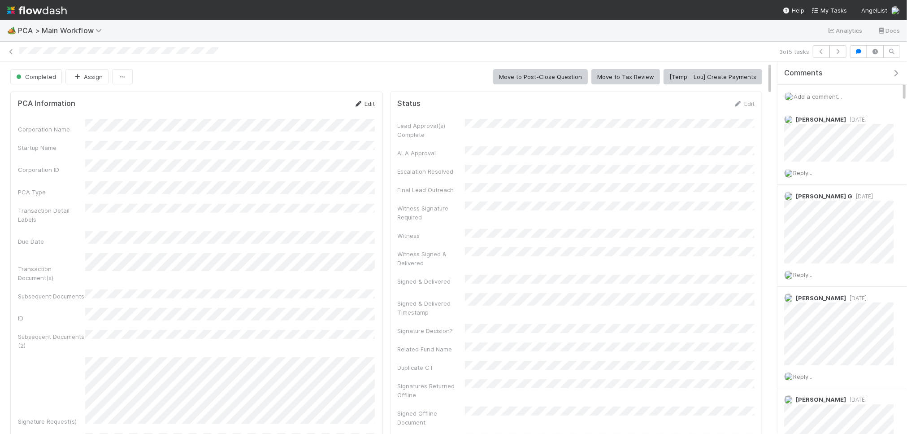
drag, startPoint x: 369, startPoint y: 105, endPoint x: 354, endPoint y: 116, distance: 18.0
click at [369, 105] on link "Edit" at bounding box center [364, 103] width 21 height 7
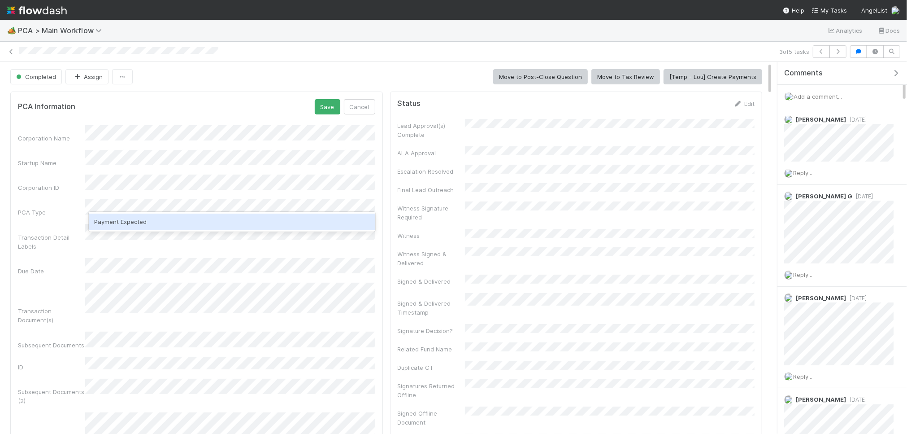
click at [211, 222] on div "Payment Expected" at bounding box center [232, 222] width 287 height 16
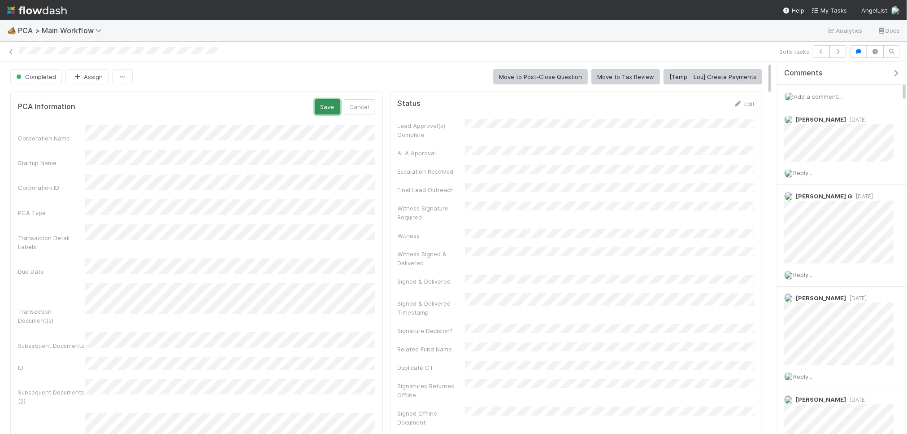
drag, startPoint x: 322, startPoint y: 107, endPoint x: 304, endPoint y: 112, distance: 18.1
click at [322, 107] on button "Save" at bounding box center [328, 106] width 26 height 15
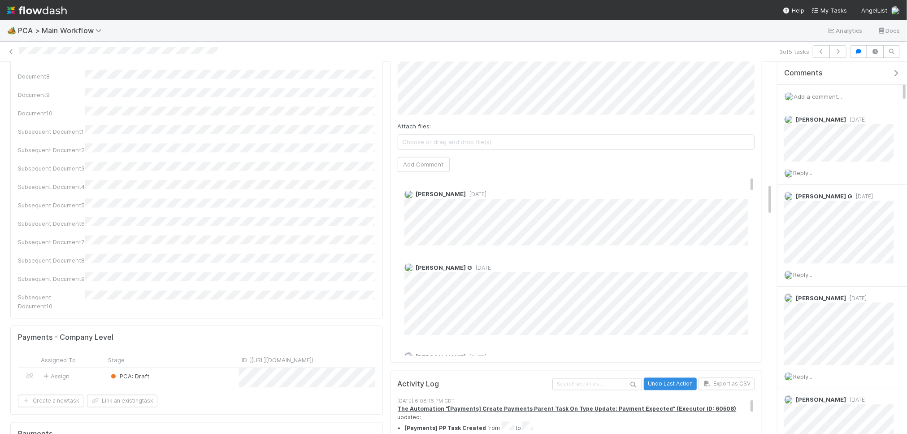
scroll to position [1415, 0]
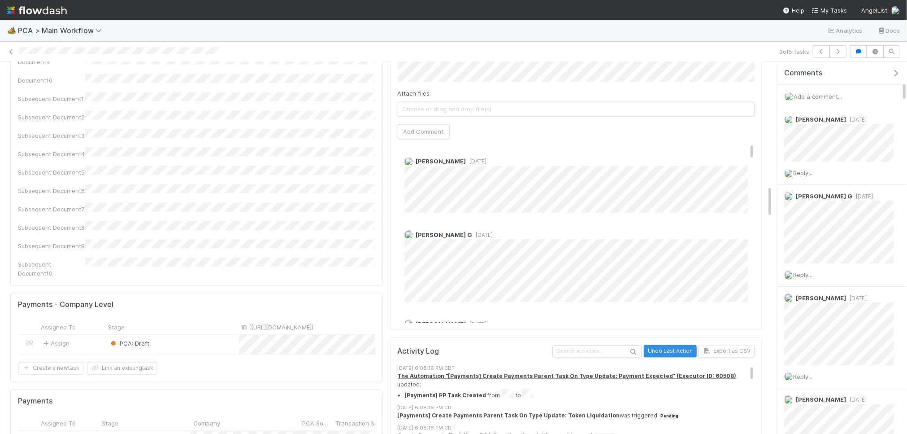
click at [210, 335] on div "PCA: Draft" at bounding box center [172, 344] width 134 height 19
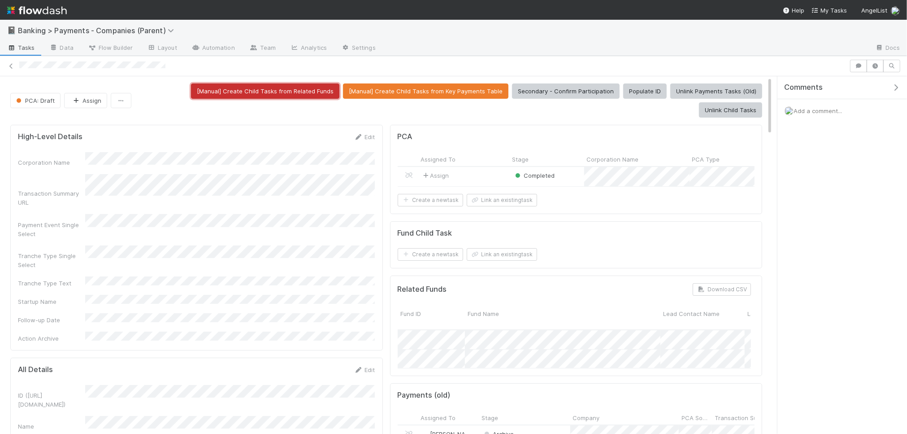
click at [212, 92] on button "[Manual] Create Child Tasks from Related Funds" at bounding box center [265, 90] width 148 height 15
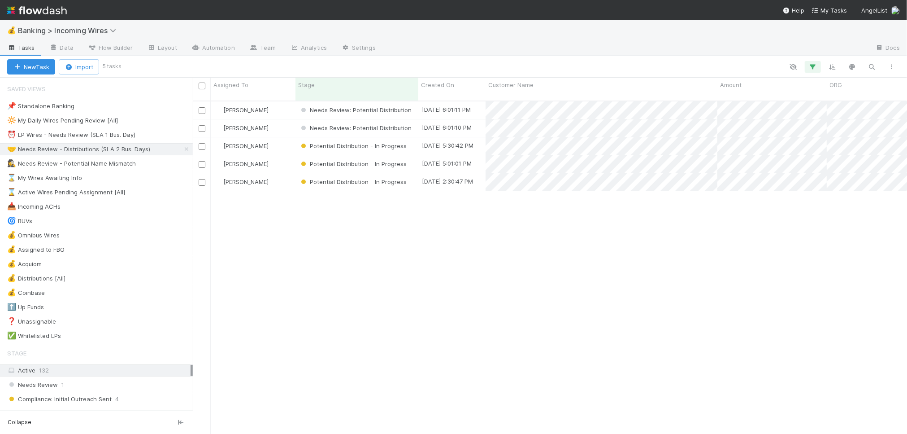
scroll to position [0, 0]
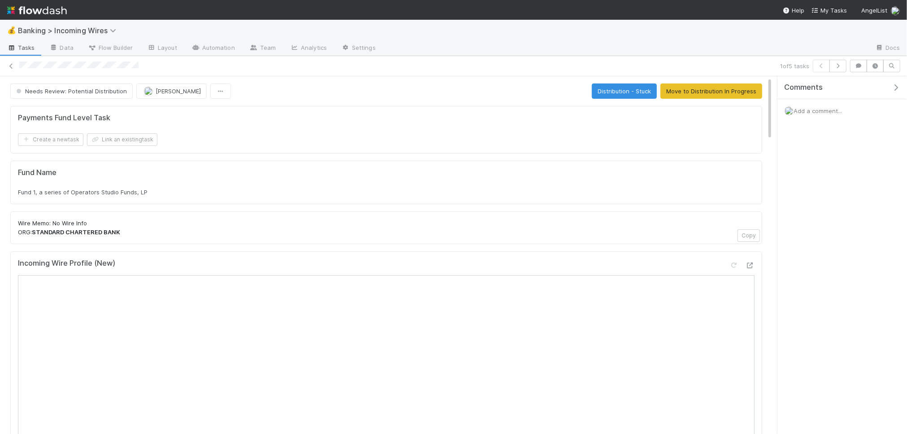
scroll to position [2, 0]
click at [841, 65] on icon "button" at bounding box center [838, 65] width 9 height 5
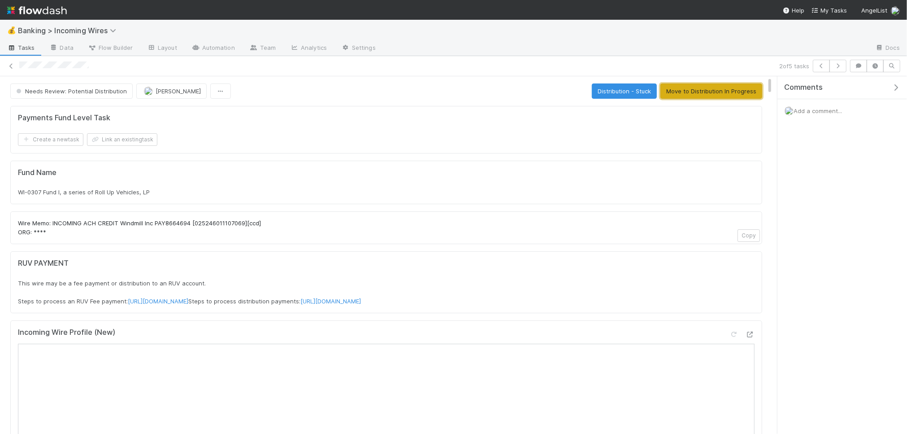
click at [705, 93] on button "Move to Distribution In Progress" at bounding box center [712, 90] width 102 height 15
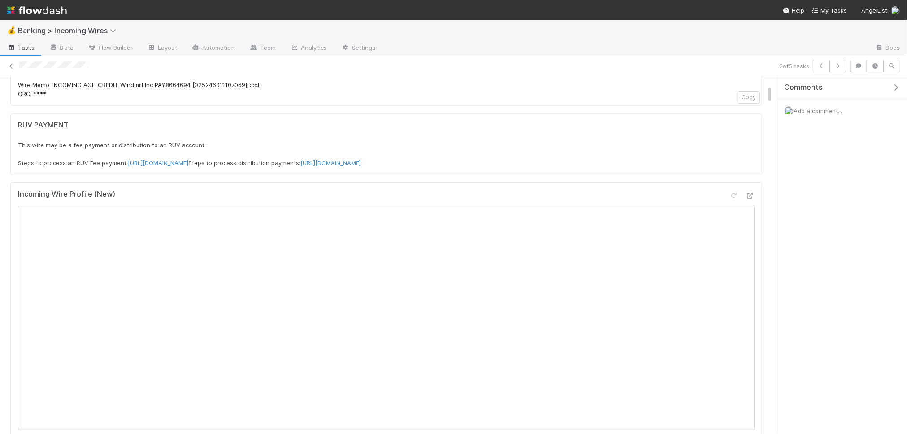
scroll to position [202, 0]
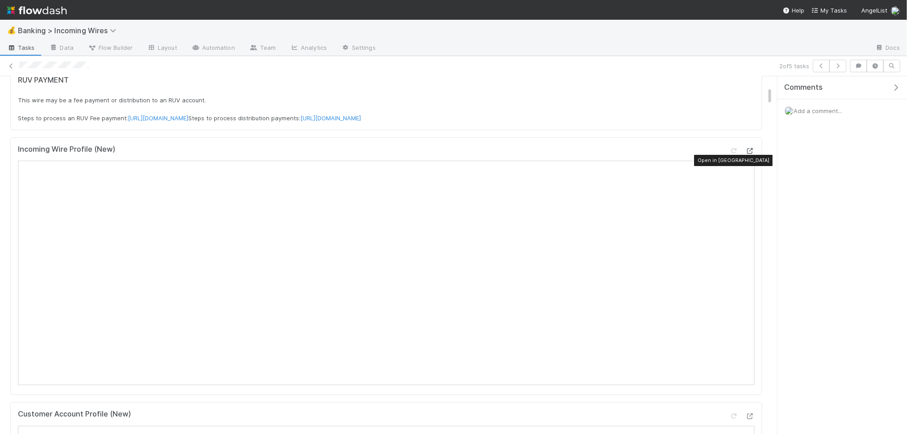
click at [751, 154] on icon at bounding box center [750, 151] width 9 height 6
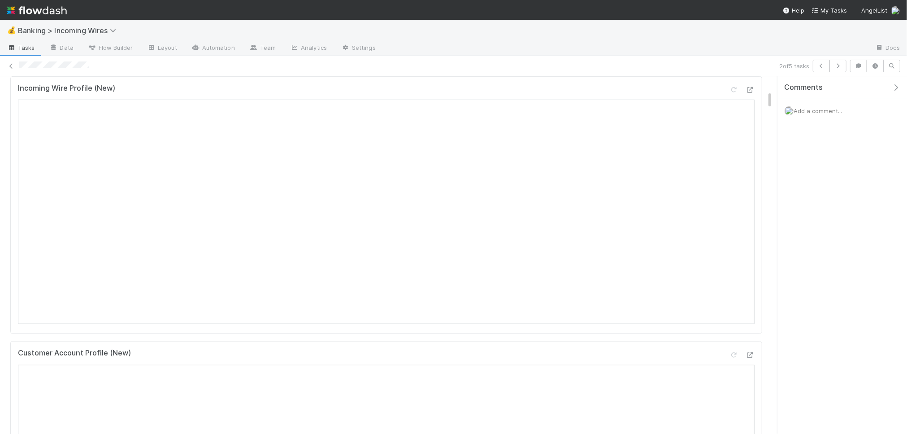
scroll to position [280, 0]
click at [818, 68] on icon "button" at bounding box center [821, 65] width 9 height 5
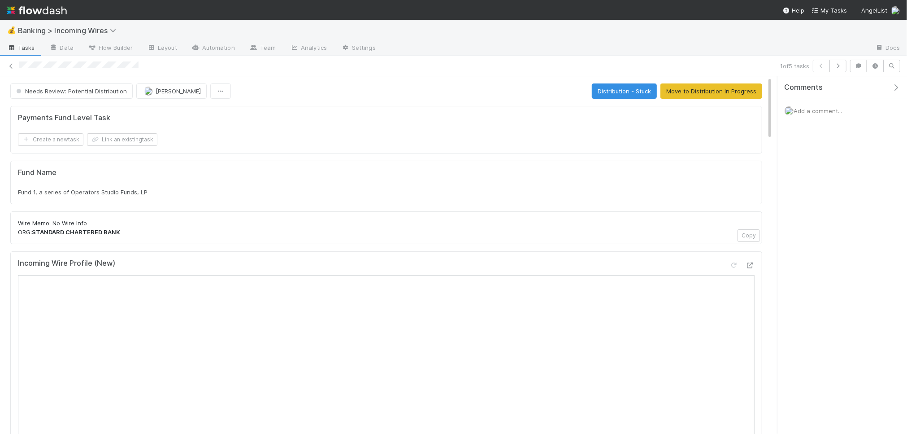
click at [841, 109] on span "Add a comment..." at bounding box center [818, 110] width 48 height 7
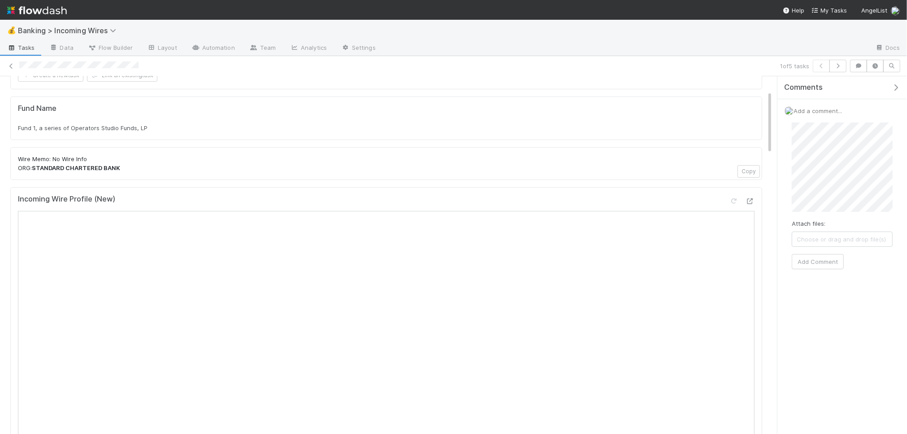
scroll to position [57, 0]
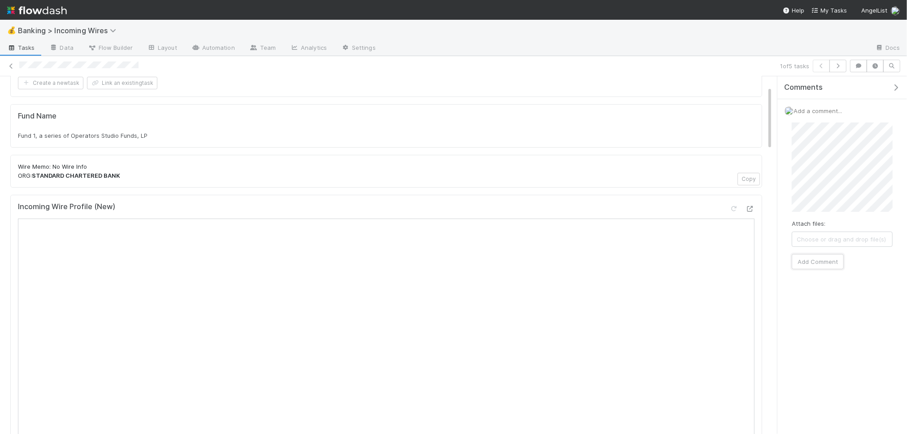
drag, startPoint x: 828, startPoint y: 259, endPoint x: 767, endPoint y: 277, distance: 64.0
click at [828, 259] on button "Add Comment" at bounding box center [818, 261] width 52 height 15
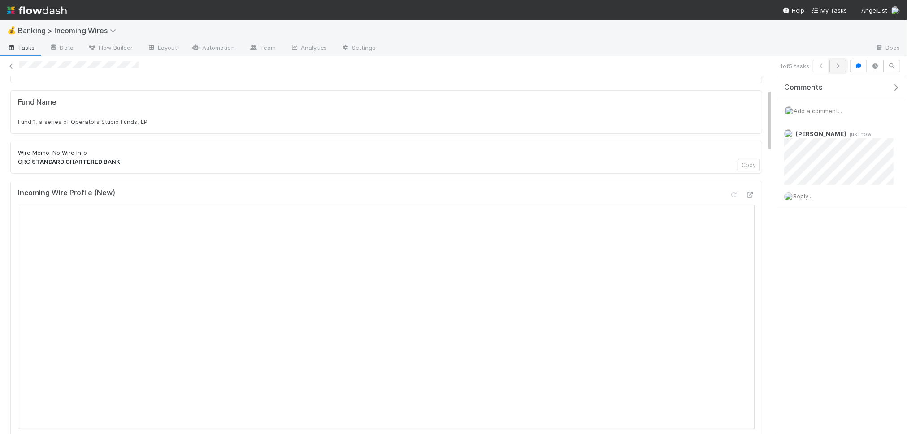
click at [839, 65] on icon "button" at bounding box center [838, 65] width 9 height 5
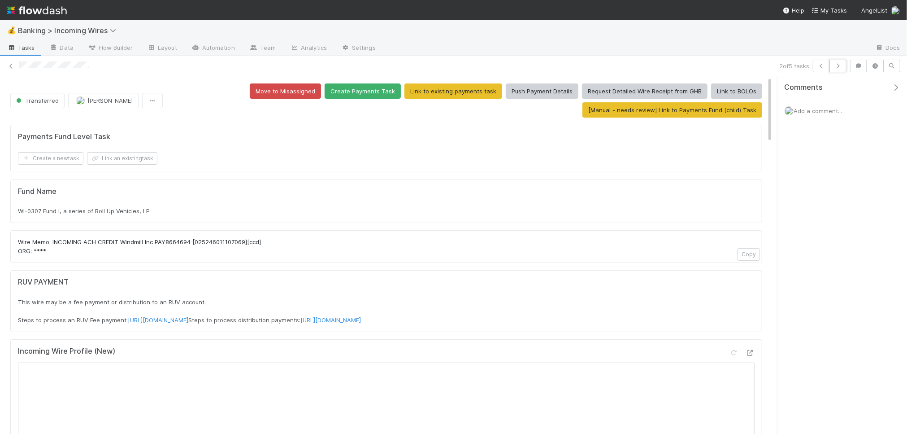
click at [838, 65] on icon "button" at bounding box center [838, 65] width 9 height 5
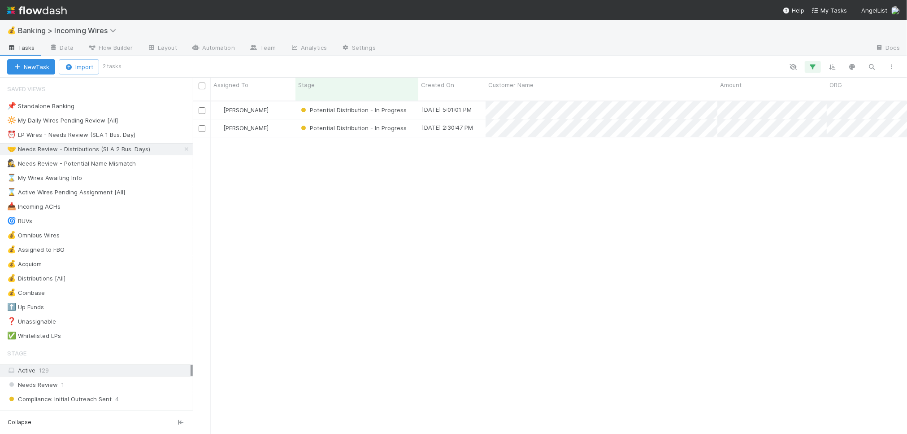
scroll to position [341, 715]
click at [94, 138] on div "⏰ LP Wires - Needs Review (SLA 1 Bus. Day)" at bounding box center [71, 134] width 128 height 11
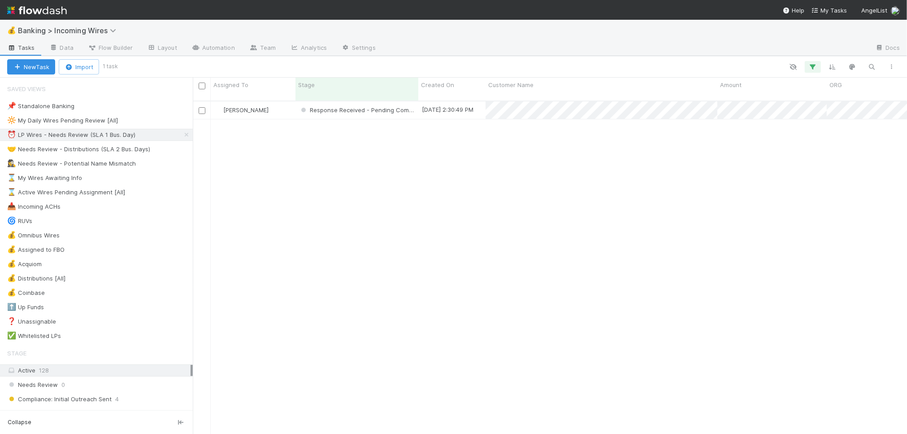
scroll to position [341, 715]
drag, startPoint x: 118, startPoint y: 147, endPoint x: 175, endPoint y: 147, distance: 57.9
click at [118, 147] on div "🤝 Needs Review - Distributions (SLA 2 Bus. Days)" at bounding box center [78, 149] width 143 height 11
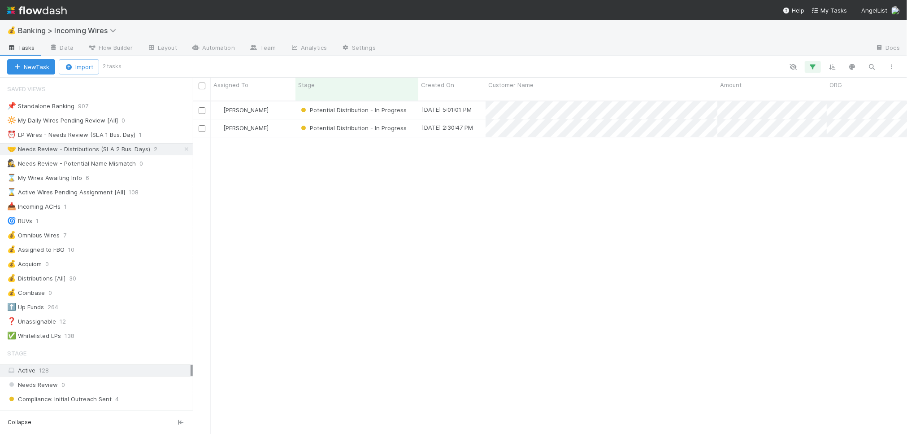
scroll to position [341, 715]
